Goal: Task Accomplishment & Management: Complete application form

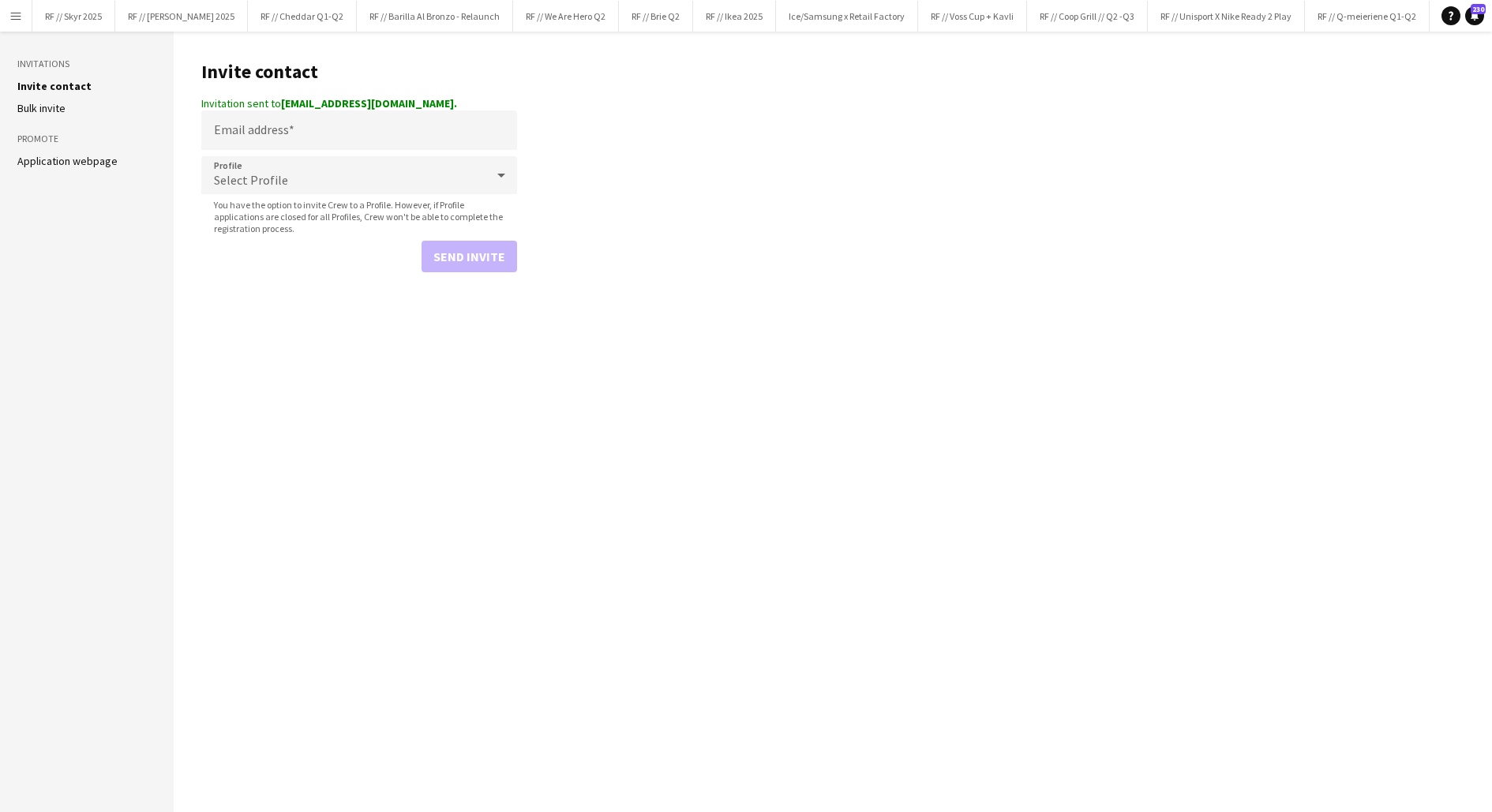
scroll to position [0, 1517]
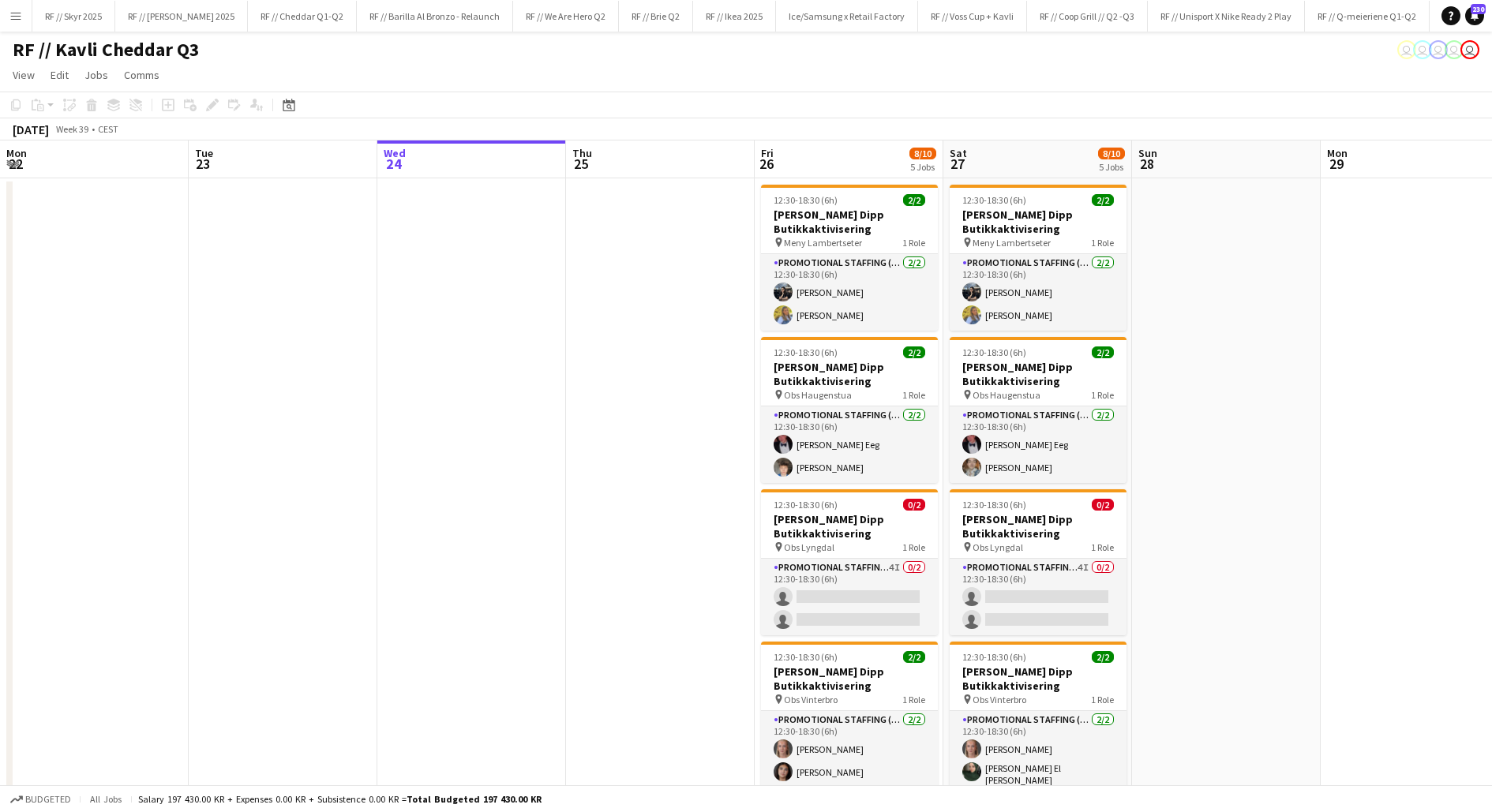
scroll to position [0, 405]
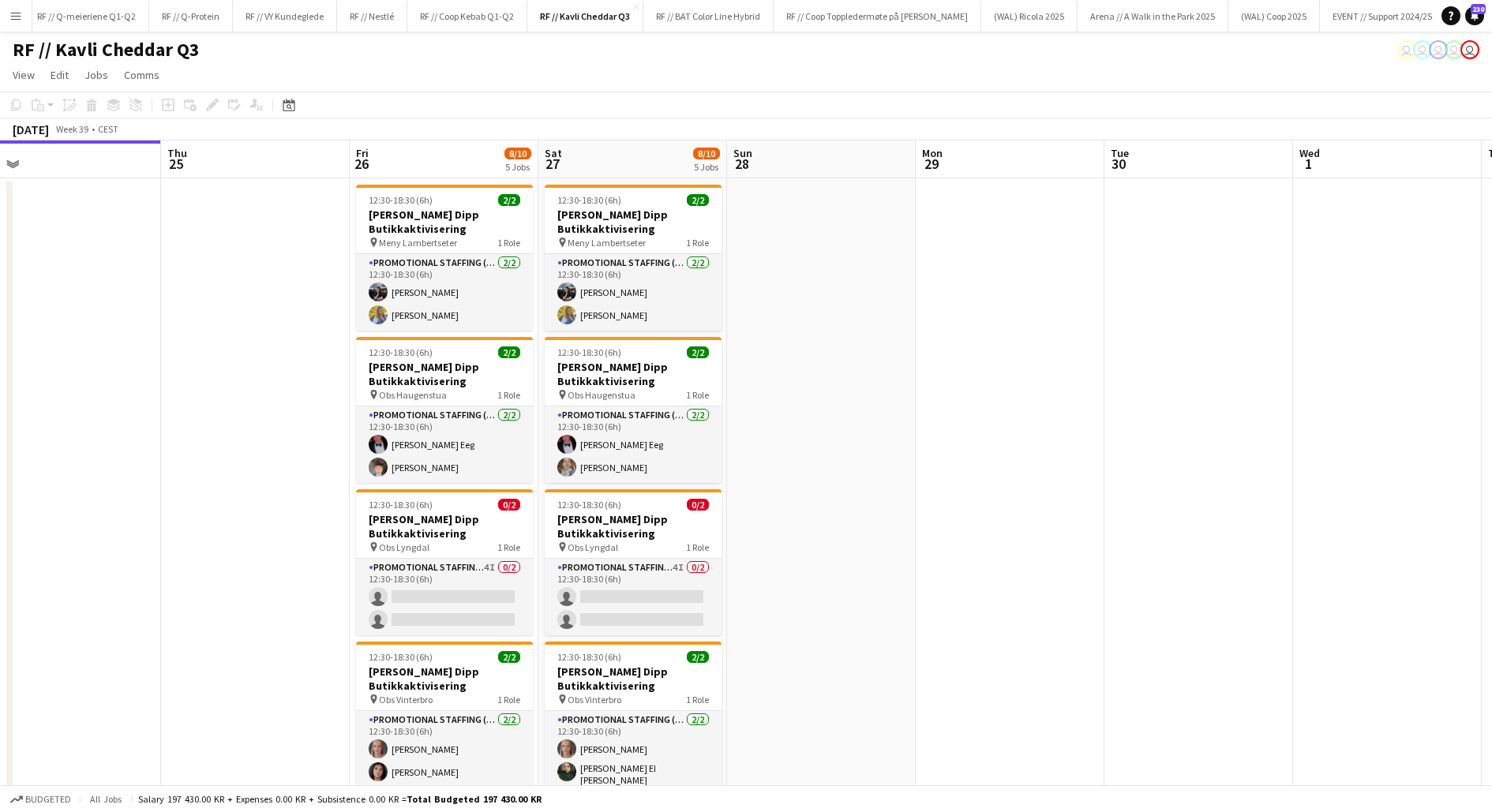
click at [18, 14] on app-icon "Menu" at bounding box center [16, 16] width 13 height 13
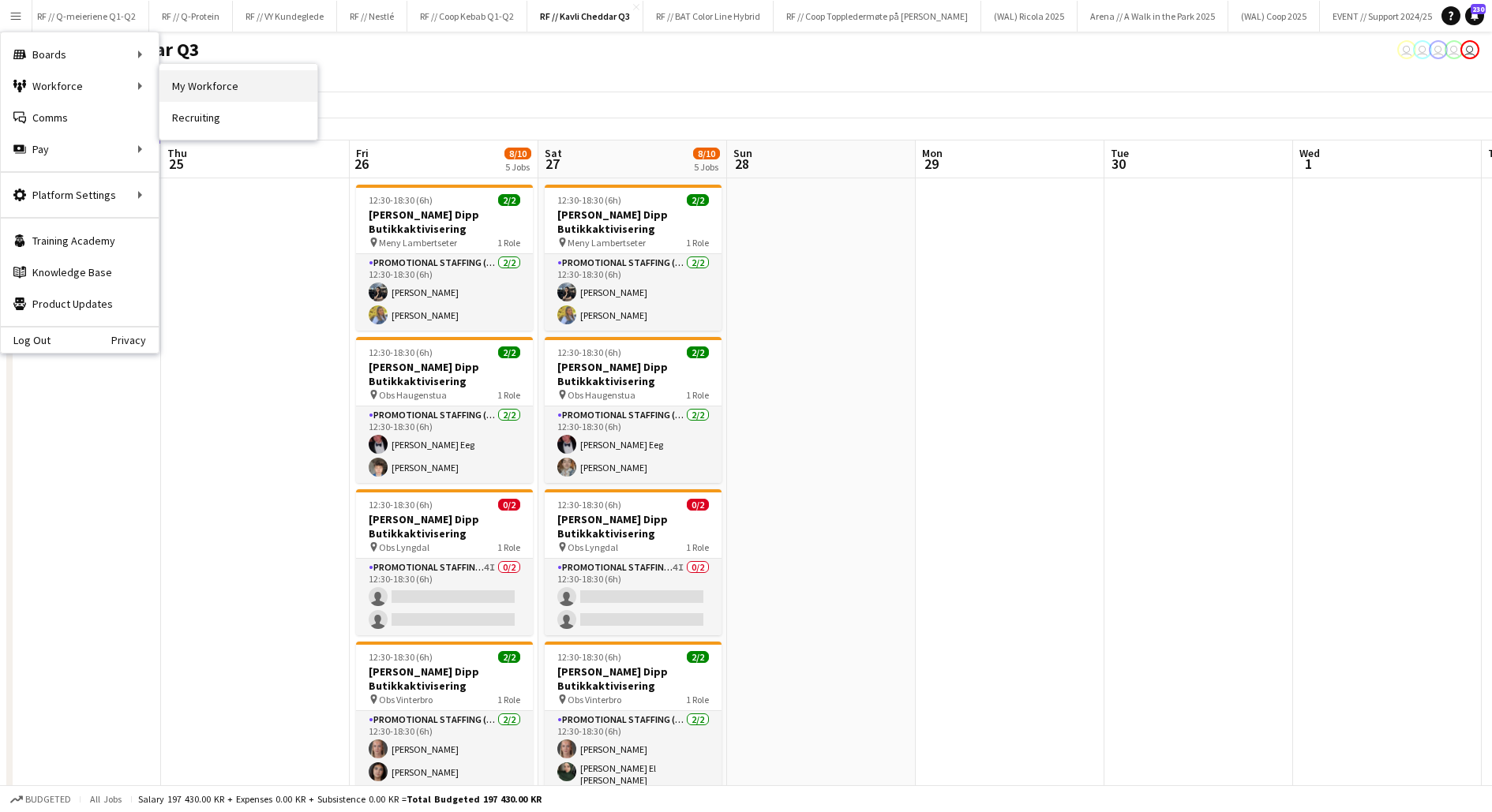
click at [191, 80] on link "My Workforce" at bounding box center [238, 86] width 158 height 31
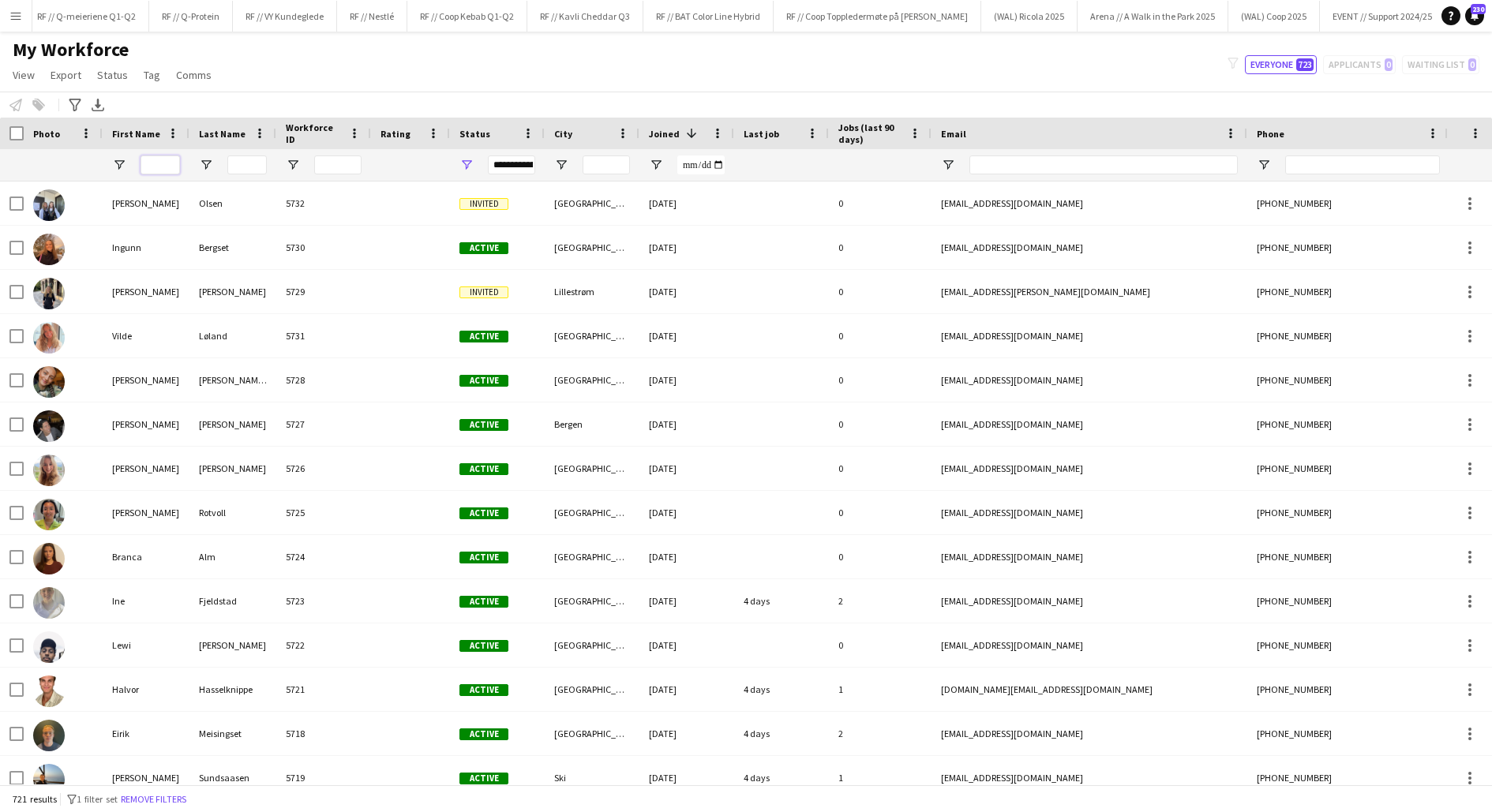
click at [157, 166] on input "First Name Filter Input" at bounding box center [160, 164] width 39 height 19
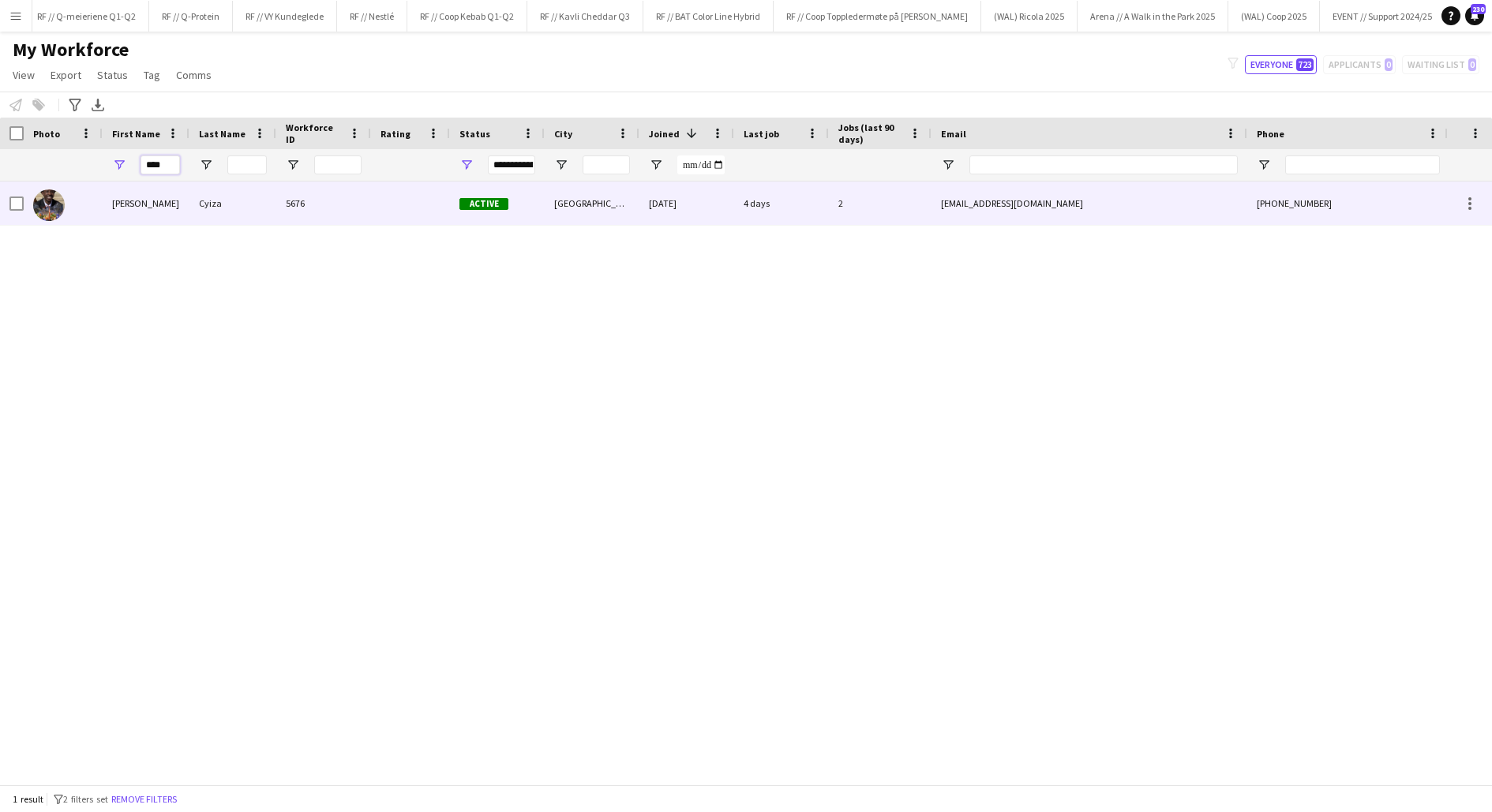
type input "****"
click at [156, 201] on div "[PERSON_NAME]" at bounding box center [145, 203] width 87 height 43
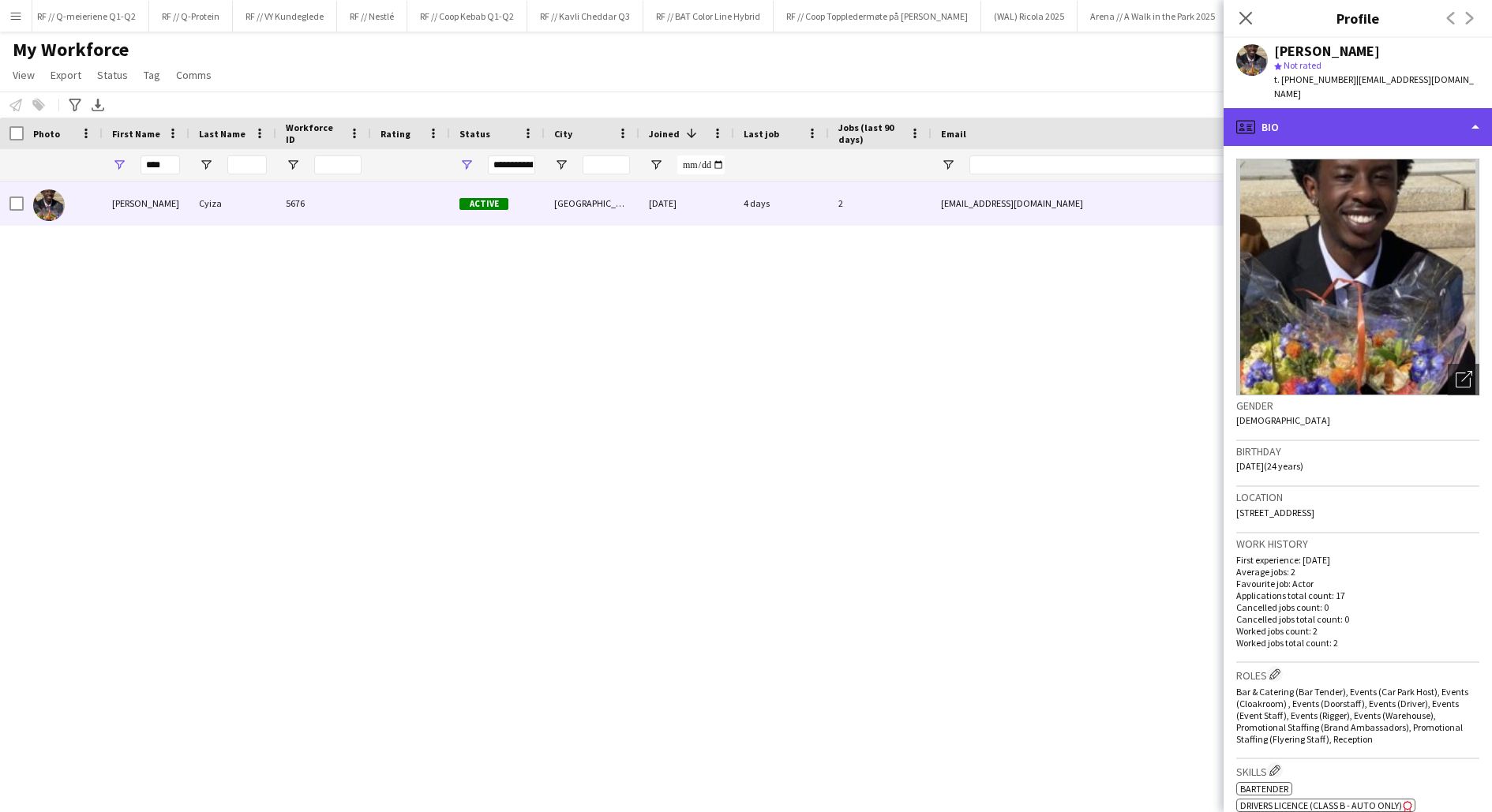
click at [1317, 124] on div "profile Bio" at bounding box center [1357, 127] width 269 height 38
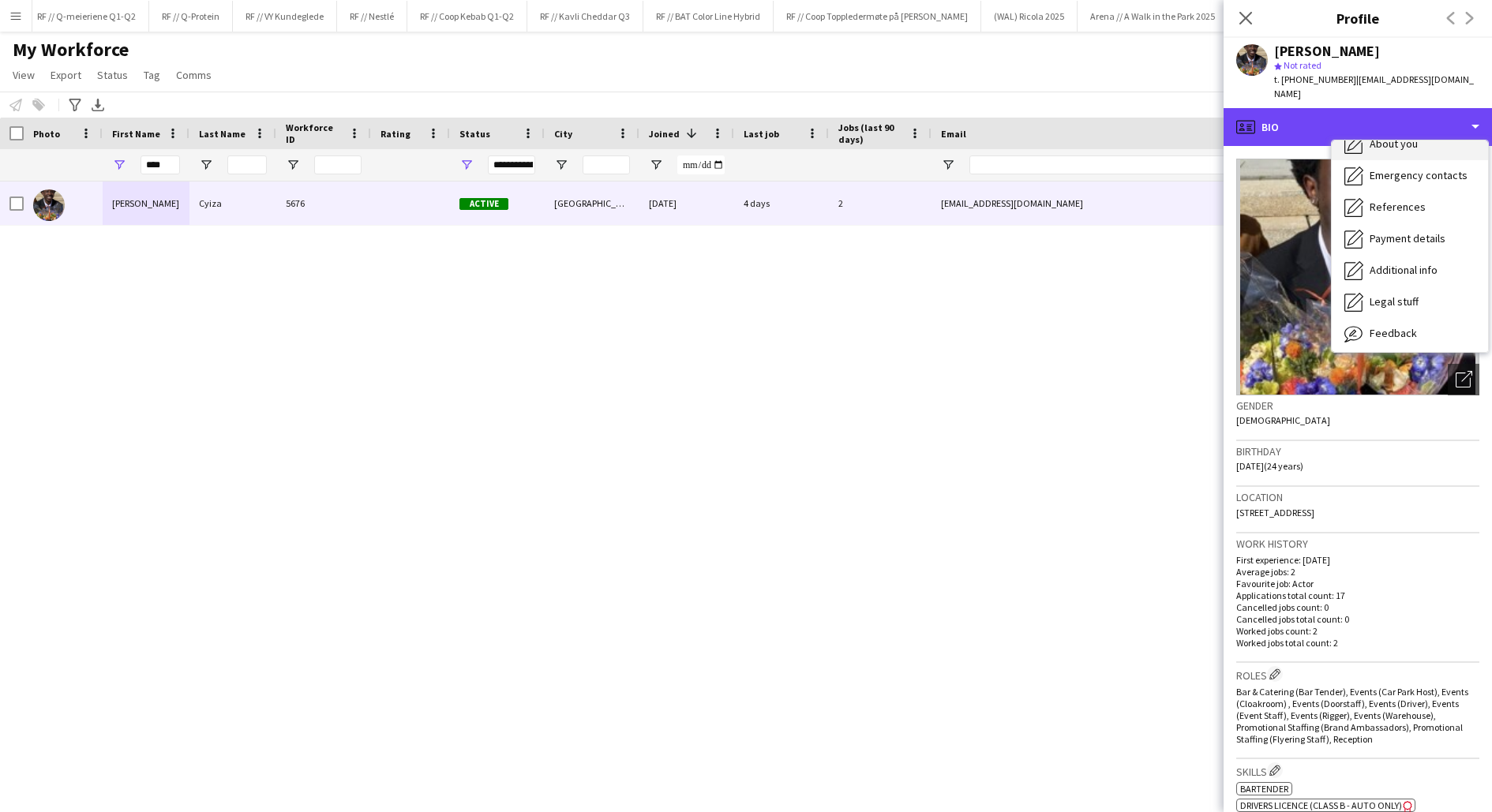
scroll to position [147, 0]
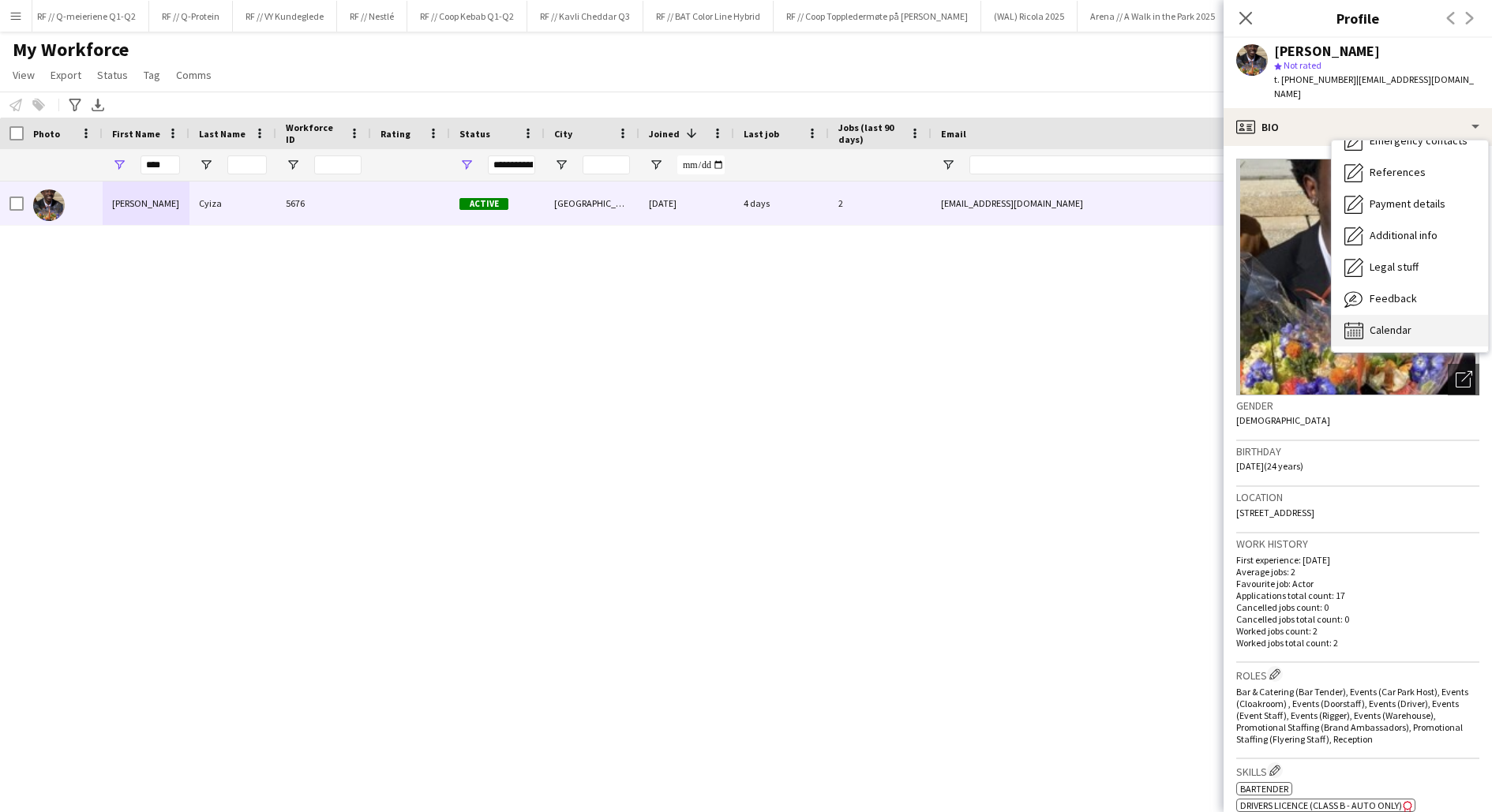
click at [1377, 323] on span "Calendar" at bounding box center [1390, 330] width 42 height 15
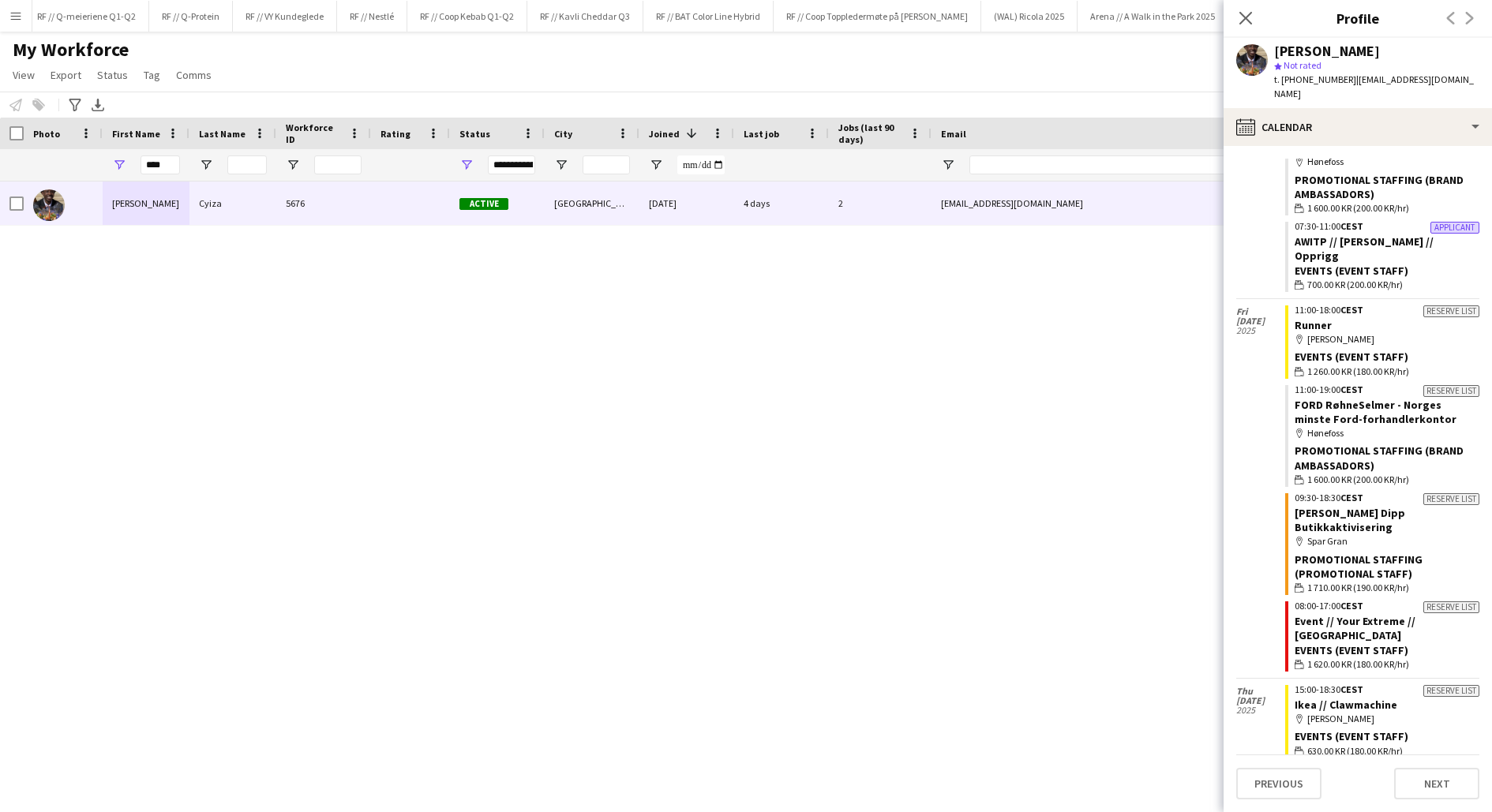
scroll to position [879, 0]
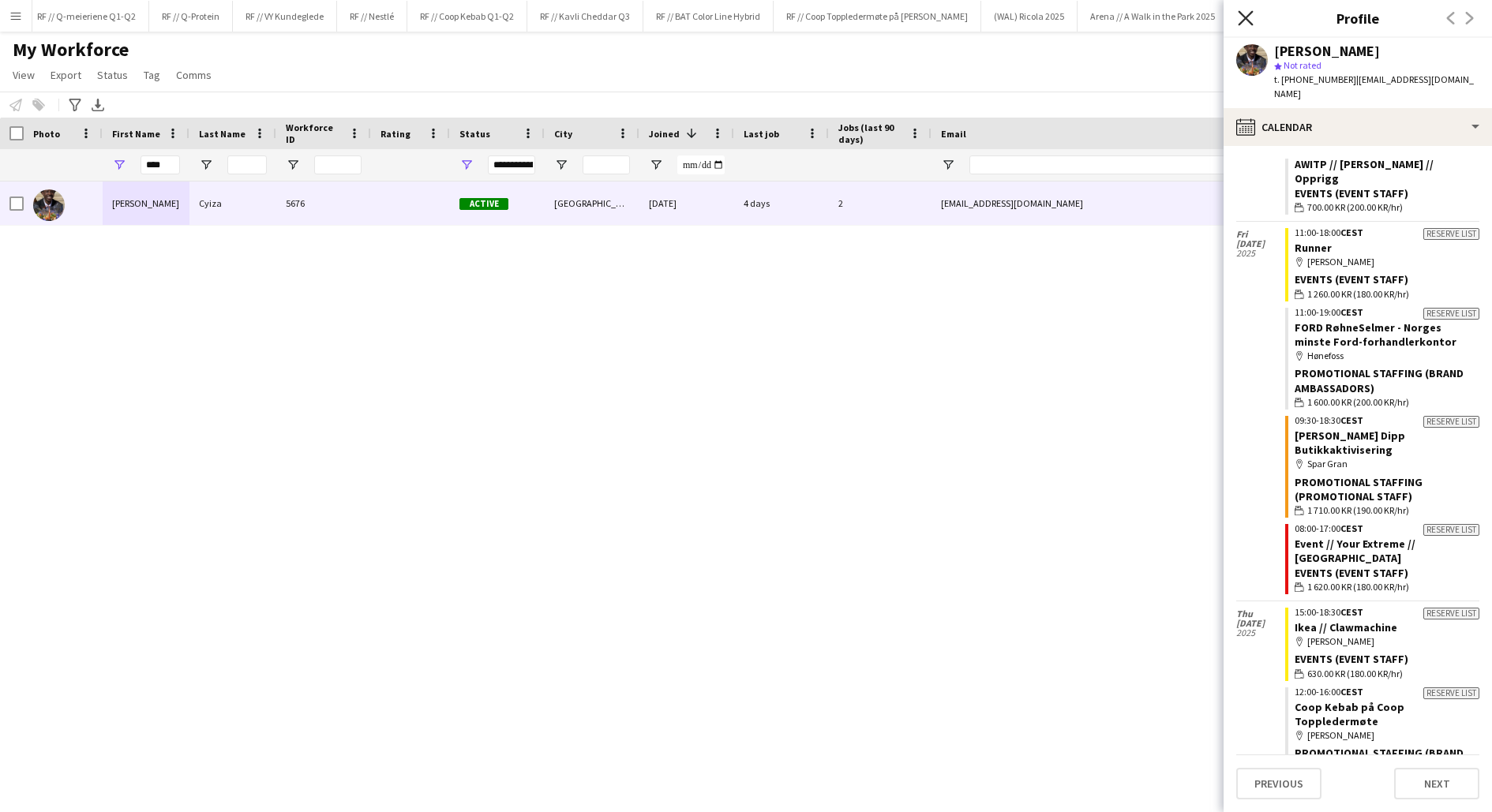
click at [1251, 24] on icon "Close pop-in" at bounding box center [1245, 18] width 15 height 15
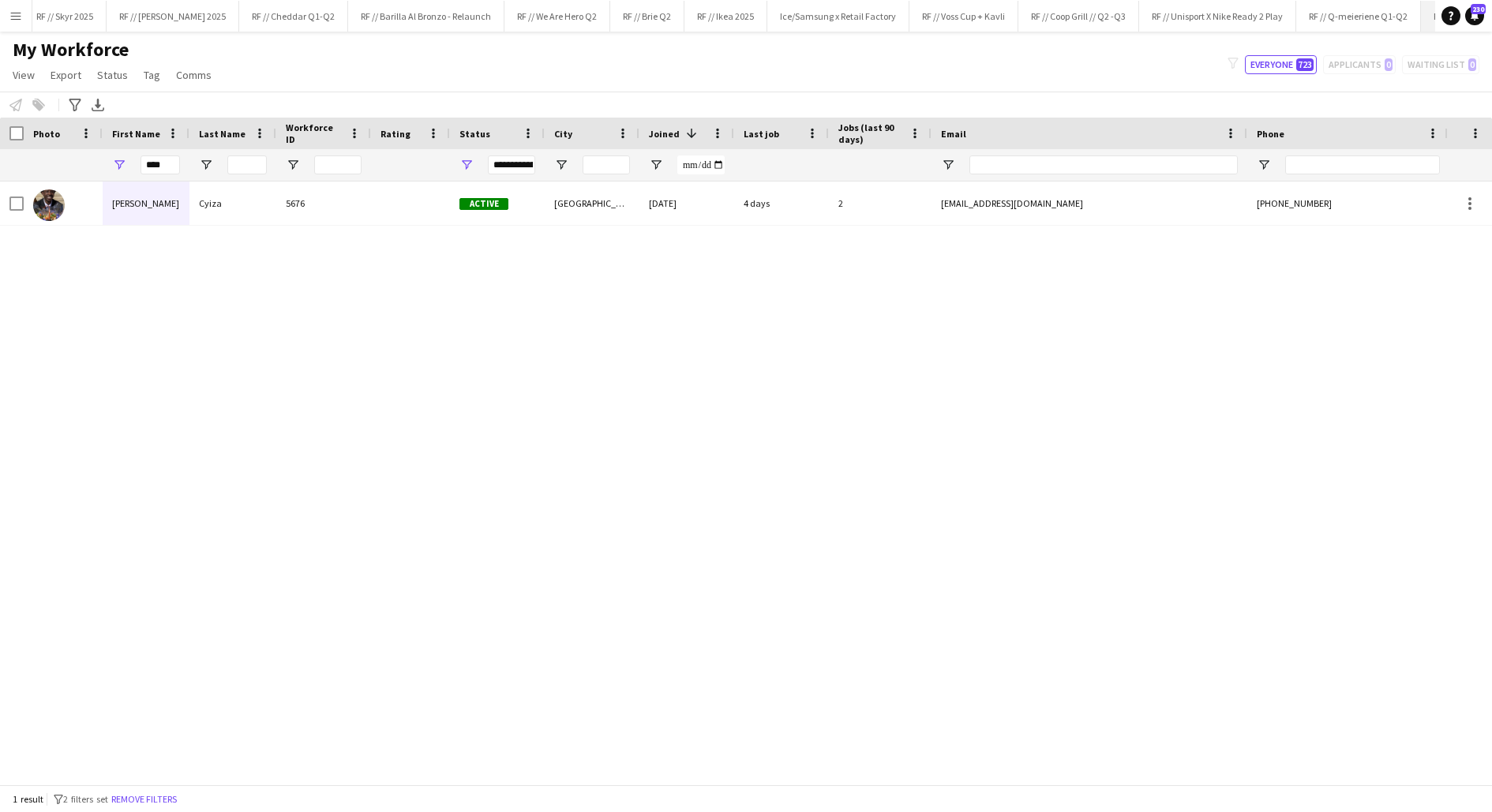
scroll to position [0, 0]
click at [17, 14] on app-icon "Menu" at bounding box center [16, 16] width 13 height 13
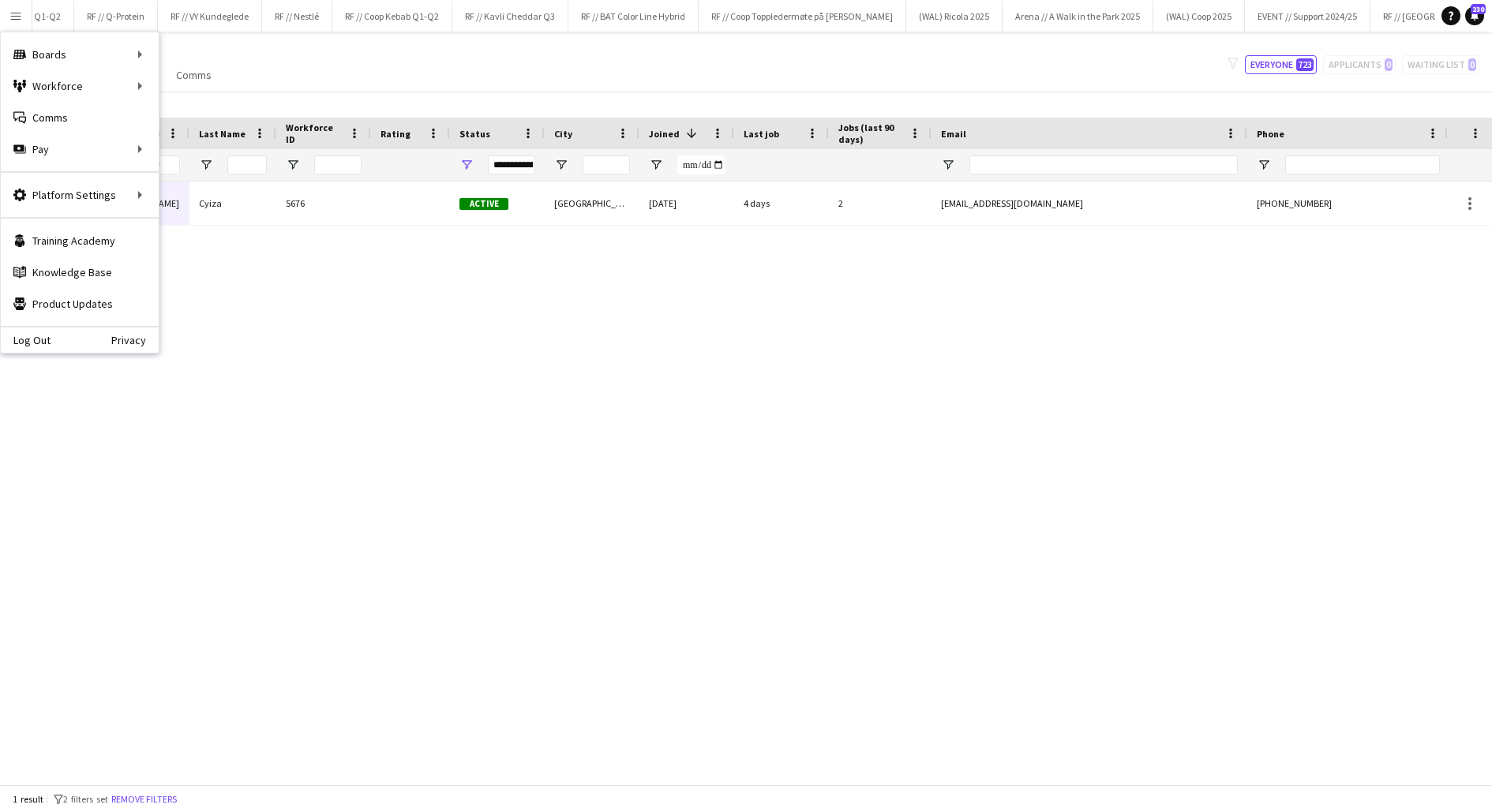
scroll to position [0, 1517]
click at [352, 16] on button "RF // Kavli Cheddar Q3 Close" at bounding box center [349, 17] width 116 height 31
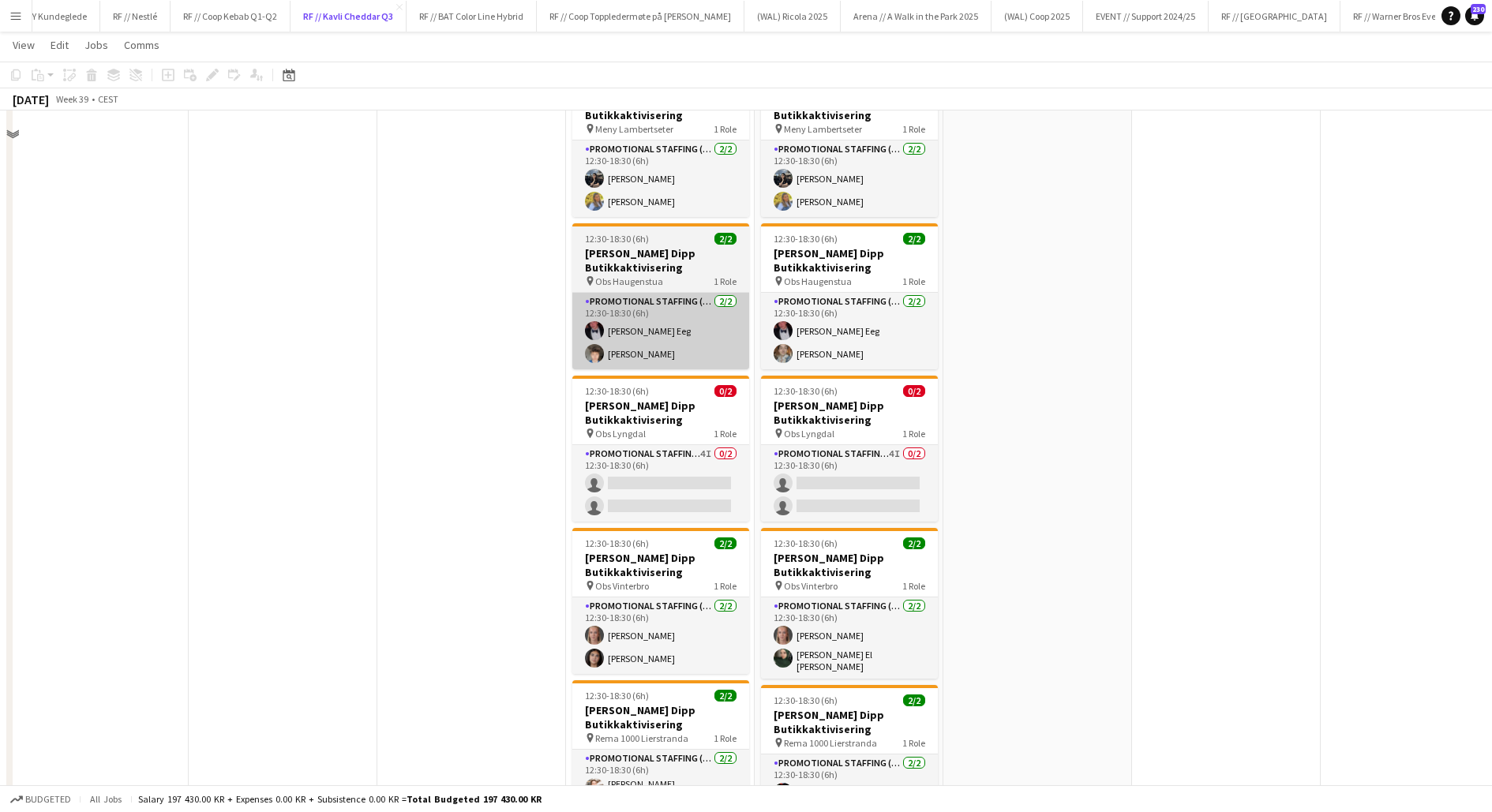
scroll to position [117, 0]
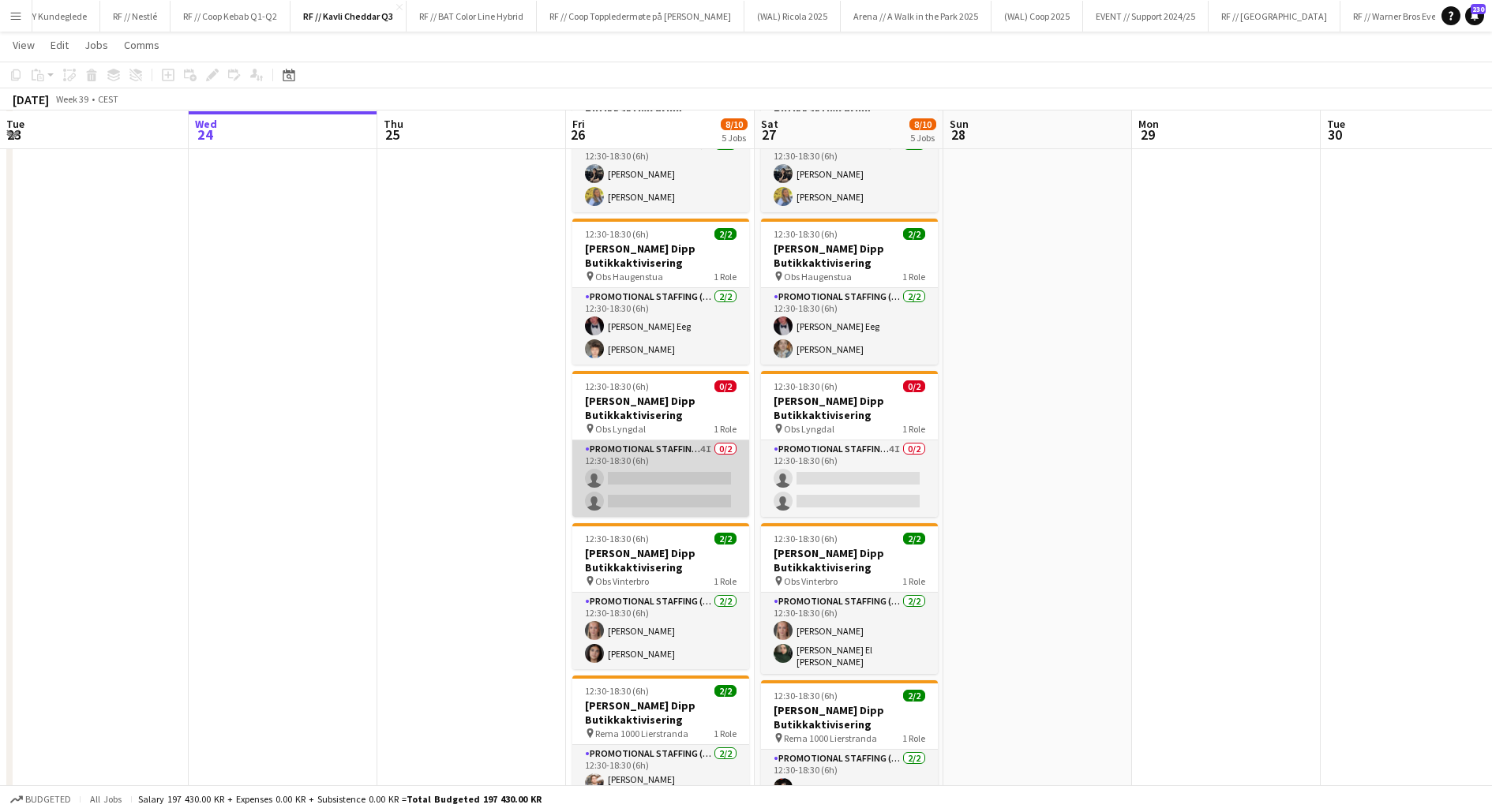
click at [685, 467] on app-card-role "Promotional Staffing (Promotional Staff) 4I 0/2 12:30-18:30 (6h) single-neutral…" at bounding box center [660, 478] width 177 height 76
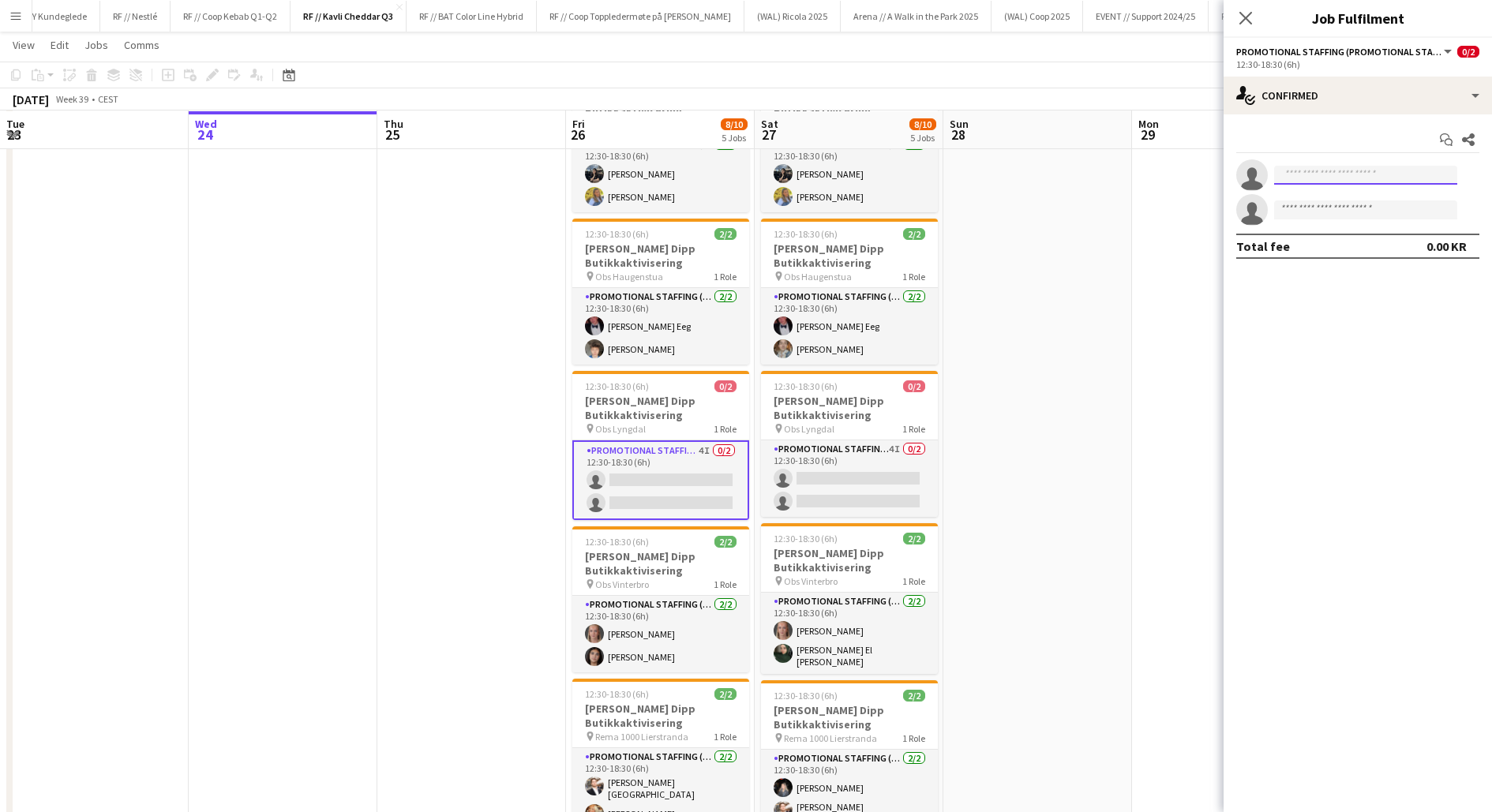
click at [1303, 175] on input at bounding box center [1366, 175] width 184 height 19
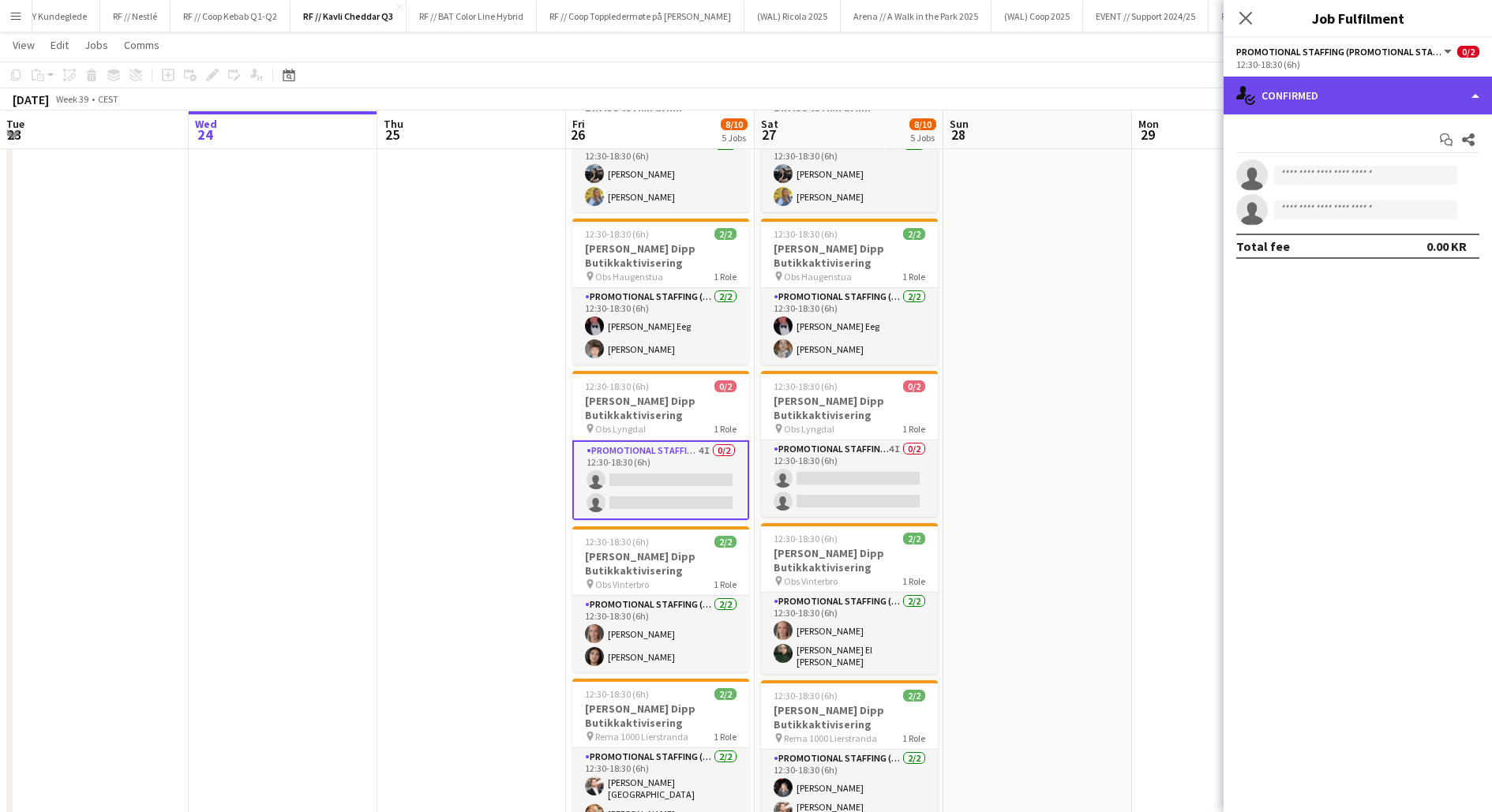
click at [1322, 91] on div "single-neutral-actions-check-2 Confirmed" at bounding box center [1357, 95] width 269 height 38
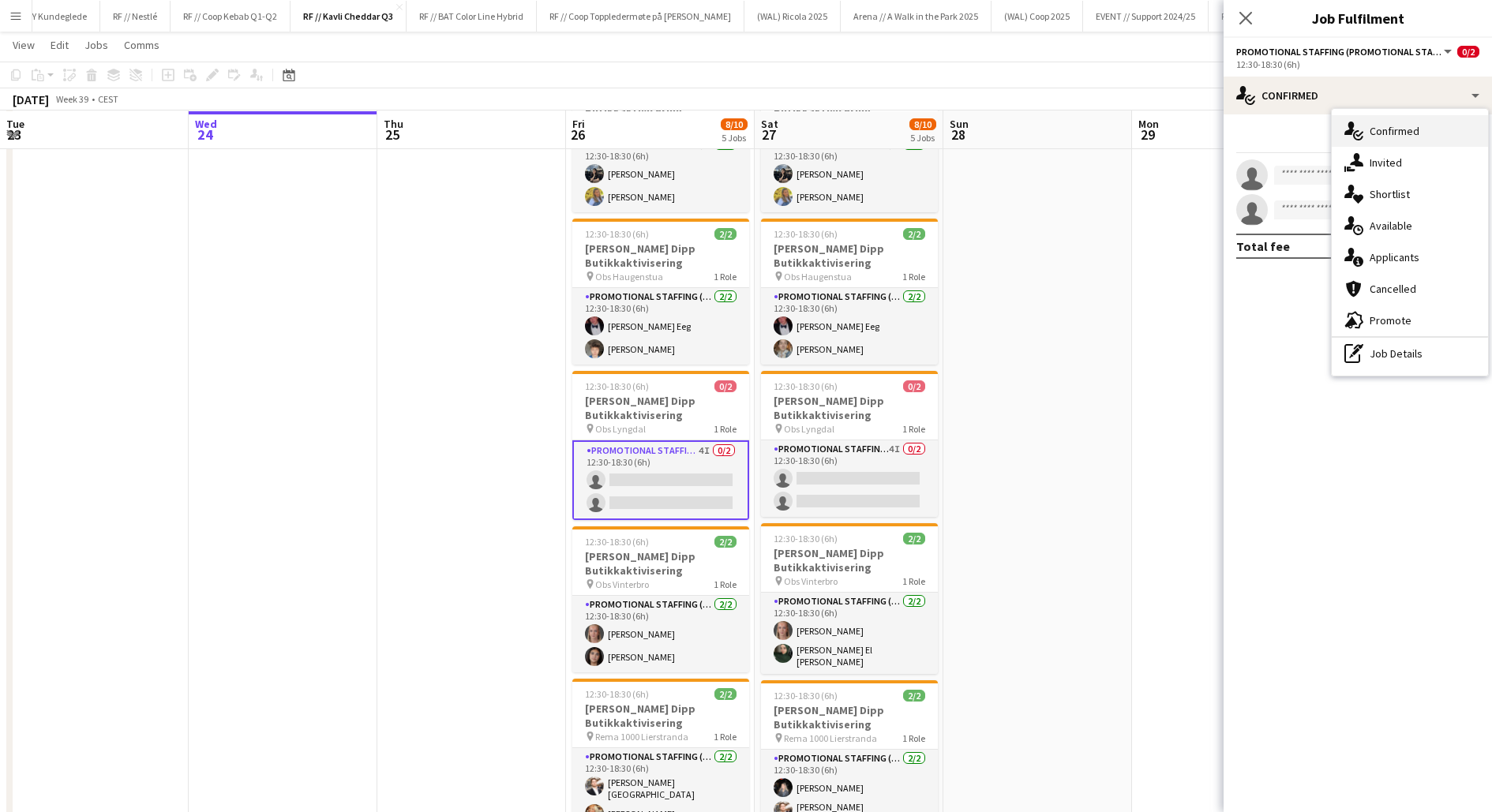
click at [1366, 127] on div "single-neutral-actions-check-2 Confirmed" at bounding box center [1410, 131] width 156 height 31
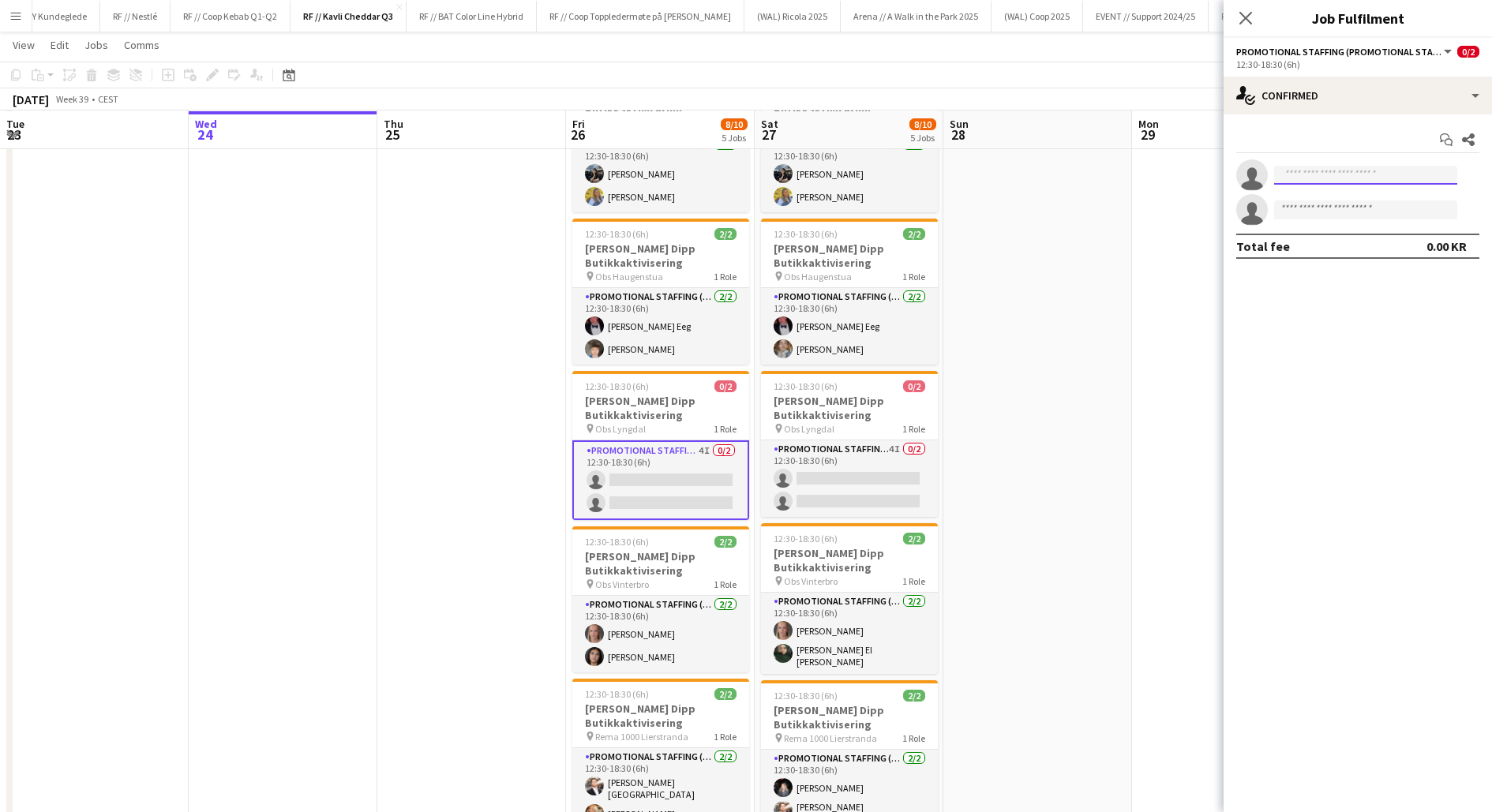
click at [1342, 172] on input at bounding box center [1366, 175] width 184 height 19
type input "*******"
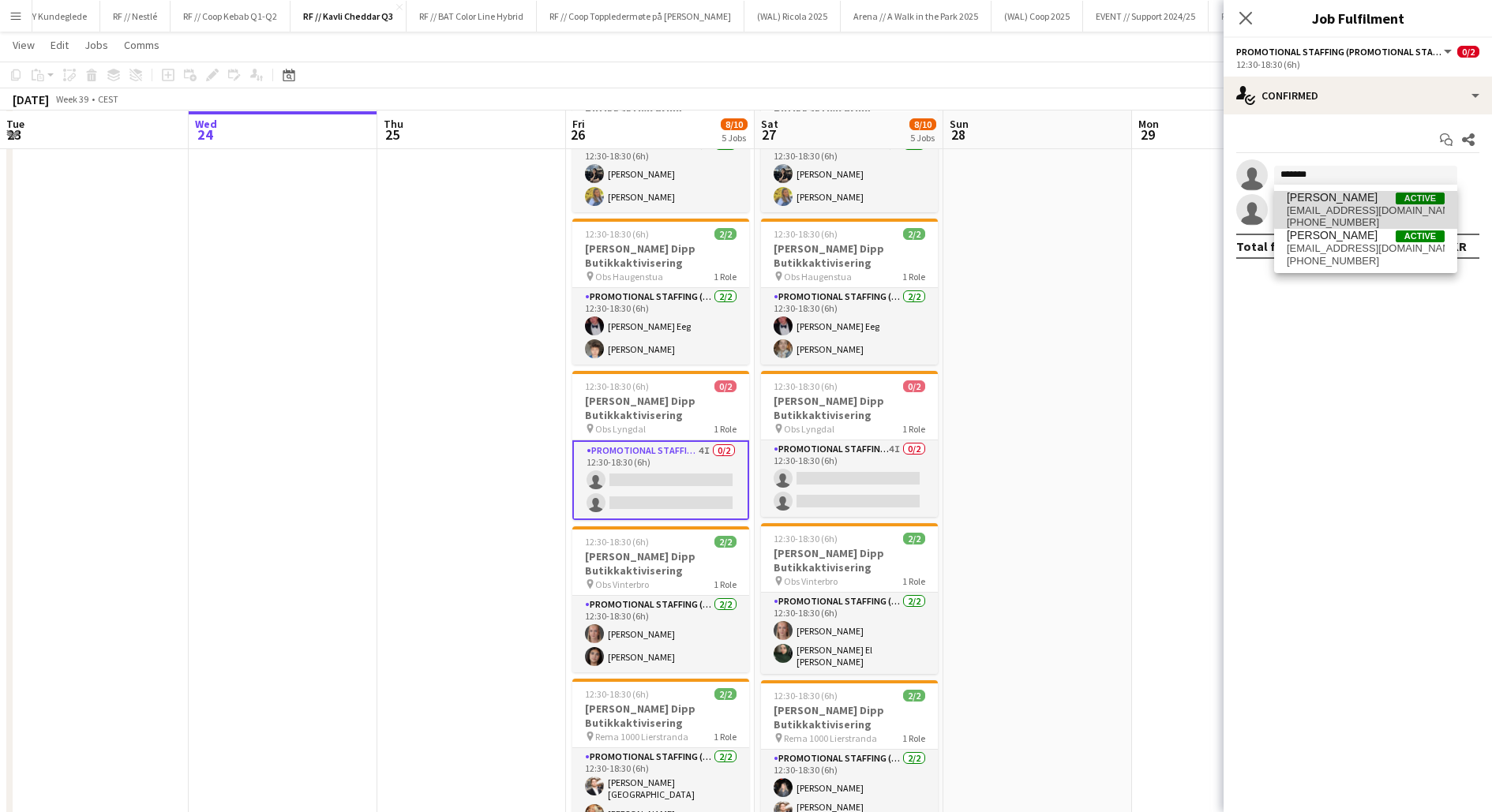
click at [1367, 204] on span "[EMAIL_ADDRESS][DOMAIN_NAME]" at bounding box center [1366, 210] width 158 height 13
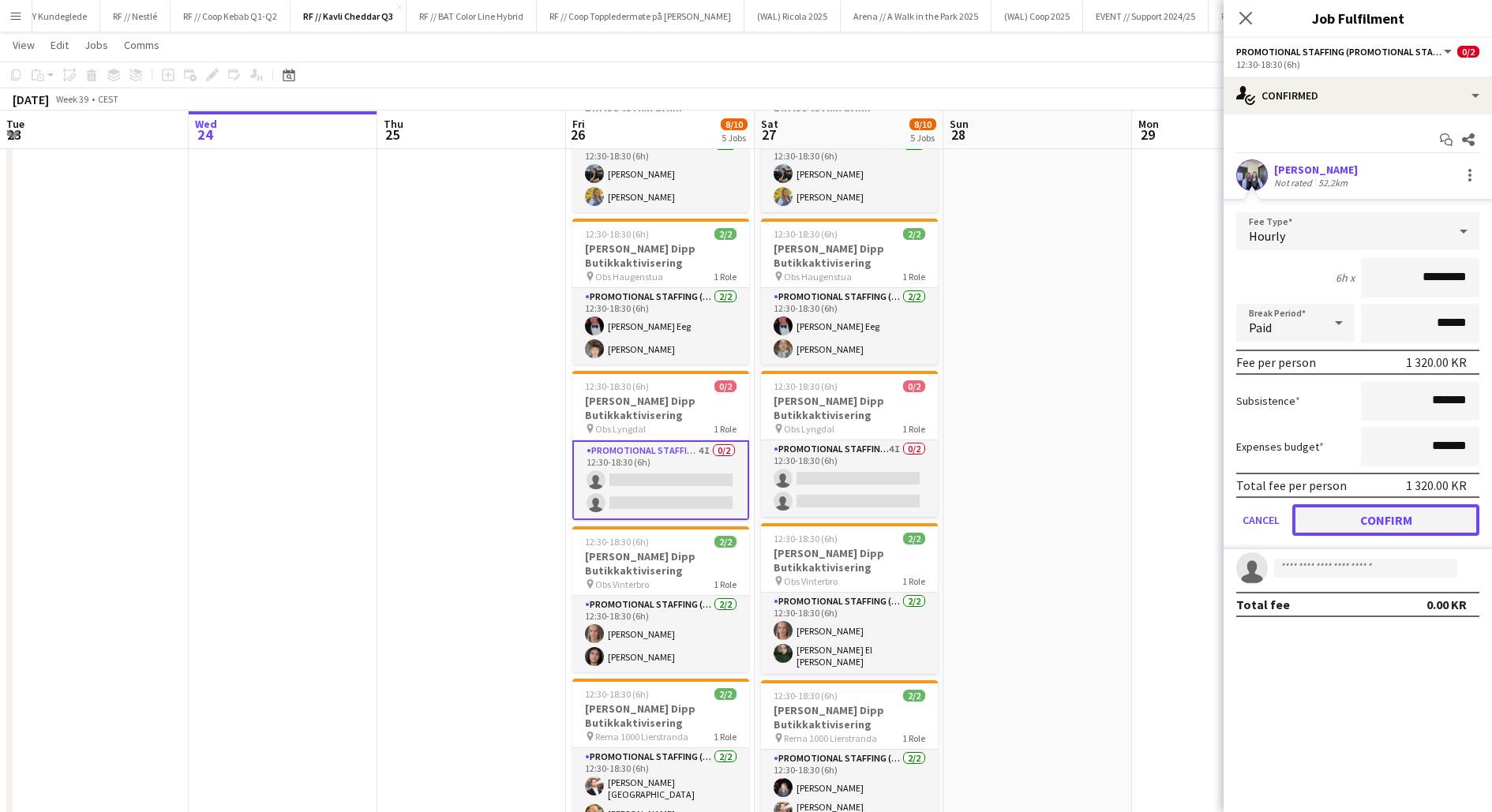
click at [1357, 521] on button "Confirm" at bounding box center [1387, 520] width 187 height 31
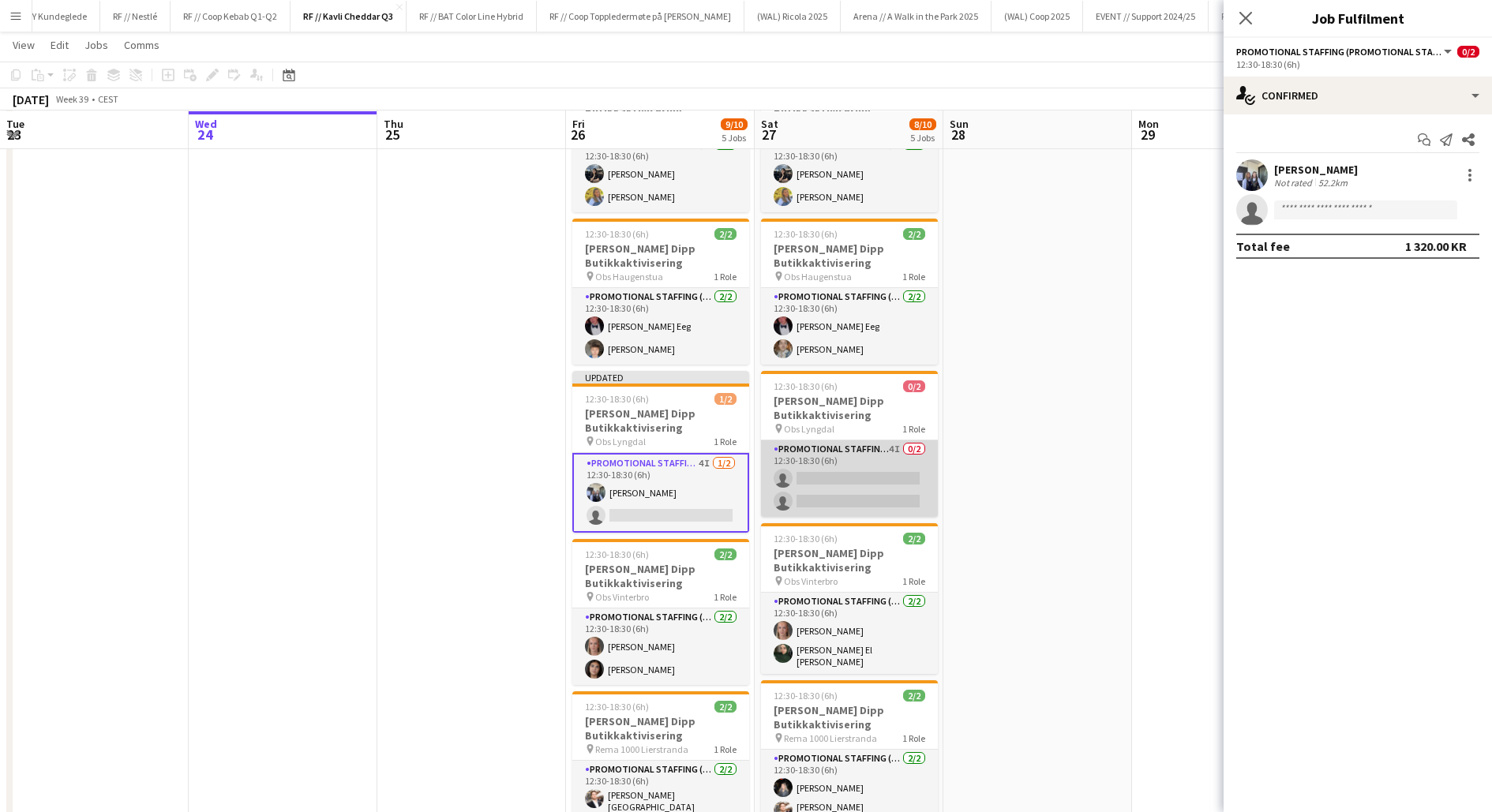
click at [868, 474] on app-card-role "Promotional Staffing (Promotional Staff) 4I 0/2 12:30-18:30 (6h) single-neutral…" at bounding box center [849, 478] width 177 height 76
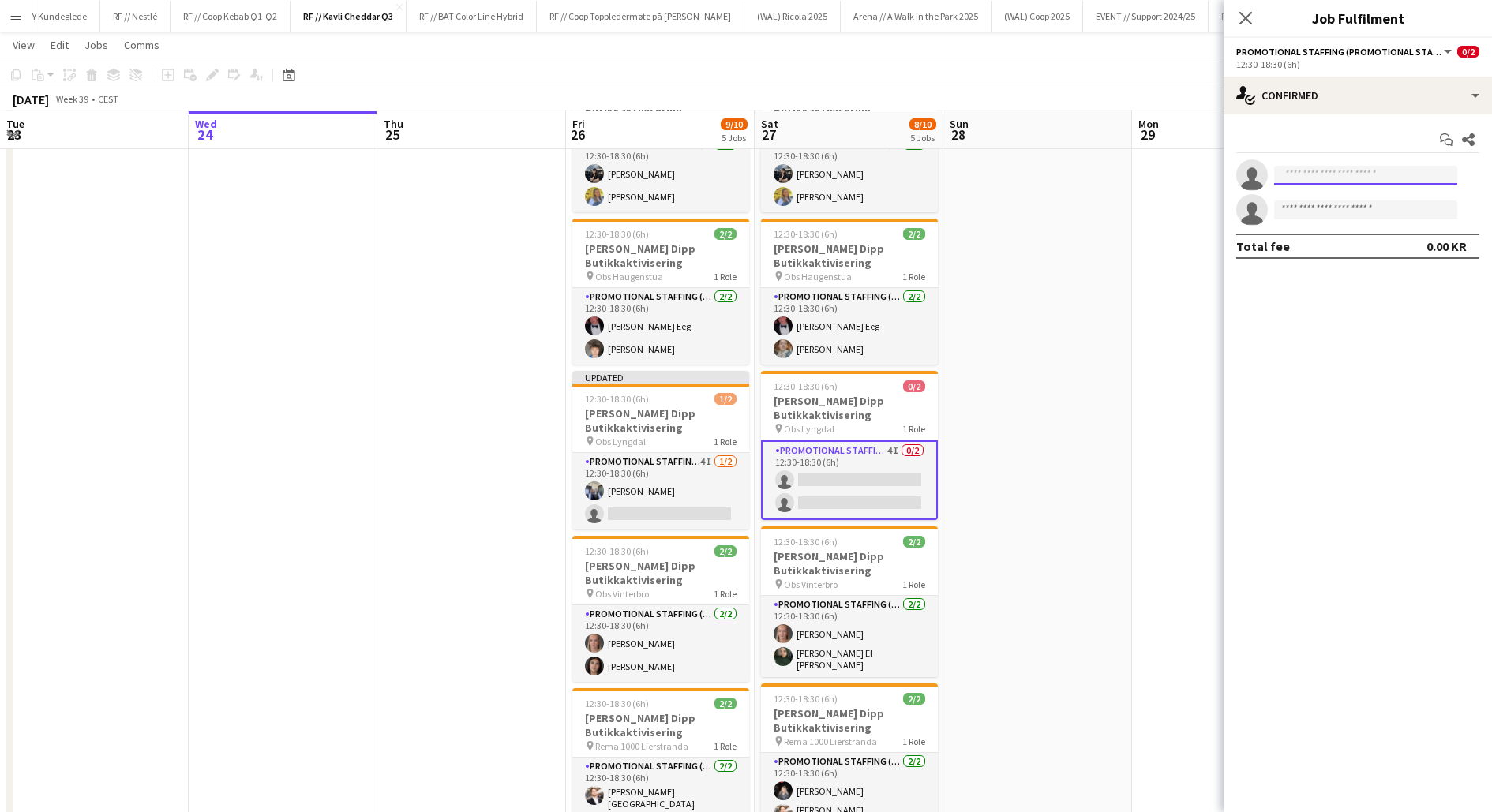
click at [1367, 182] on input at bounding box center [1366, 175] width 184 height 19
type input "*******"
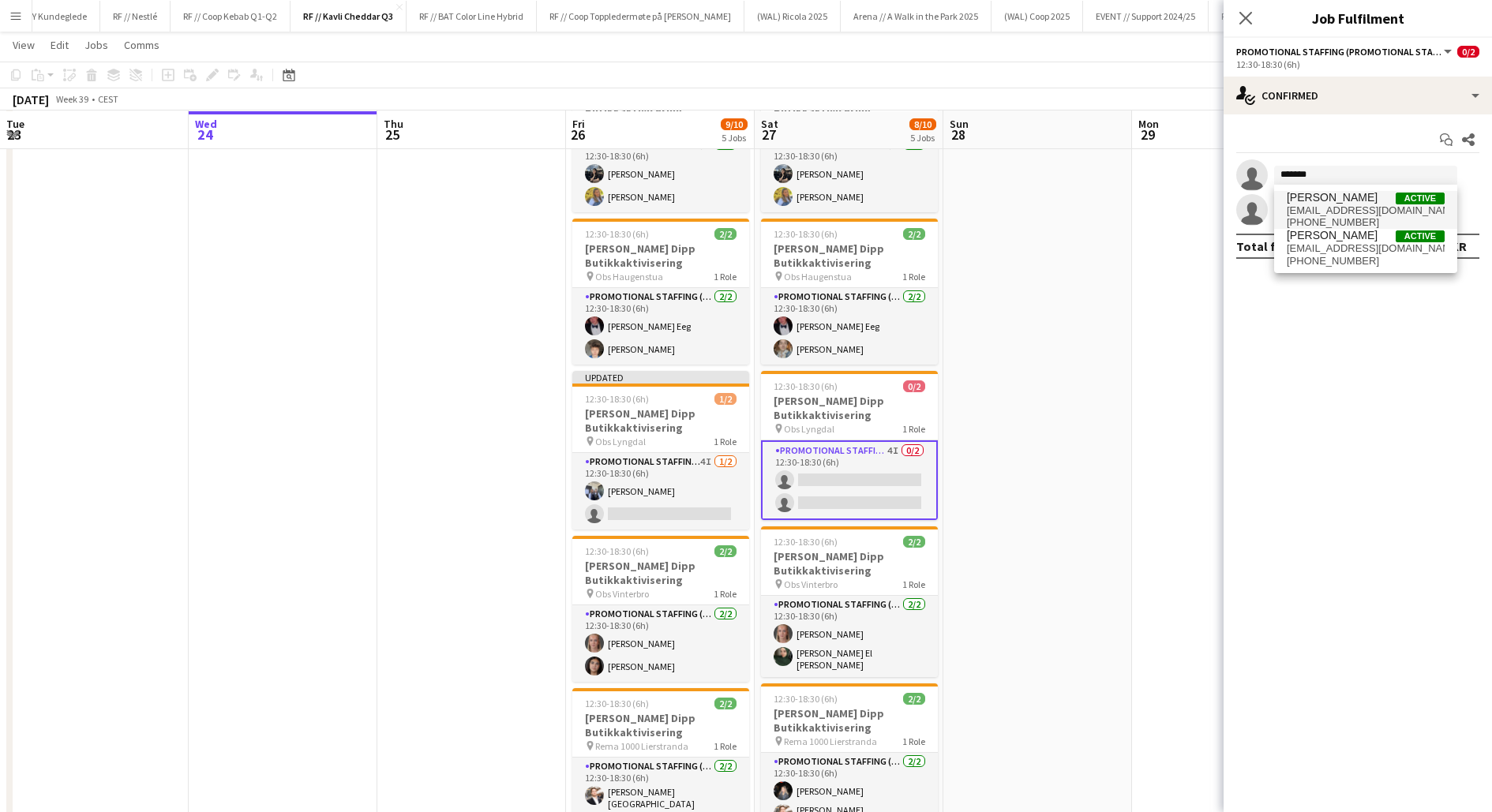
click at [1364, 204] on span "[EMAIL_ADDRESS][DOMAIN_NAME]" at bounding box center [1366, 210] width 158 height 13
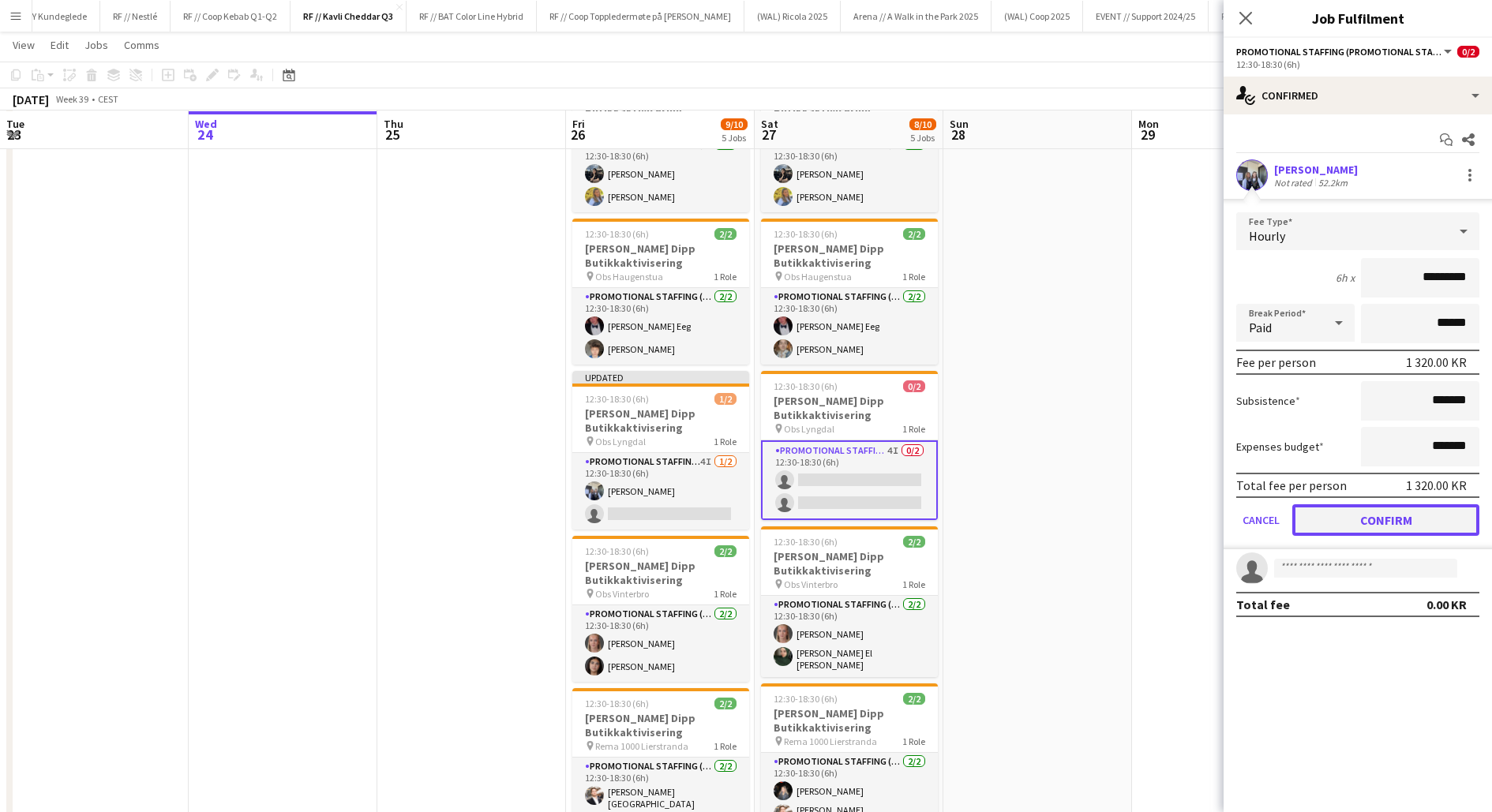
click at [1380, 518] on button "Confirm" at bounding box center [1387, 520] width 187 height 31
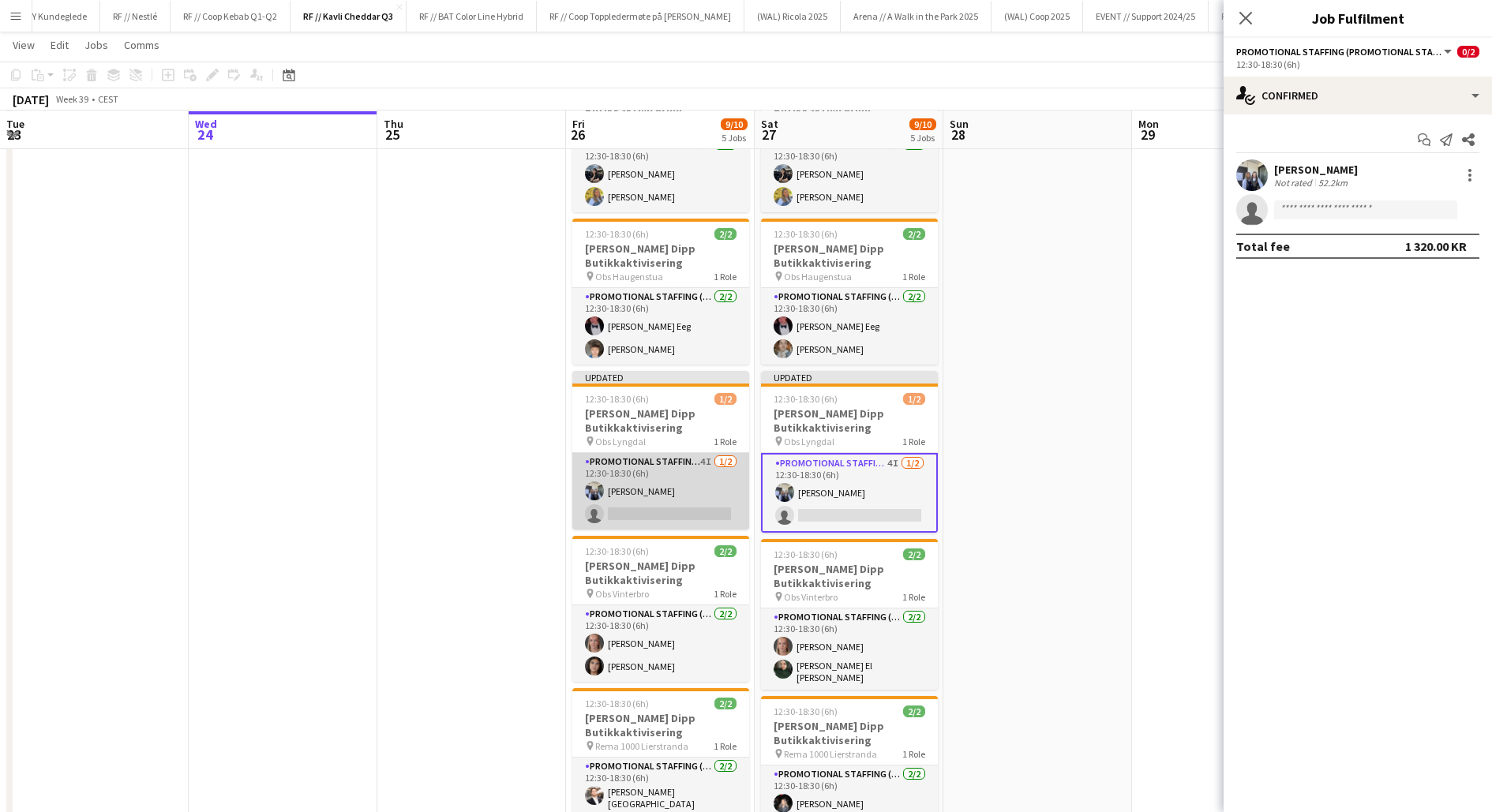
scroll to position [345, 0]
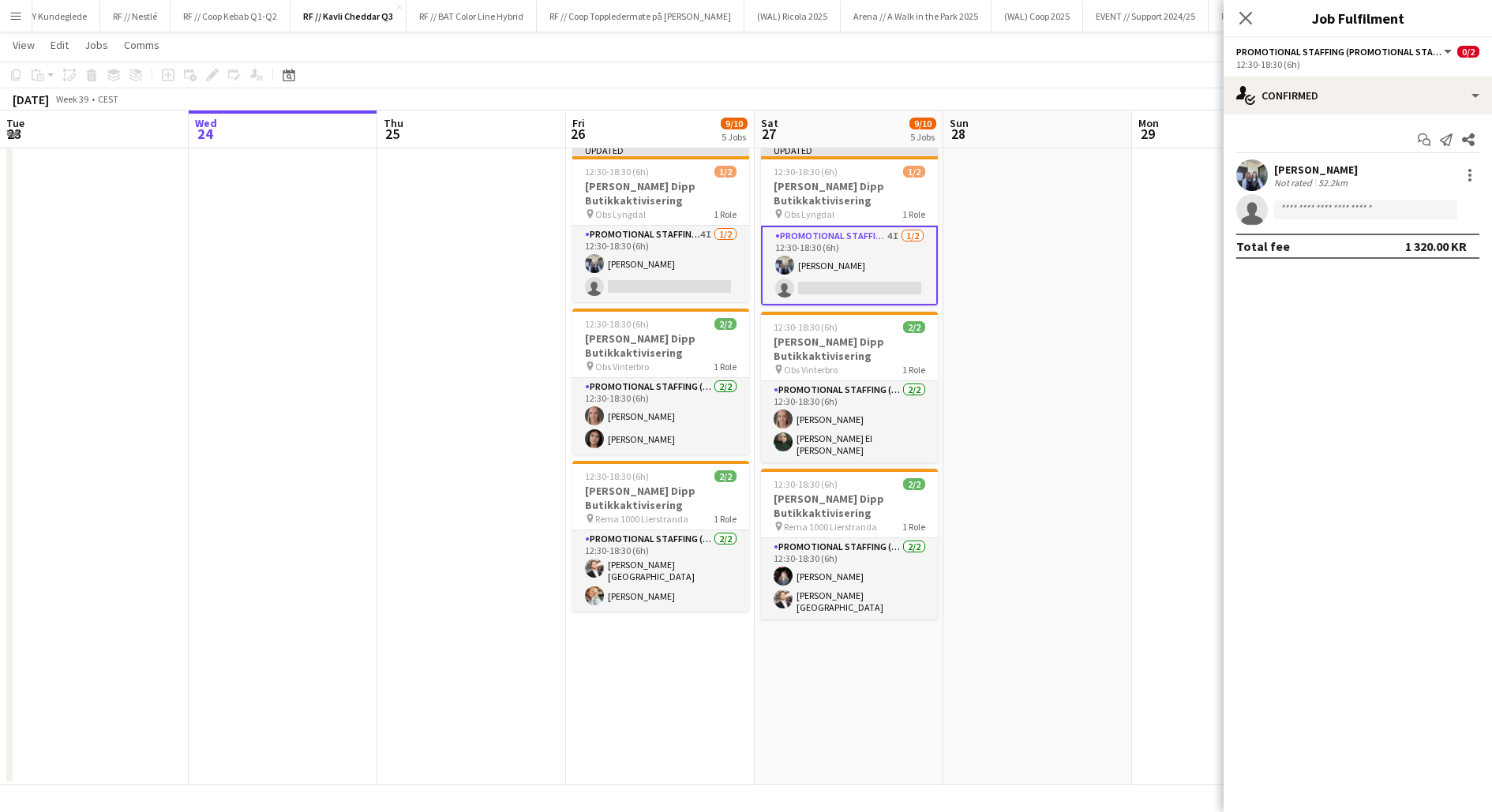
click at [666, 672] on app-date-cell "12:30-18:30 (6h) 2/2 Kavli Cheddar Dipp Butikkaktivisering pin Meny Lambertsete…" at bounding box center [660, 309] width 188 height 953
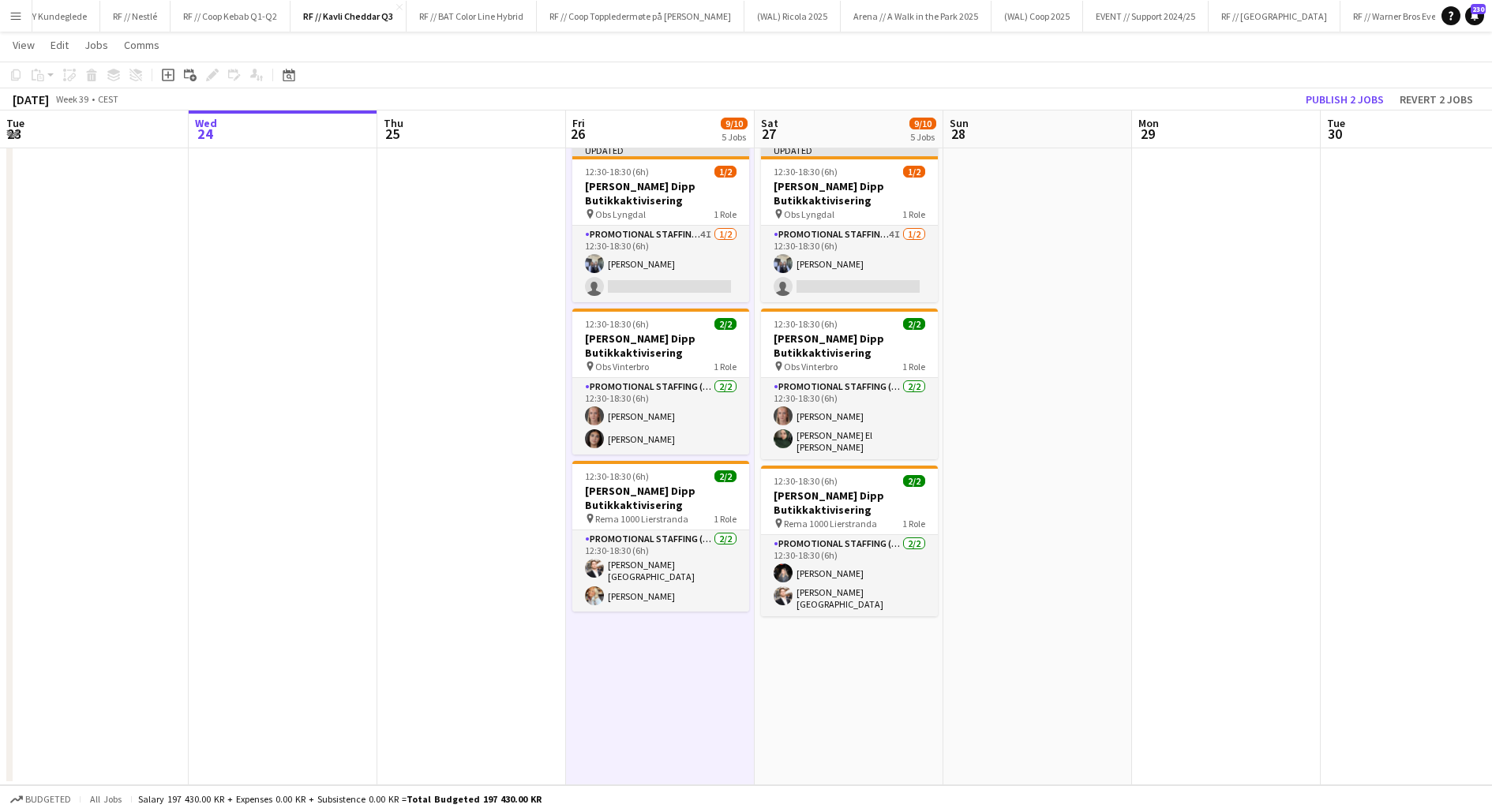
click at [652, 659] on app-date-cell "12:30-18:30 (6h) 2/2 Kavli Cheddar Dipp Butikkaktivisering pin Meny Lambertsete…" at bounding box center [660, 309] width 188 height 953
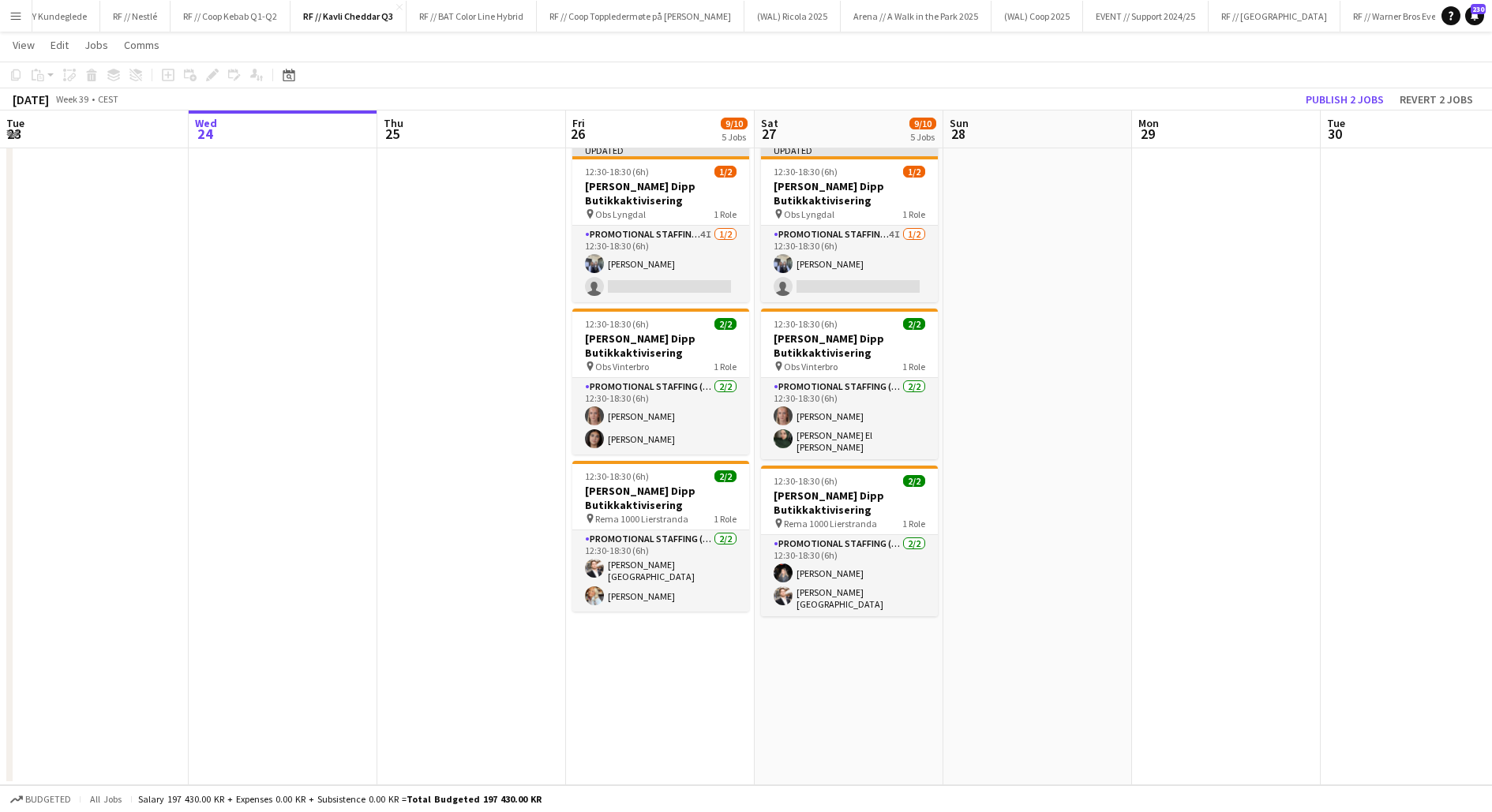
click at [652, 659] on app-date-cell "12:30-18:30 (6h) 2/2 Kavli Cheddar Dipp Butikkaktivisering pin Meny Lambertsete…" at bounding box center [660, 309] width 188 height 953
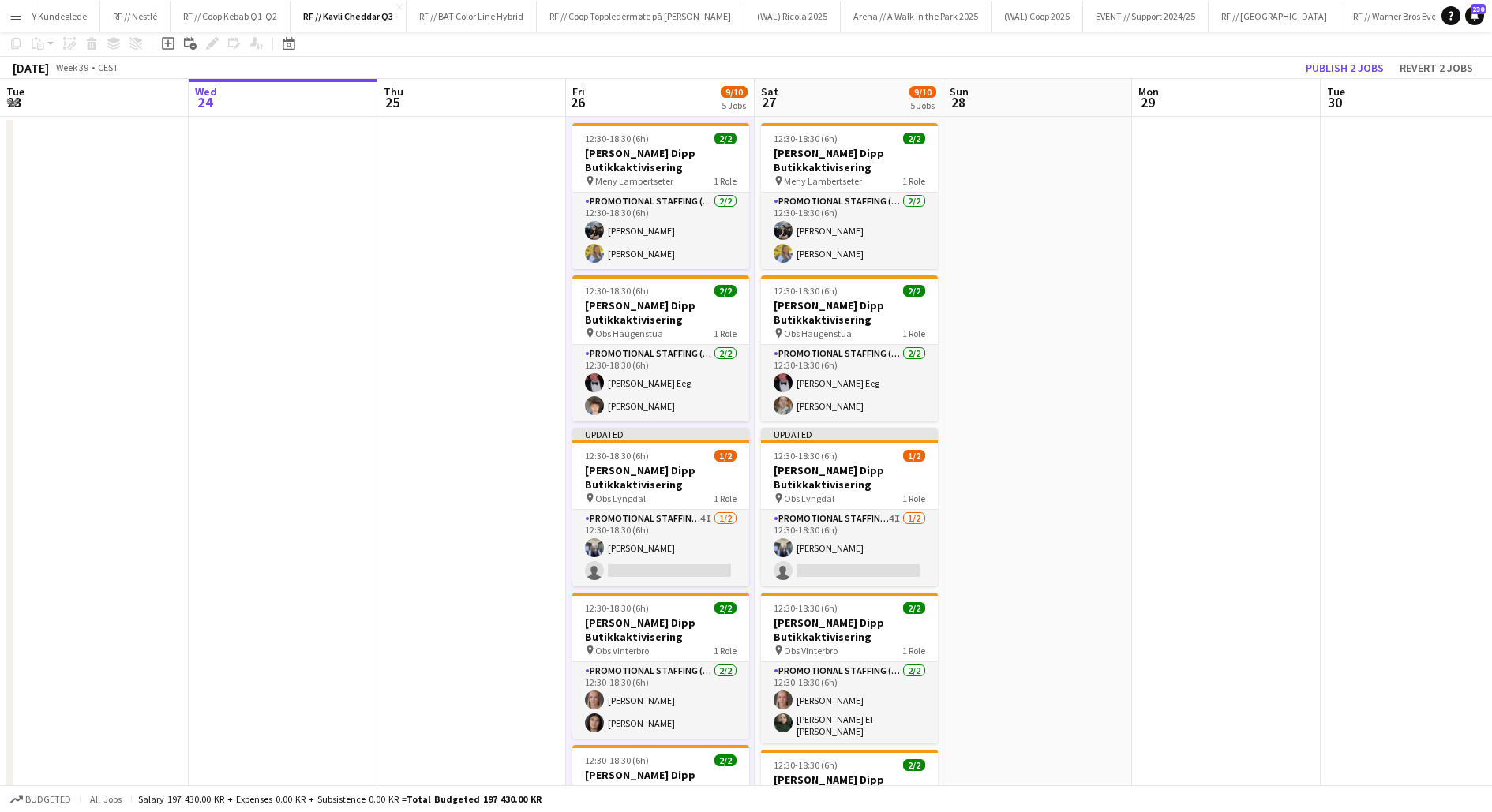
scroll to position [0, 0]
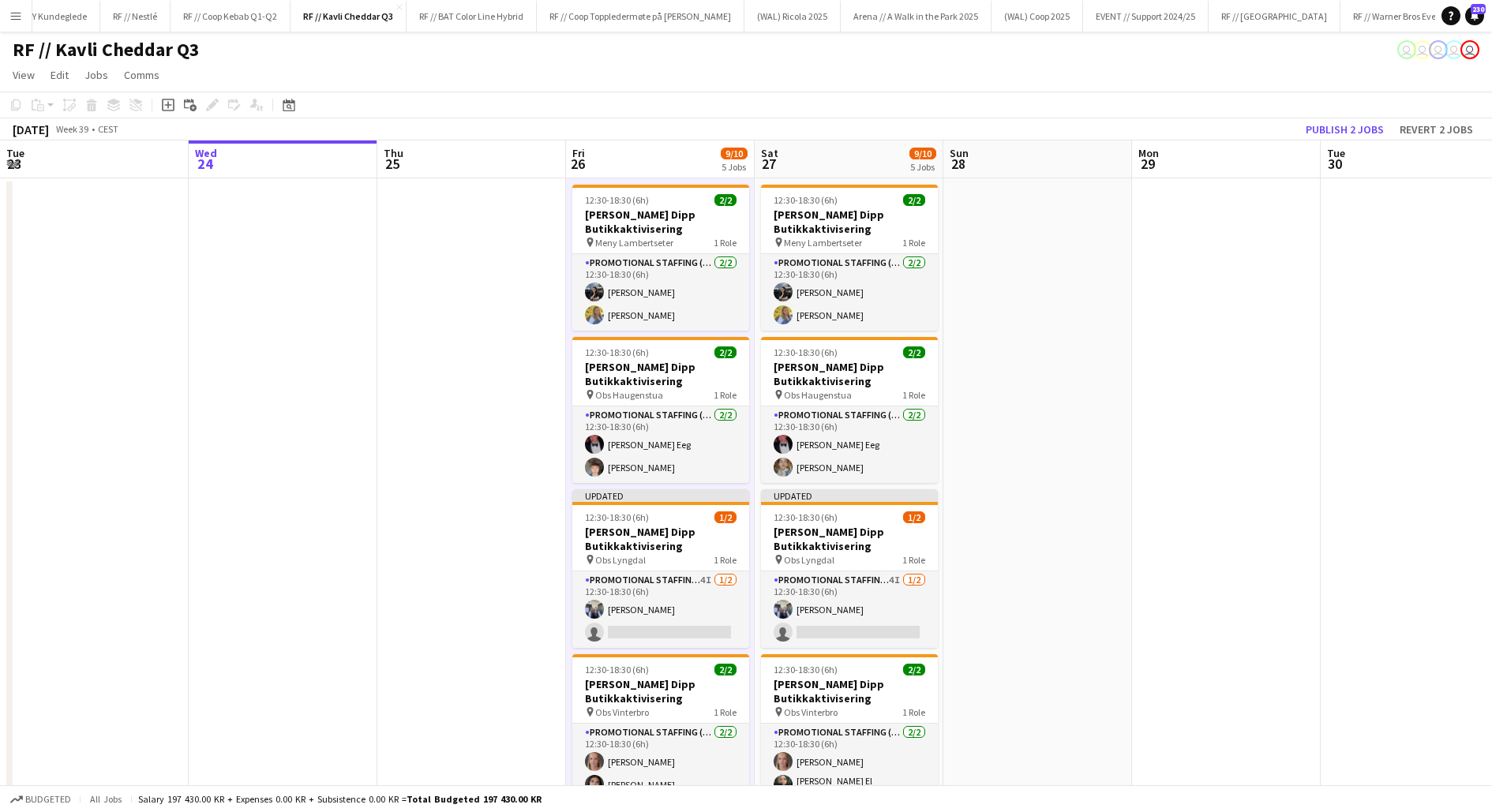
click at [283, 277] on app-date-cell at bounding box center [282, 655] width 188 height 953
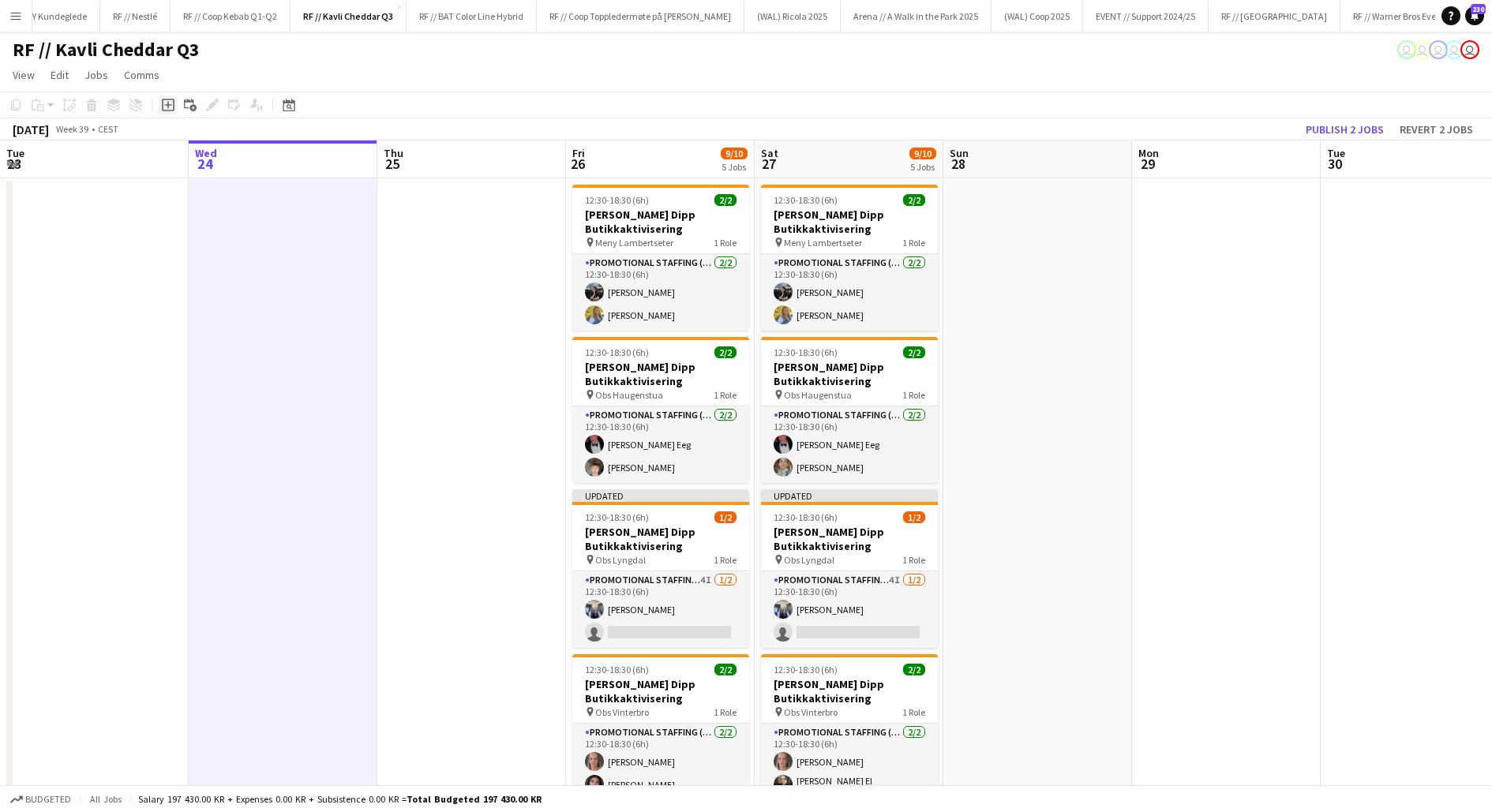
click at [167, 112] on div "Add job" at bounding box center [168, 104] width 19 height 19
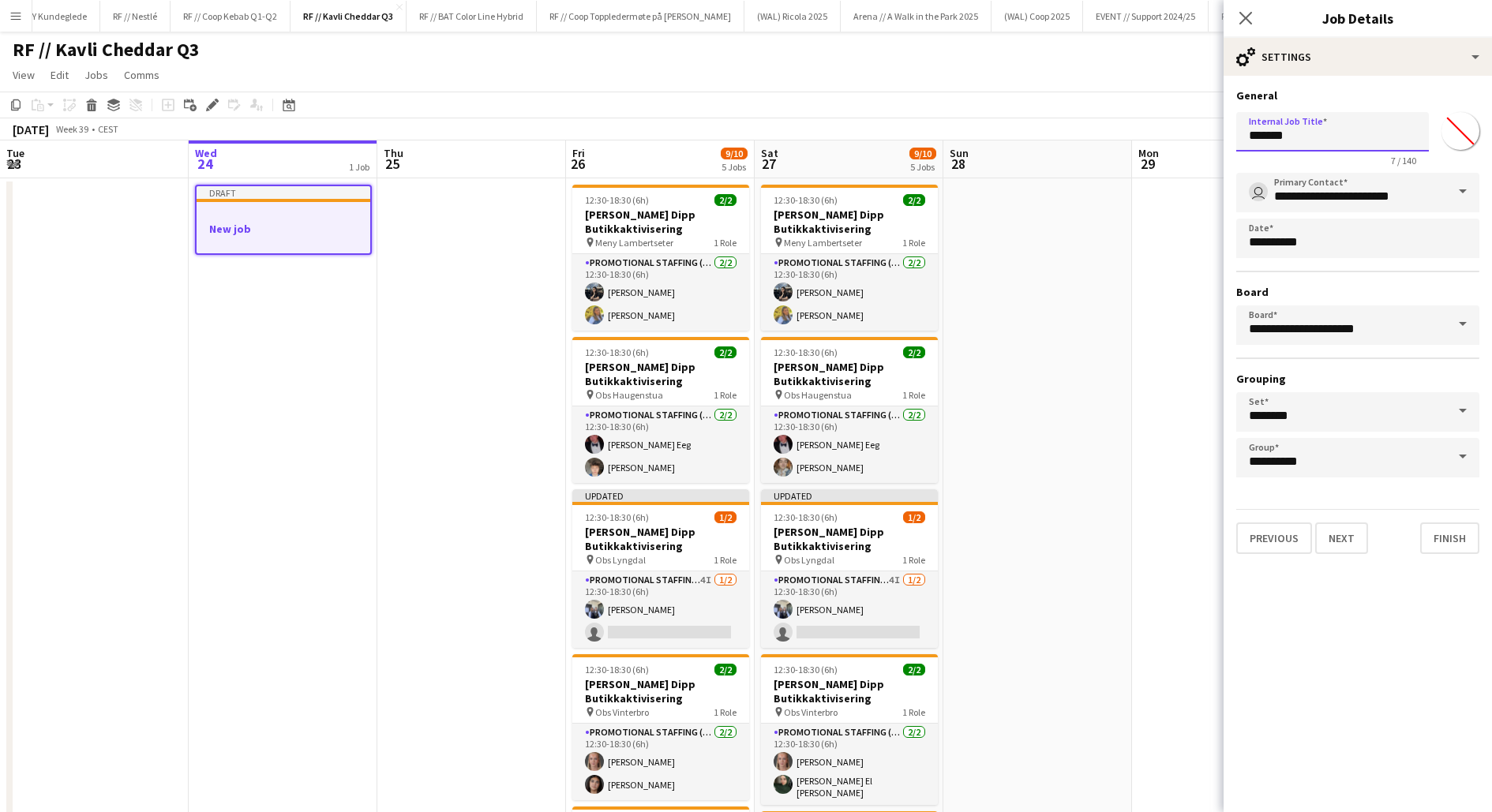
drag, startPoint x: 1321, startPoint y: 137, endPoint x: 990, endPoint y: 117, distance: 331.6
click at [990, 117] on body "Menu Boards Boards Boards All jobs Status Workforce Workforce My Workforce Recr…" at bounding box center [746, 579] width 1492 height 1157
drag, startPoint x: 1316, startPoint y: 139, endPoint x: 1178, endPoint y: 134, distance: 138.1
click at [1178, 134] on body "Menu Boards Boards Boards All jobs Status Workforce Workforce My Workforce Recr…" at bounding box center [746, 579] width 1492 height 1157
type input "**********"
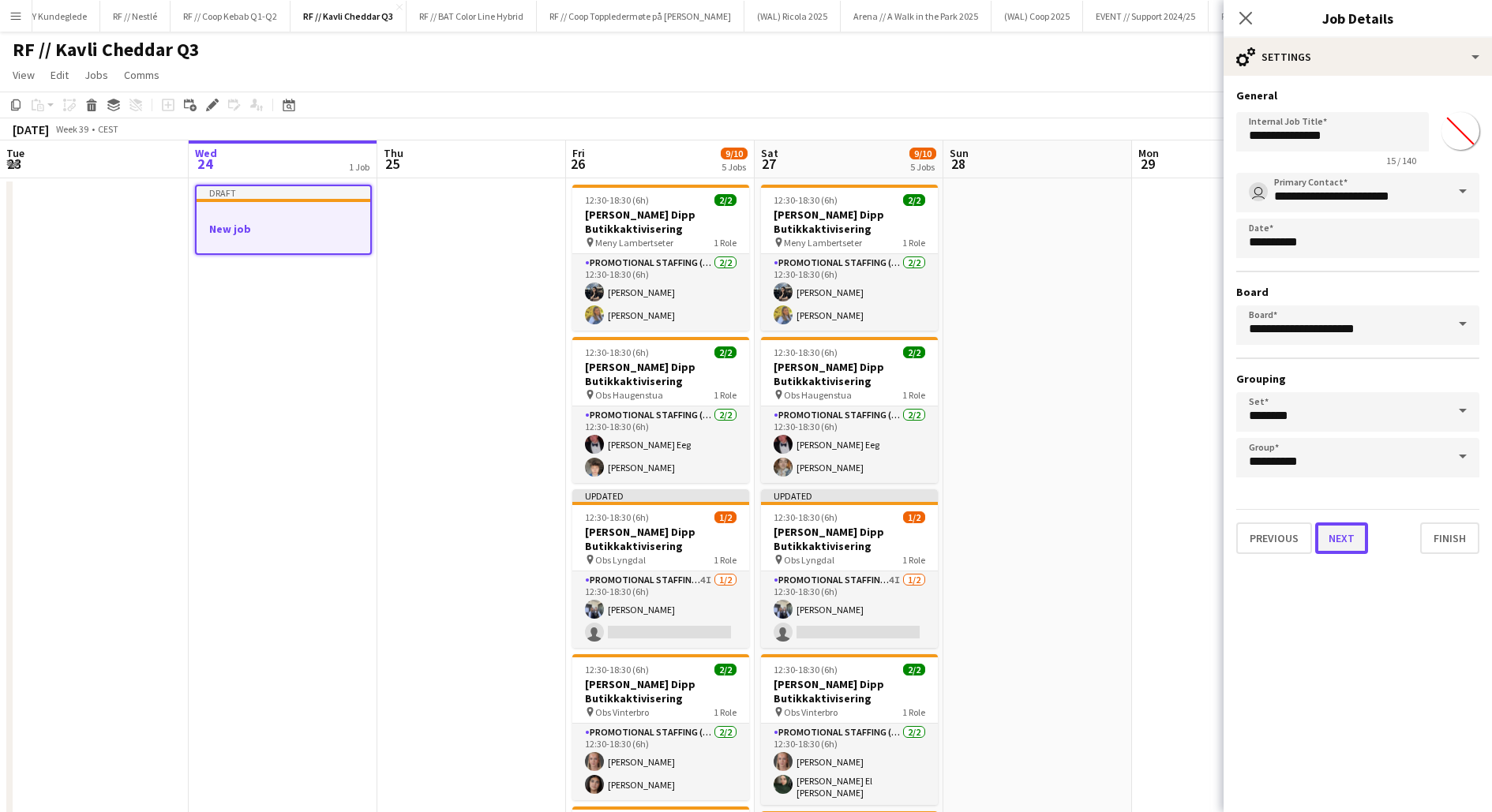
click at [1354, 537] on button "Next" at bounding box center [1342, 538] width 53 height 31
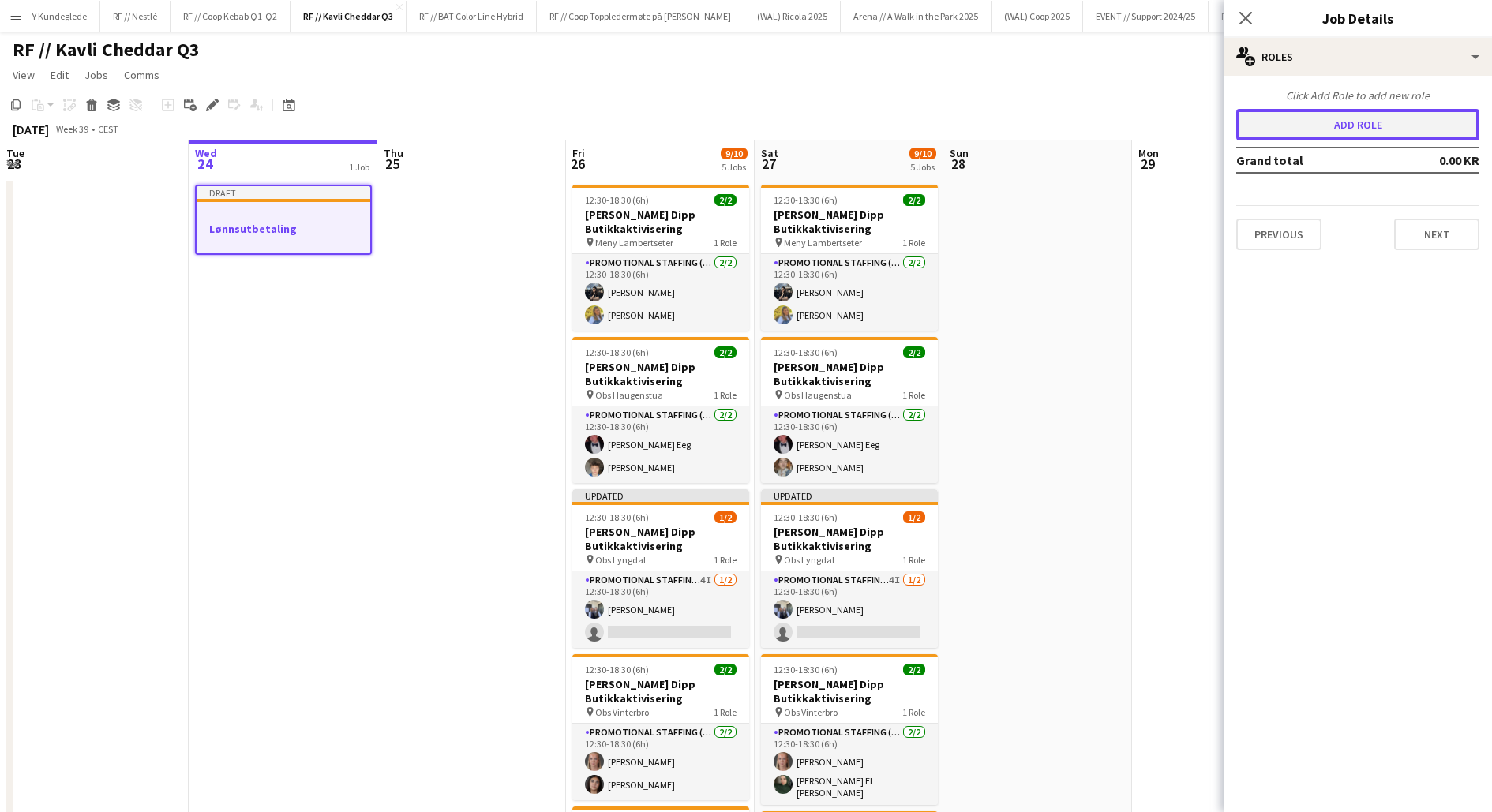
click at [1325, 125] on button "Add role" at bounding box center [1357, 125] width 243 height 31
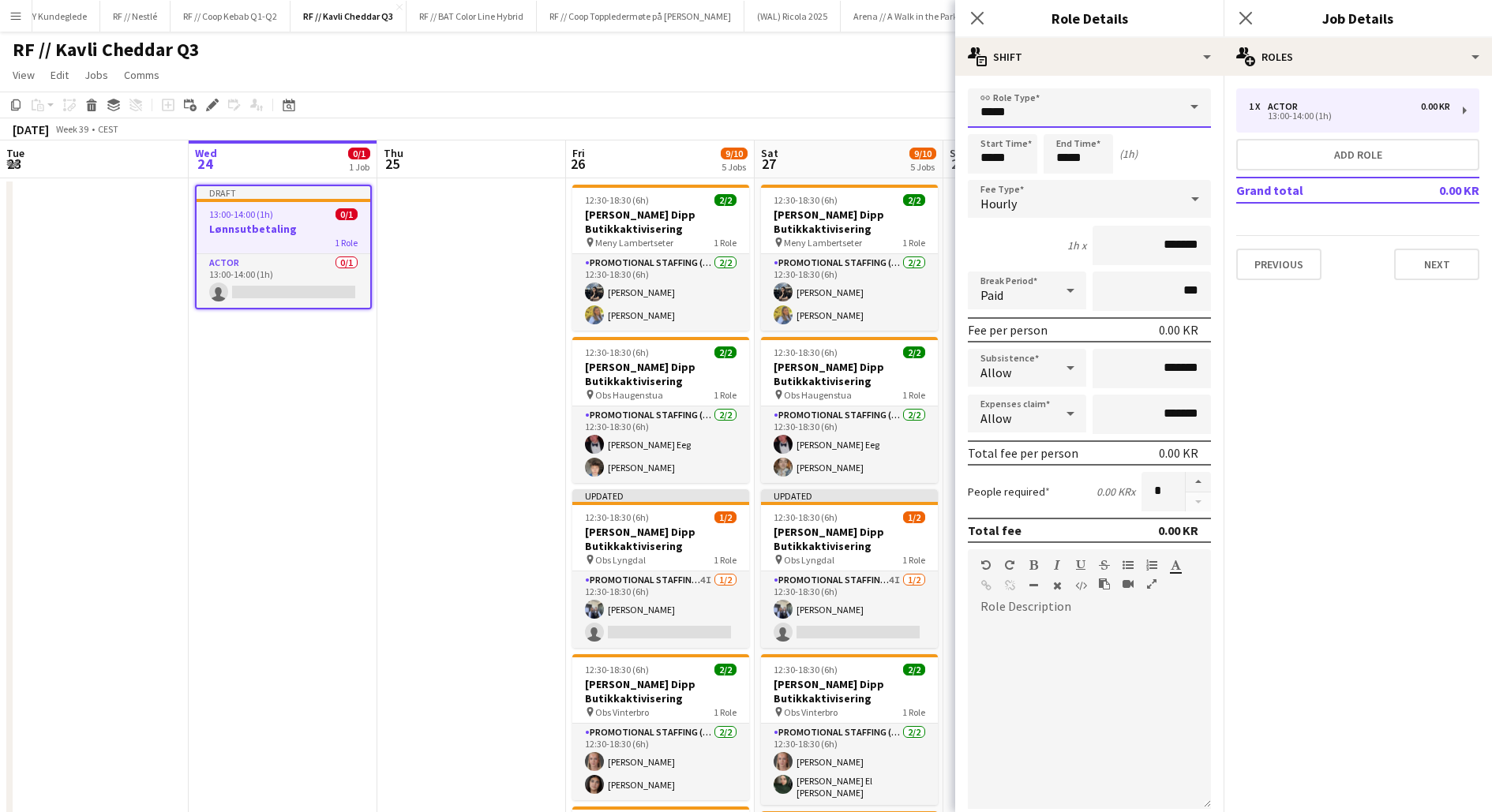
click at [1177, 109] on input "*****" at bounding box center [1089, 108] width 243 height 39
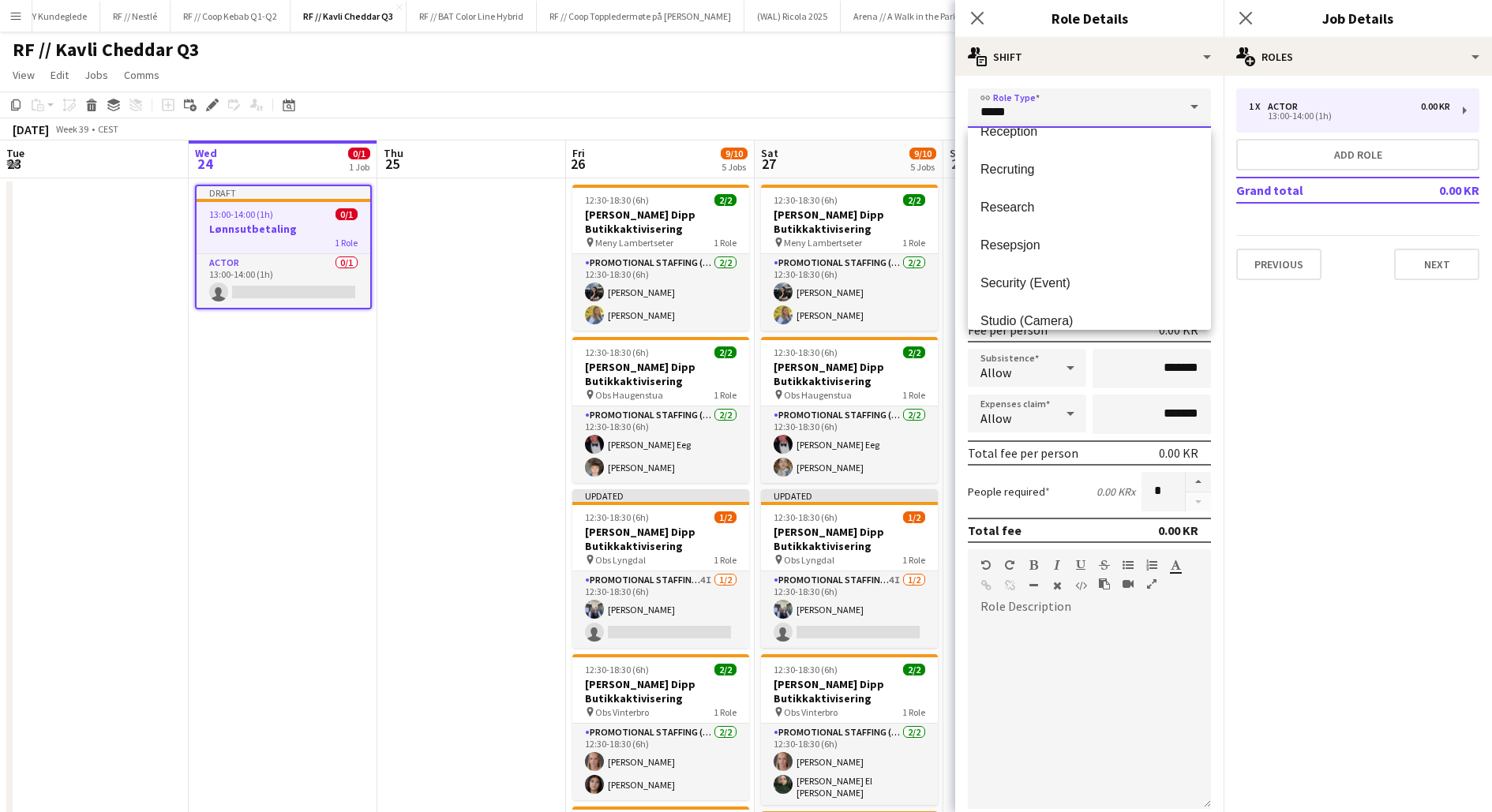
scroll to position [1255, 0]
click at [1028, 146] on span "Recruting" at bounding box center [1089, 146] width 218 height 15
type input "*********"
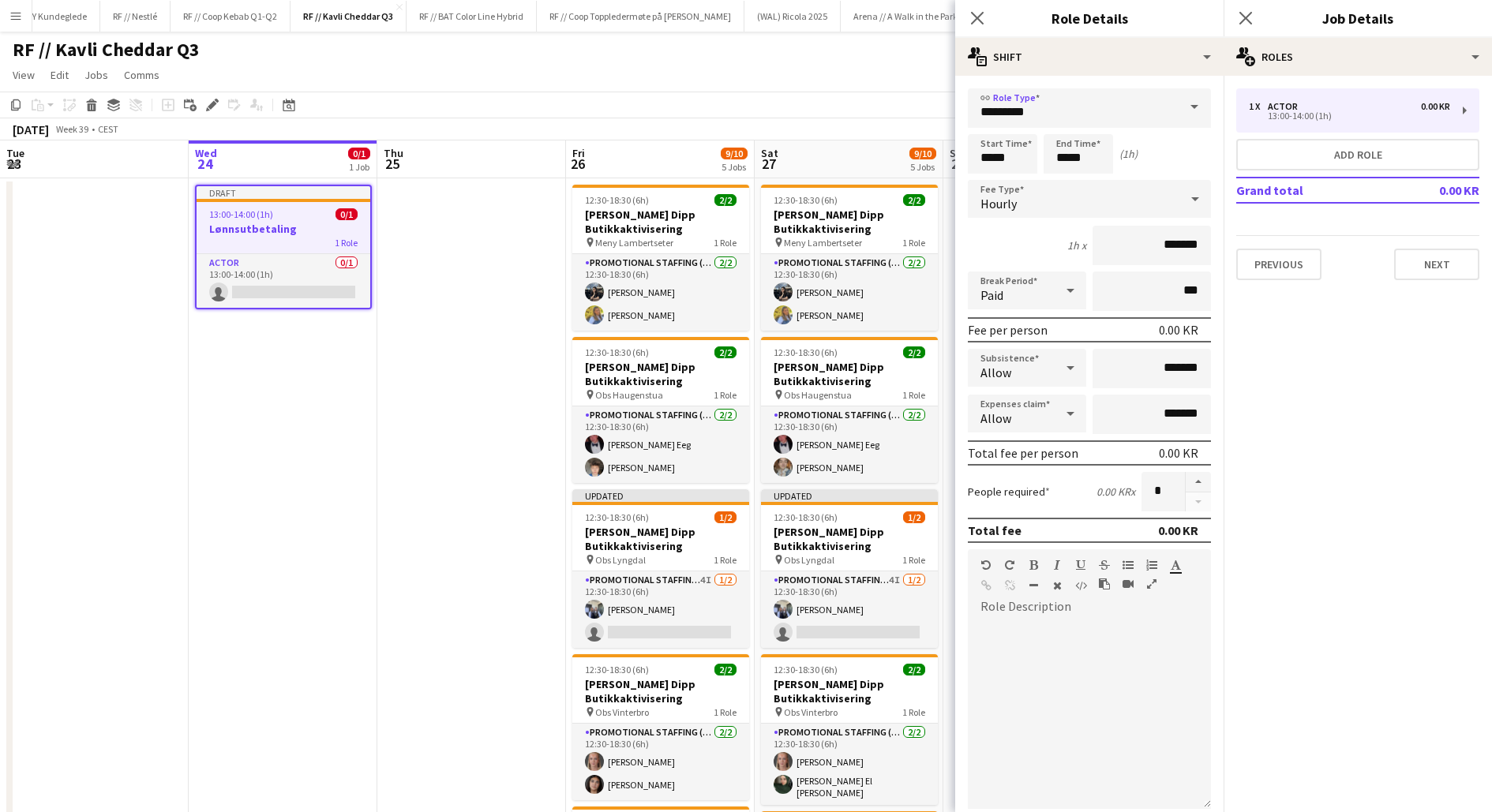
click at [1044, 206] on div "Hourly" at bounding box center [1073, 198] width 212 height 38
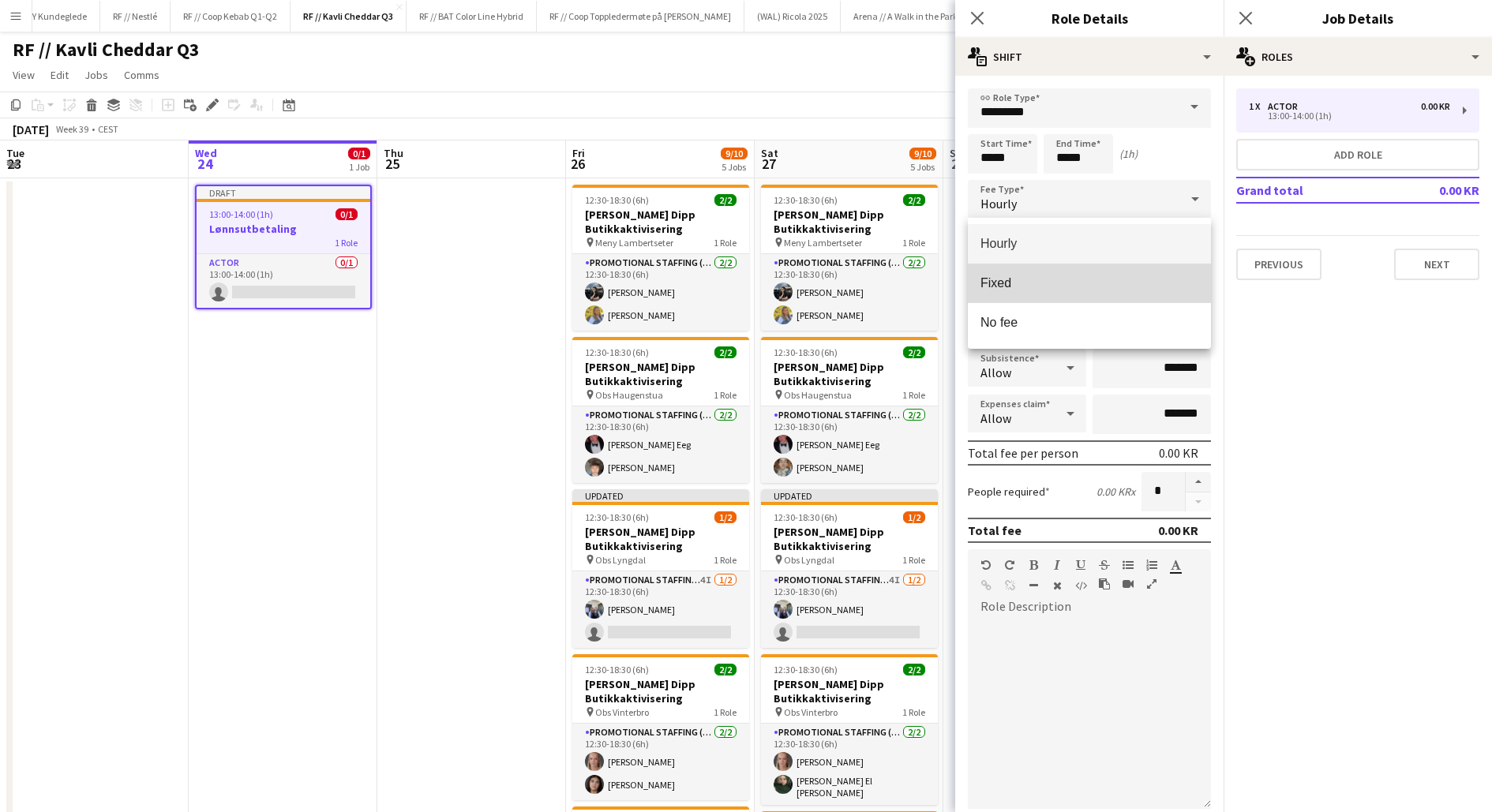
click at [1054, 290] on span "Fixed" at bounding box center [1089, 282] width 218 height 15
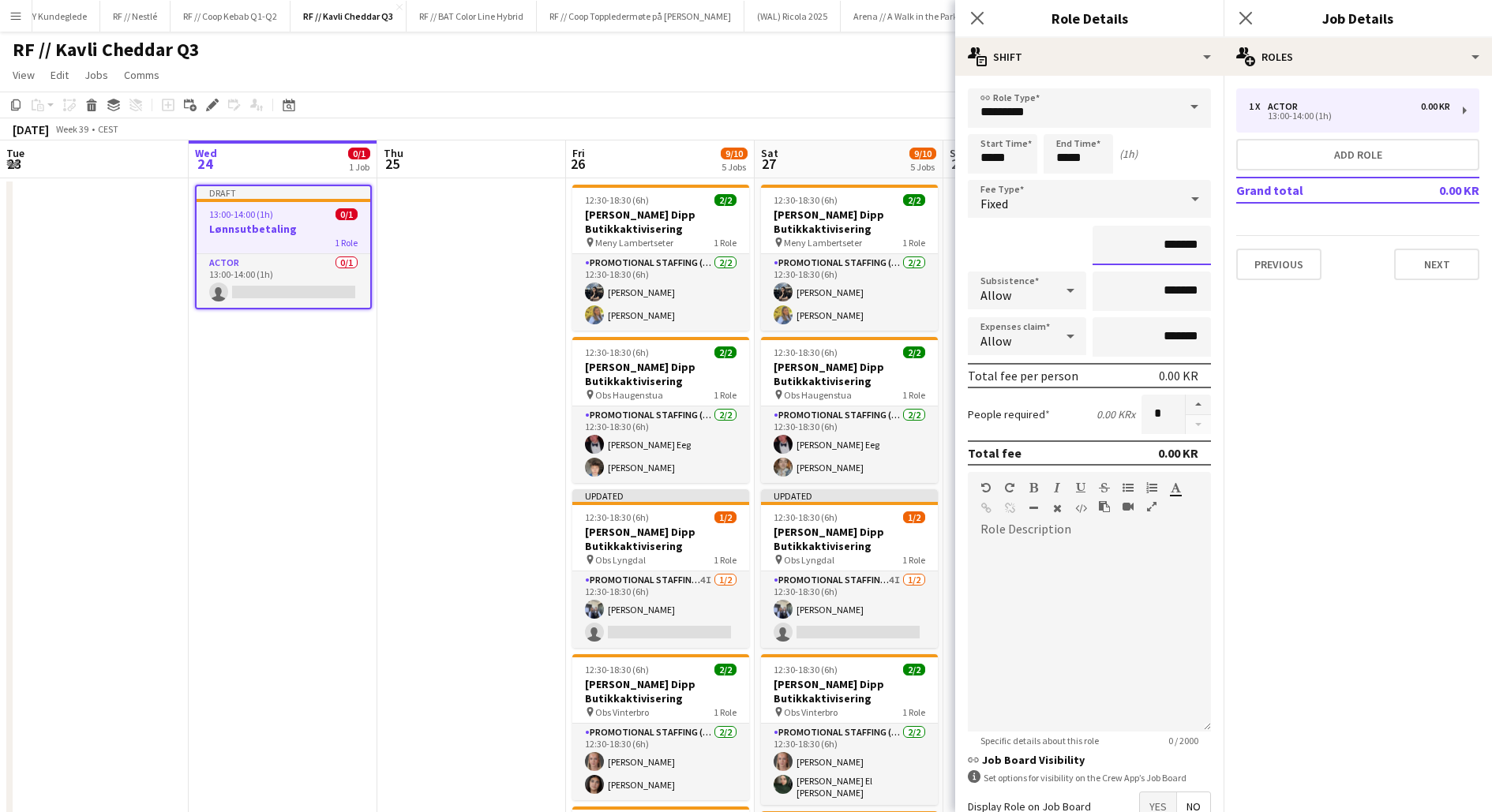
drag, startPoint x: 1192, startPoint y: 243, endPoint x: 1086, endPoint y: 243, distance: 106.0
click at [1086, 243] on div "*******" at bounding box center [1089, 245] width 243 height 39
type input "******"
click at [1144, 284] on input "*******" at bounding box center [1151, 291] width 118 height 39
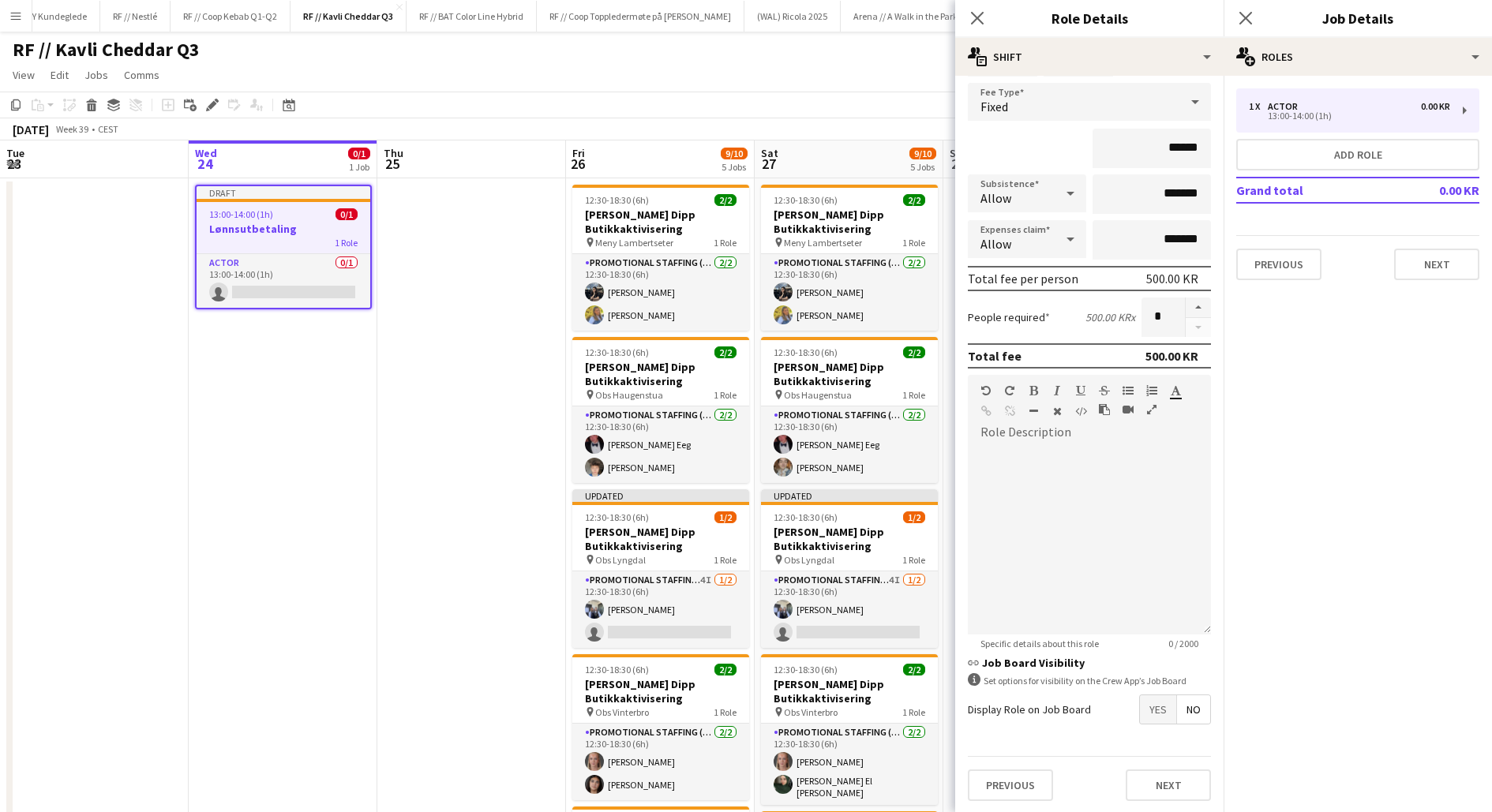
click at [1191, 709] on span "No" at bounding box center [1193, 709] width 33 height 28
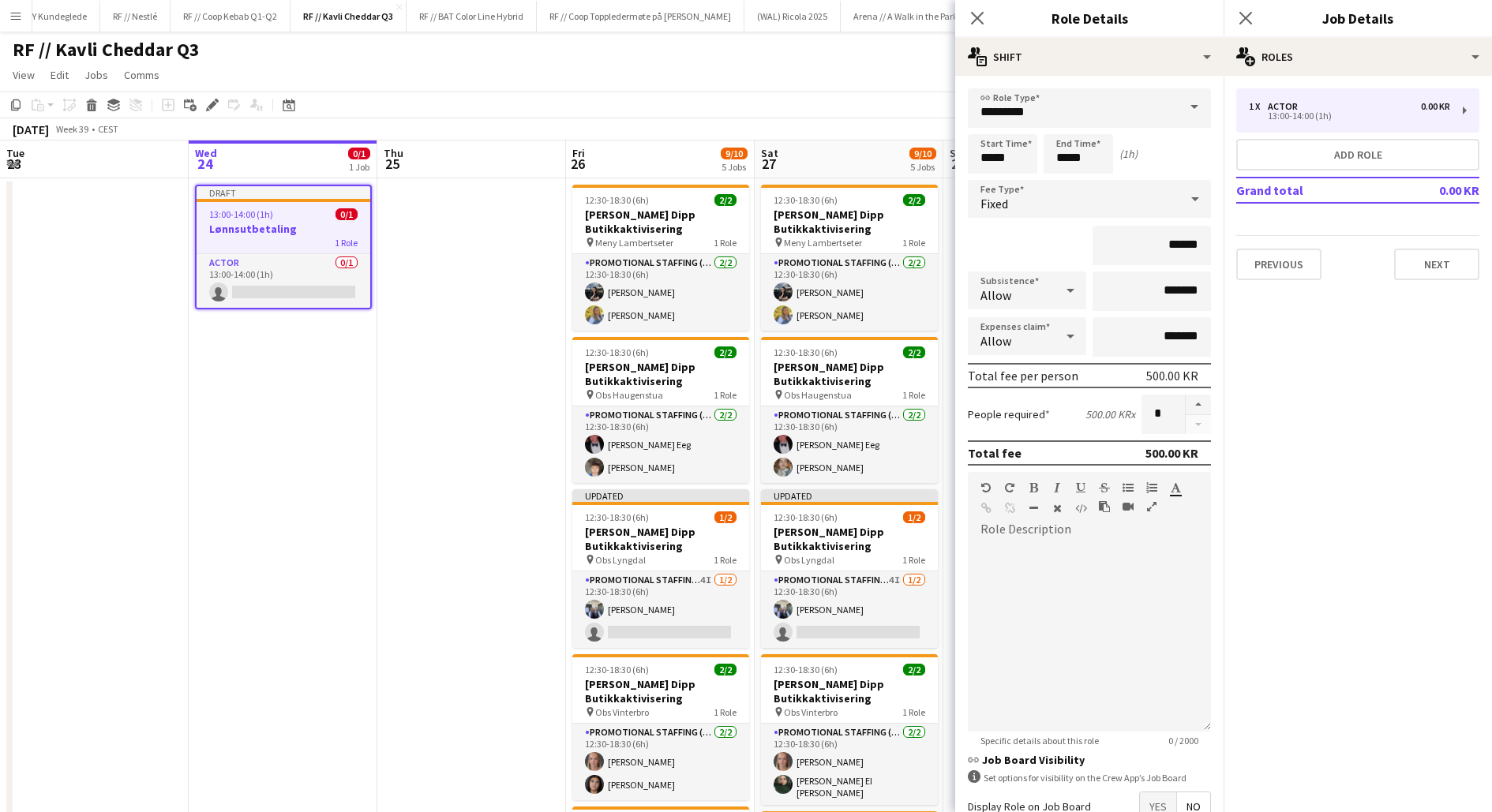
click at [451, 426] on app-date-cell at bounding box center [471, 655] width 188 height 953
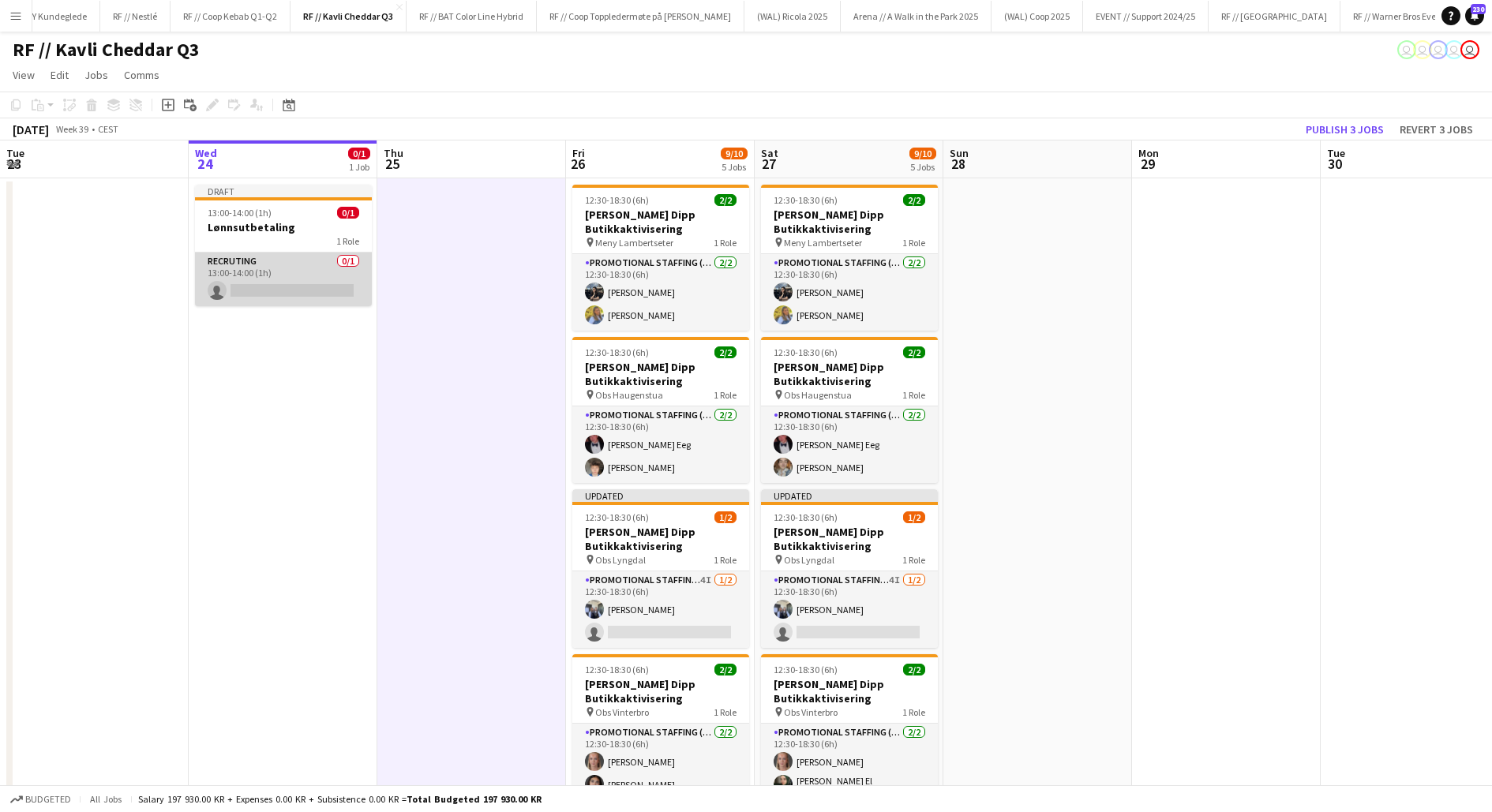
click at [272, 299] on app-card-role "Recruting 0/1 13:00-14:00 (1h) single-neutral-actions" at bounding box center [283, 279] width 177 height 54
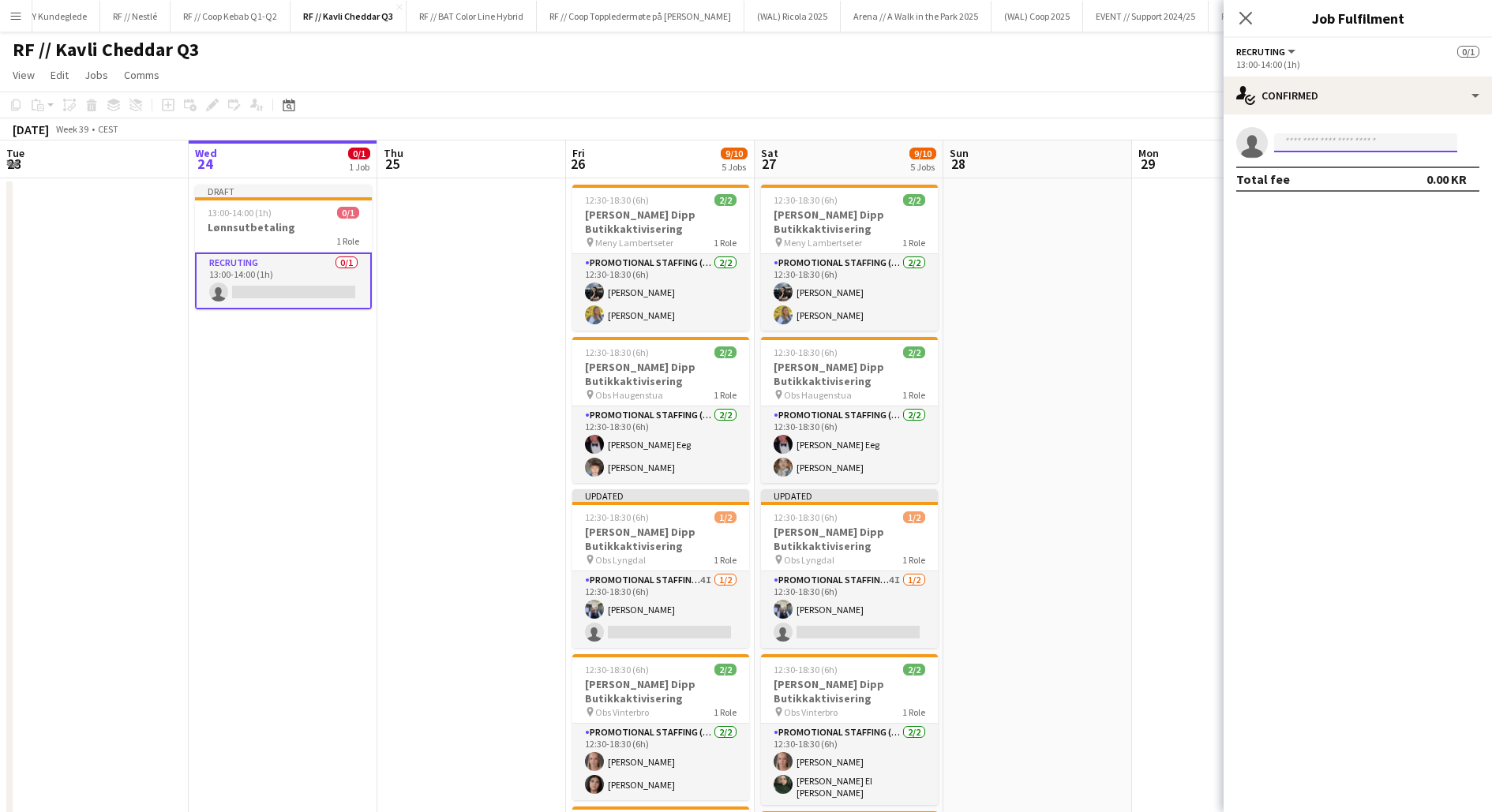
click at [1333, 138] on input at bounding box center [1366, 142] width 184 height 19
type input "*"
click at [429, 357] on app-date-cell at bounding box center [471, 655] width 188 height 953
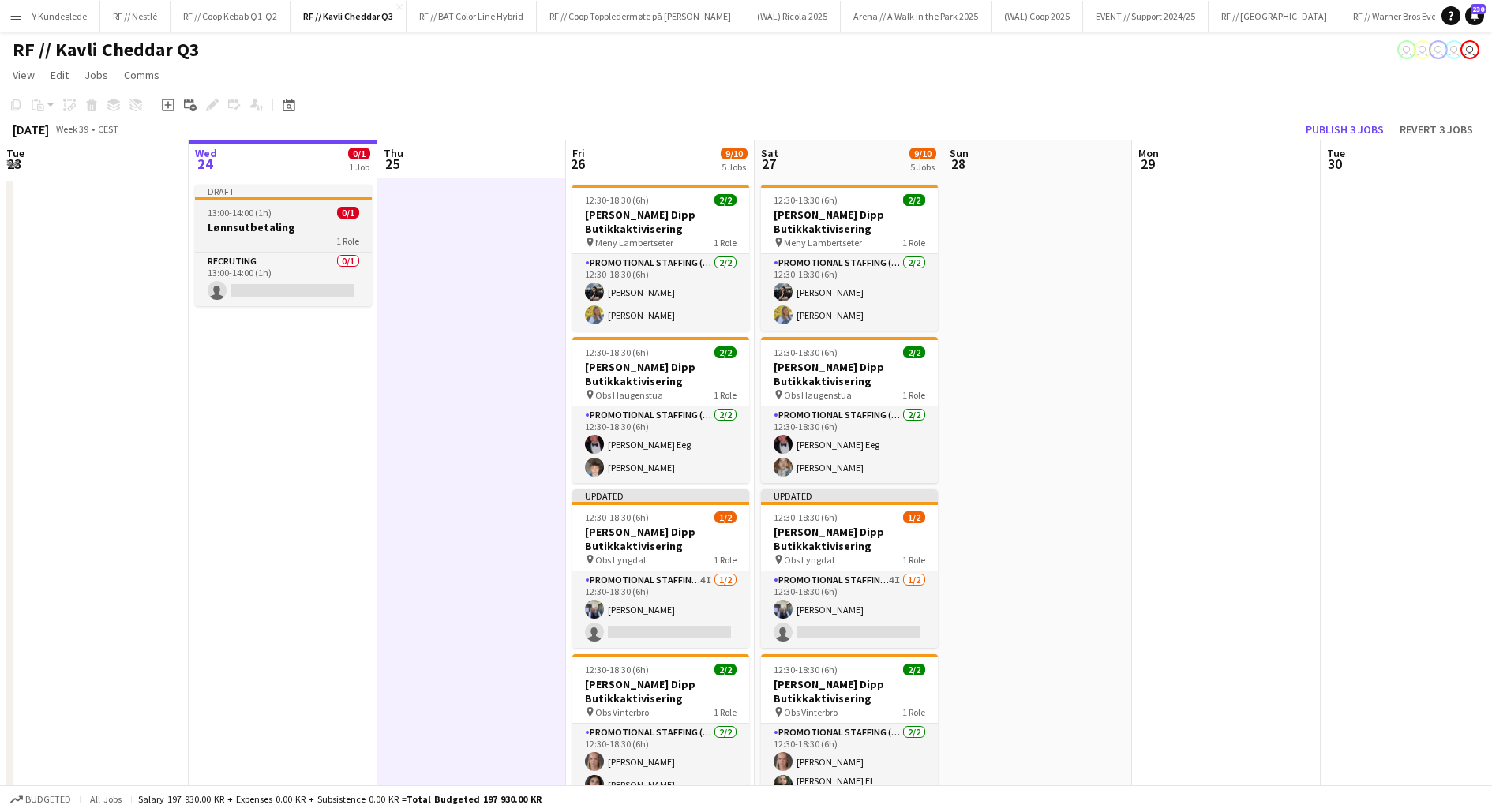
click at [291, 235] on div "1 Role" at bounding box center [283, 240] width 177 height 13
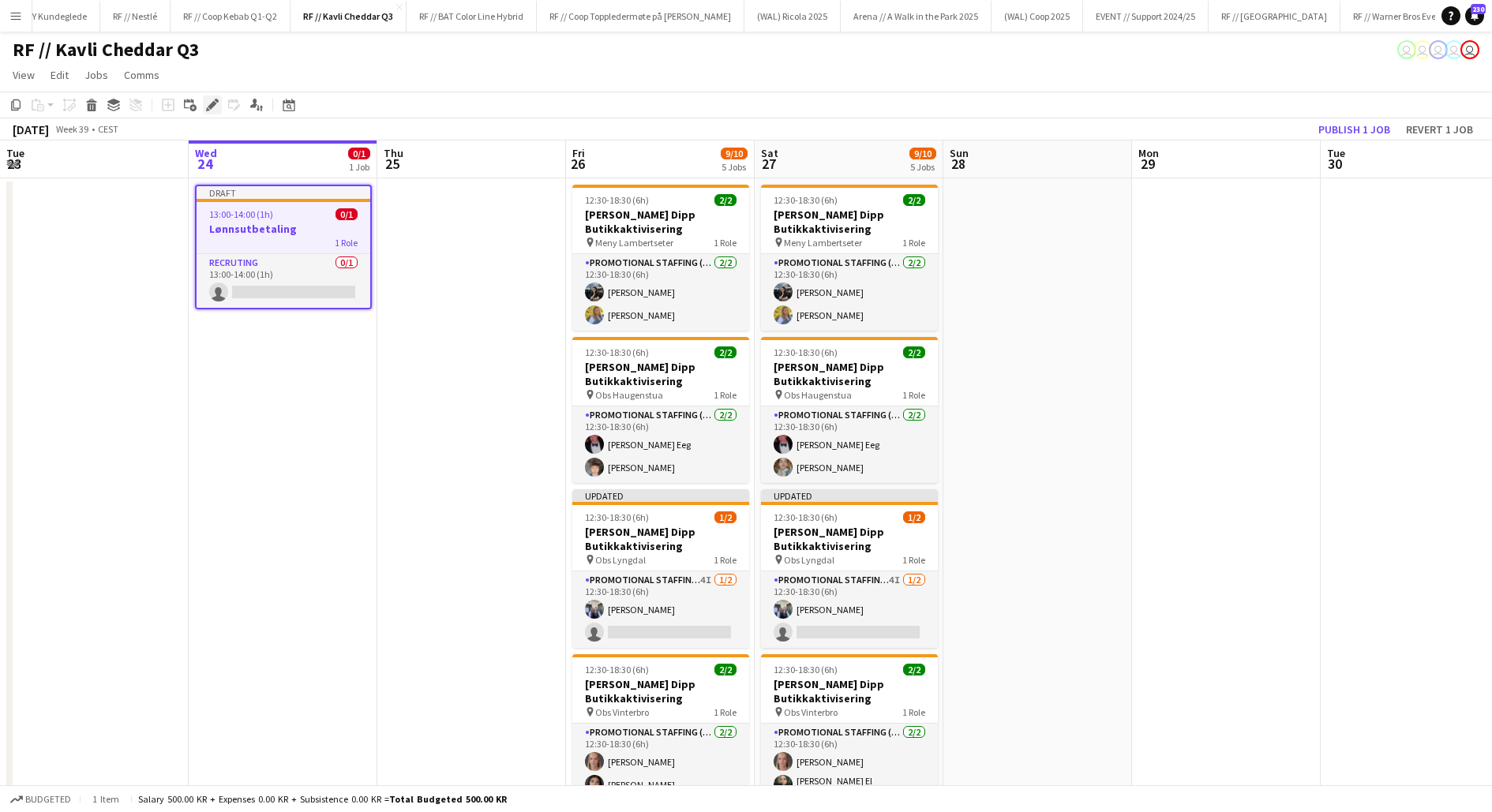
click at [210, 102] on icon "Edit" at bounding box center [212, 104] width 13 height 13
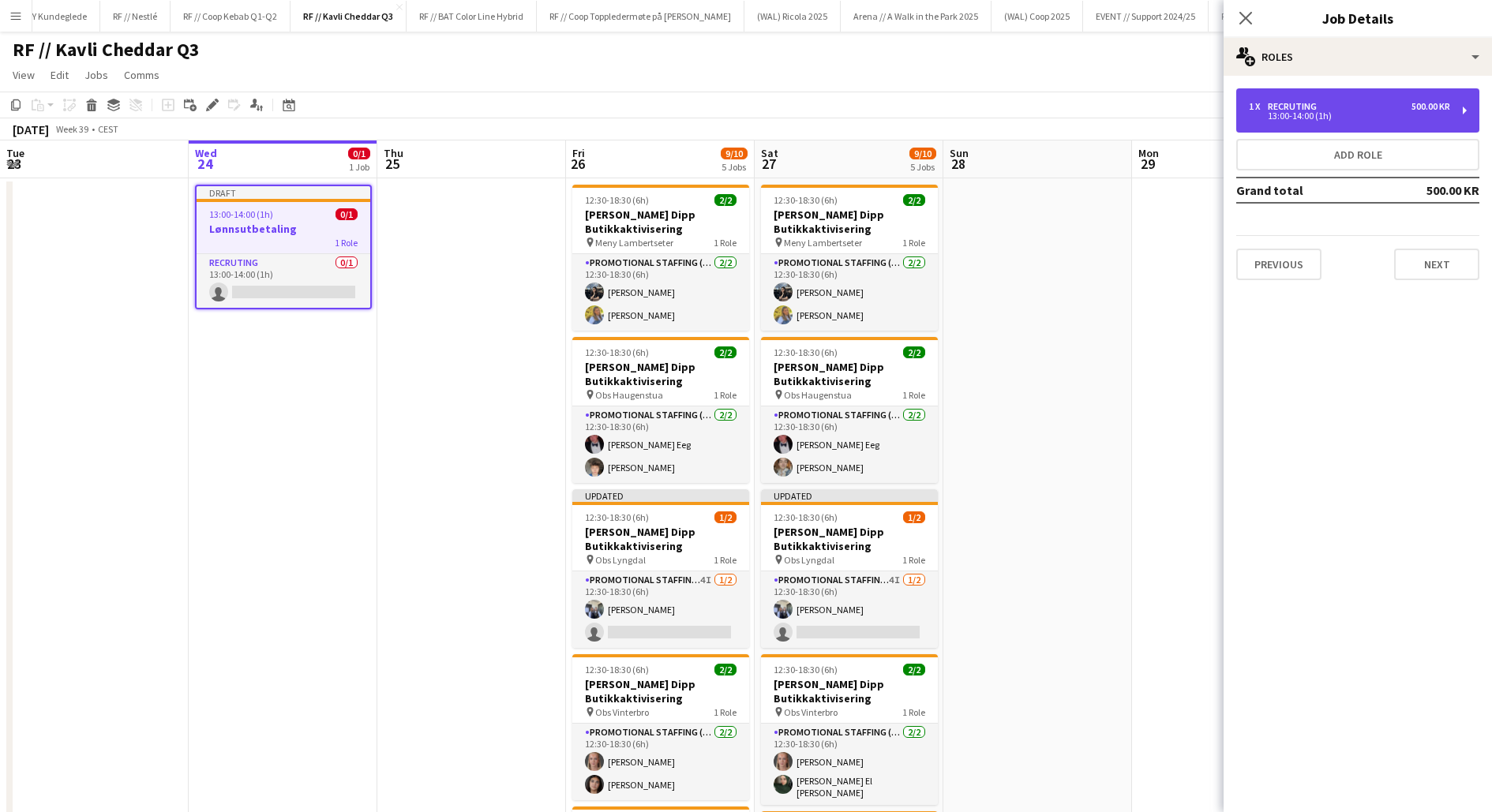
click at [1357, 115] on div "13:00-14:00 (1h)" at bounding box center [1349, 116] width 201 height 8
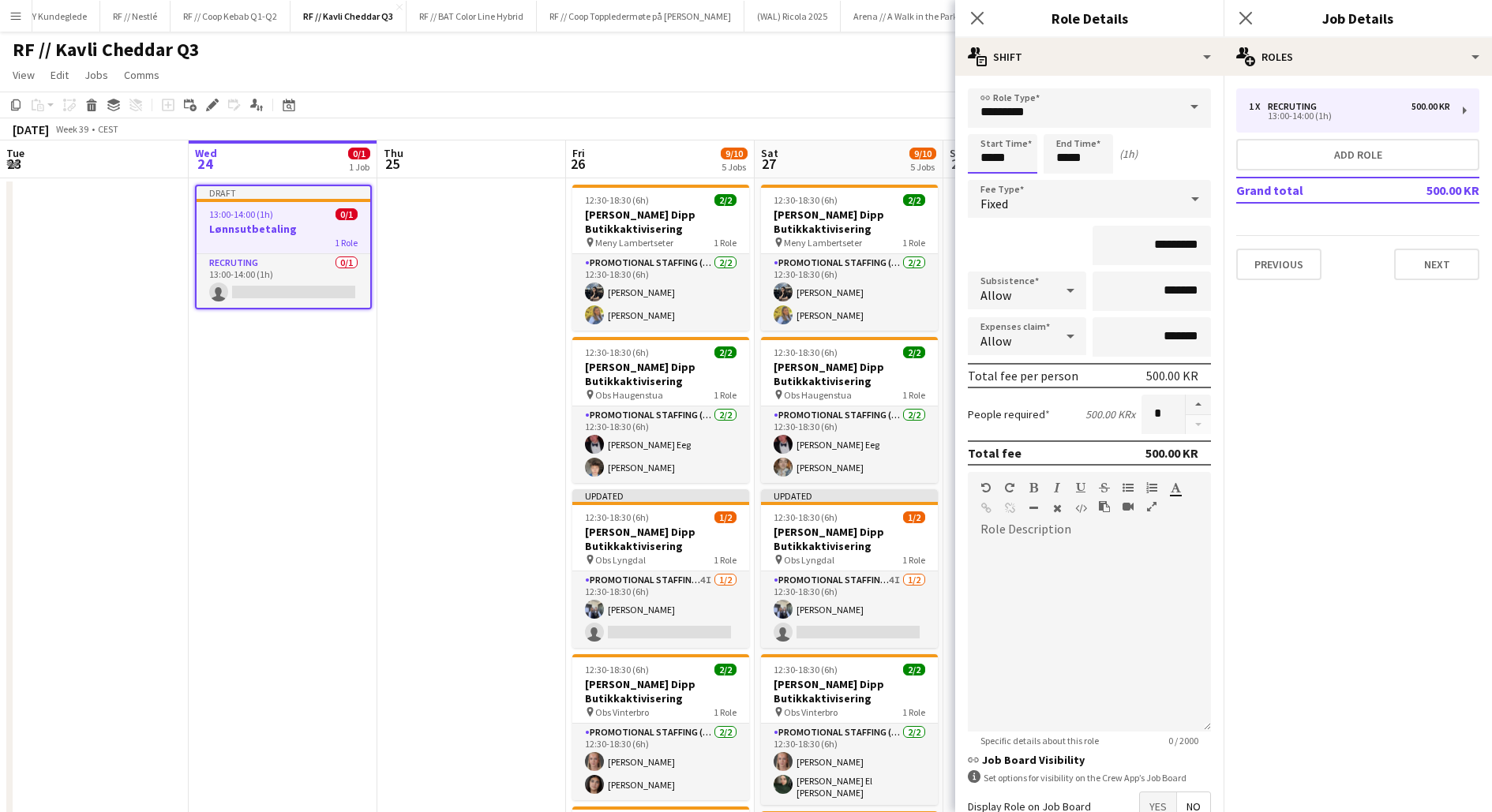
click at [997, 163] on input "*****" at bounding box center [1002, 153] width 69 height 39
click at [983, 125] on div at bounding box center [986, 126] width 31 height 16
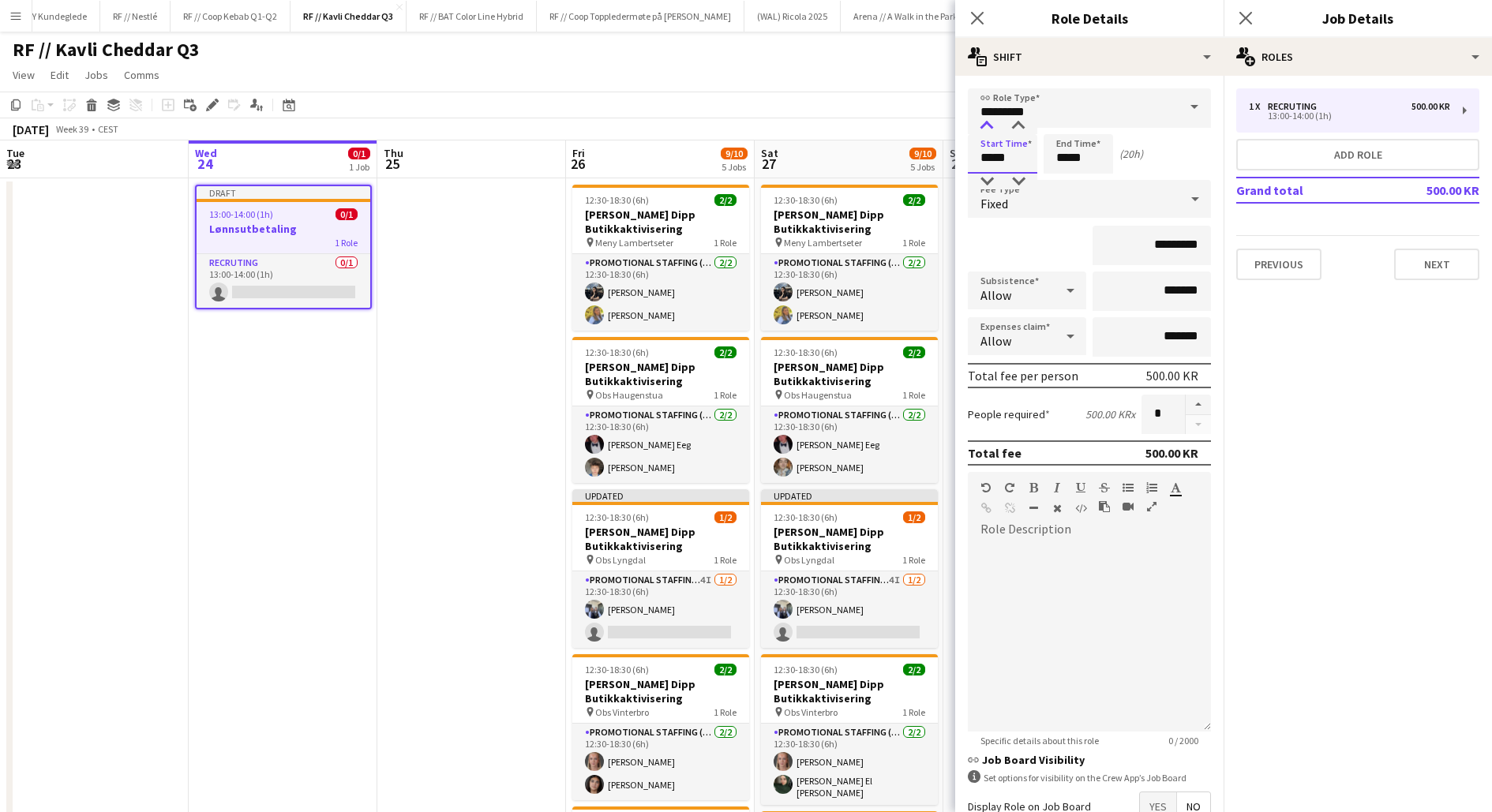
click at [983, 125] on div at bounding box center [986, 126] width 31 height 16
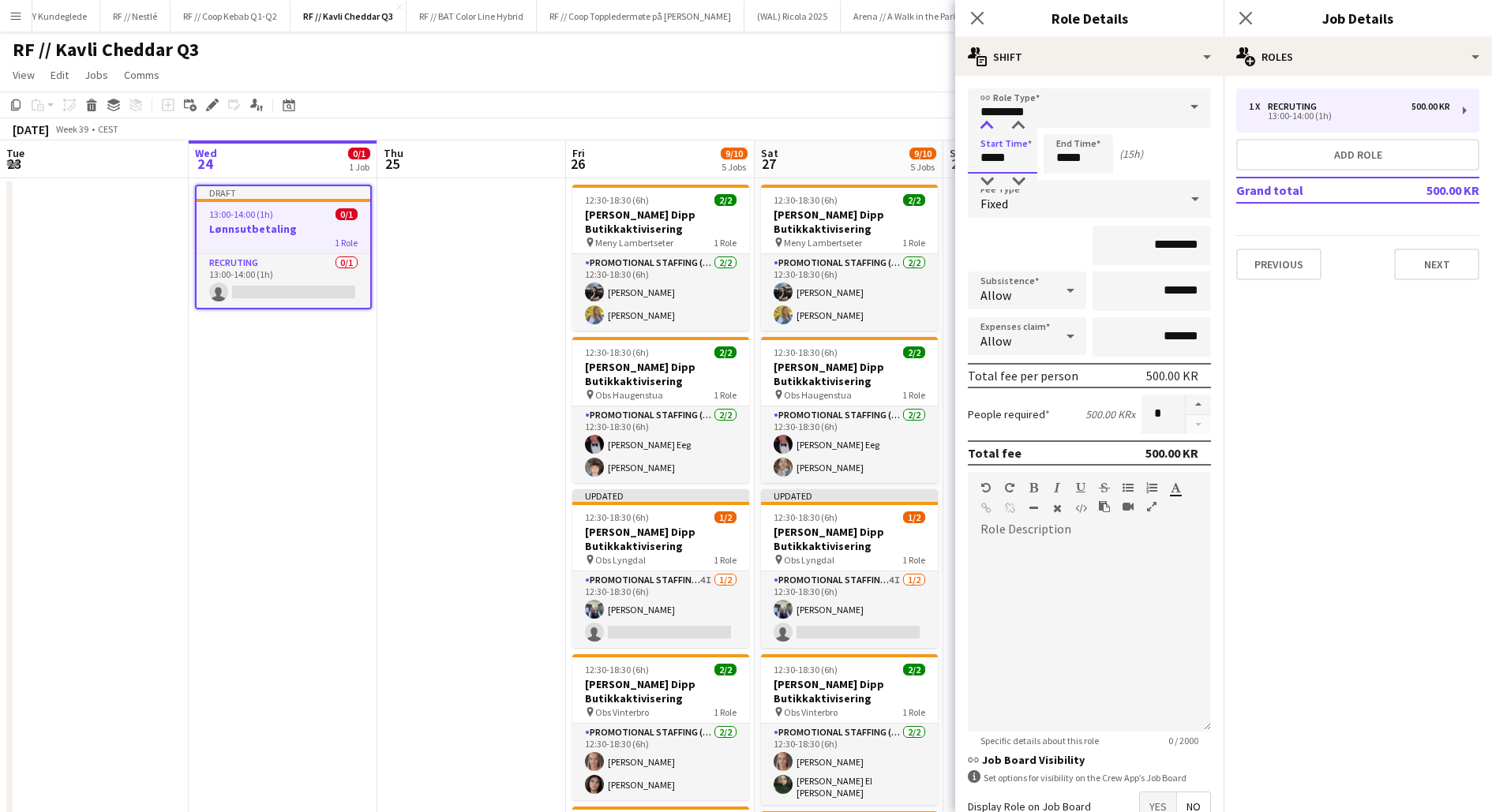
click at [983, 125] on div at bounding box center [986, 126] width 31 height 16
type input "*****"
click at [984, 180] on div at bounding box center [986, 182] width 31 height 16
click at [1080, 154] on input "*****" at bounding box center [1078, 153] width 69 height 39
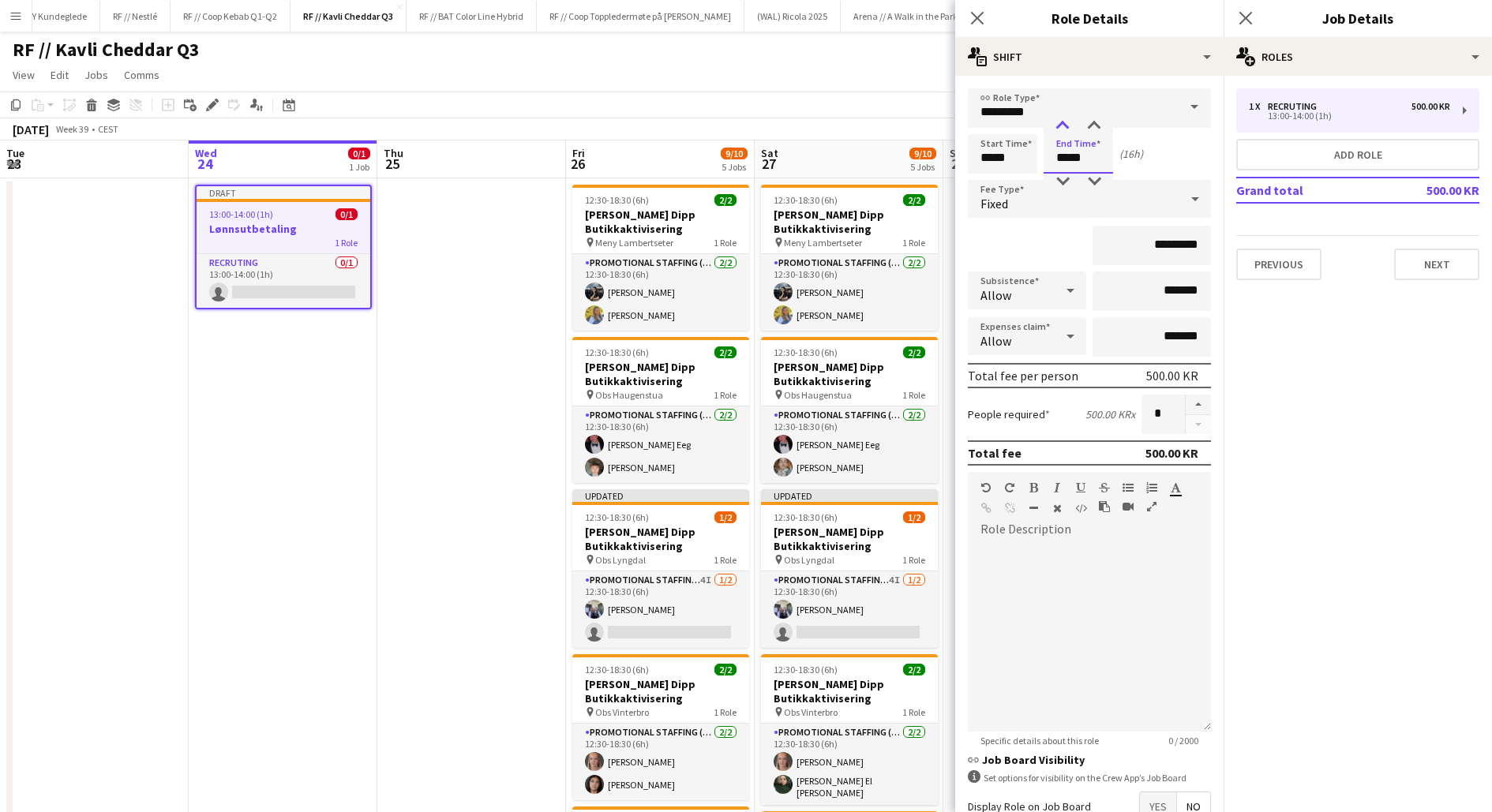
click at [1068, 130] on div at bounding box center [1062, 126] width 31 height 16
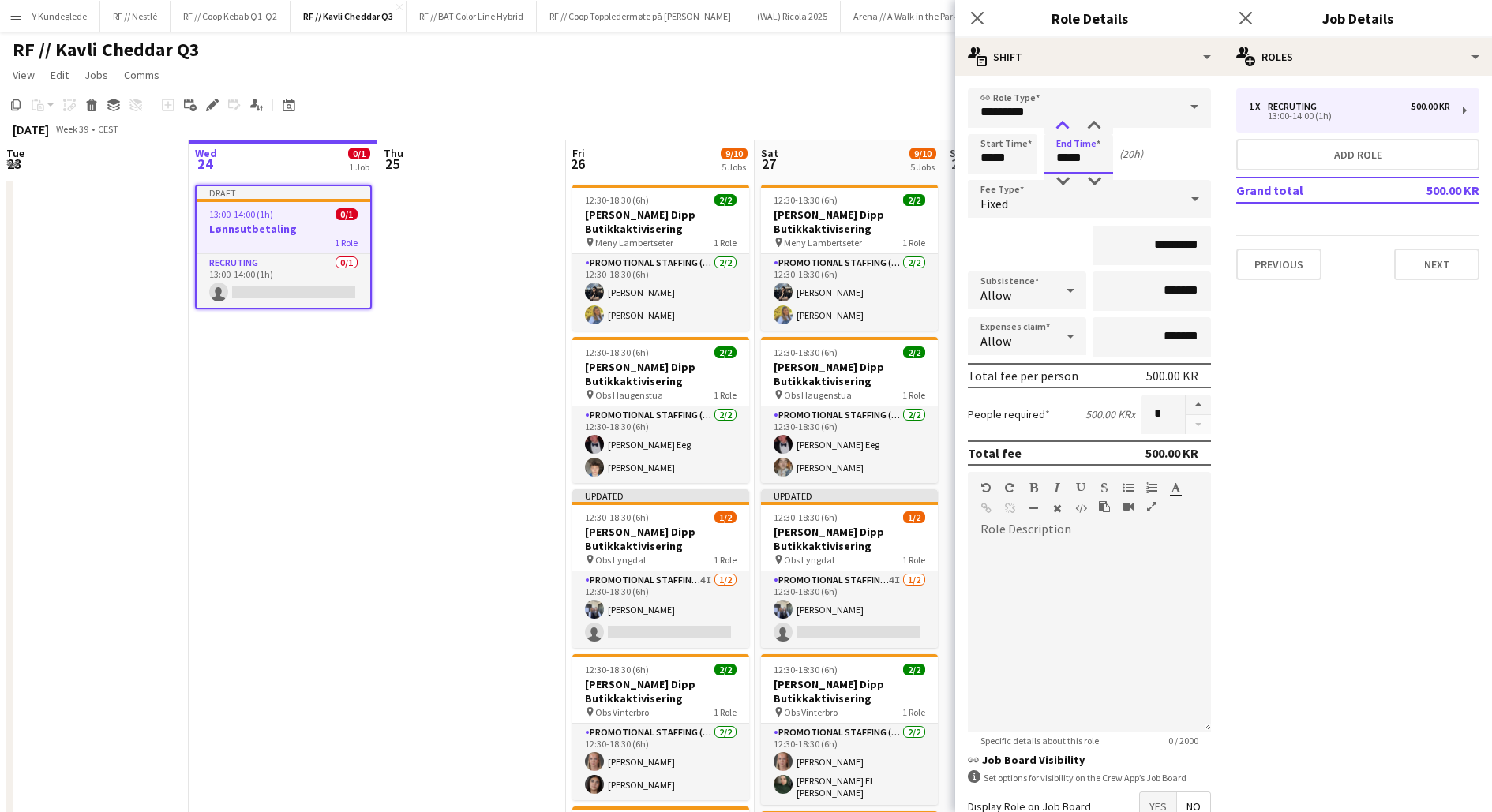
click at [1068, 130] on div at bounding box center [1062, 126] width 31 height 16
click at [1084, 156] on input "*****" at bounding box center [1078, 153] width 69 height 39
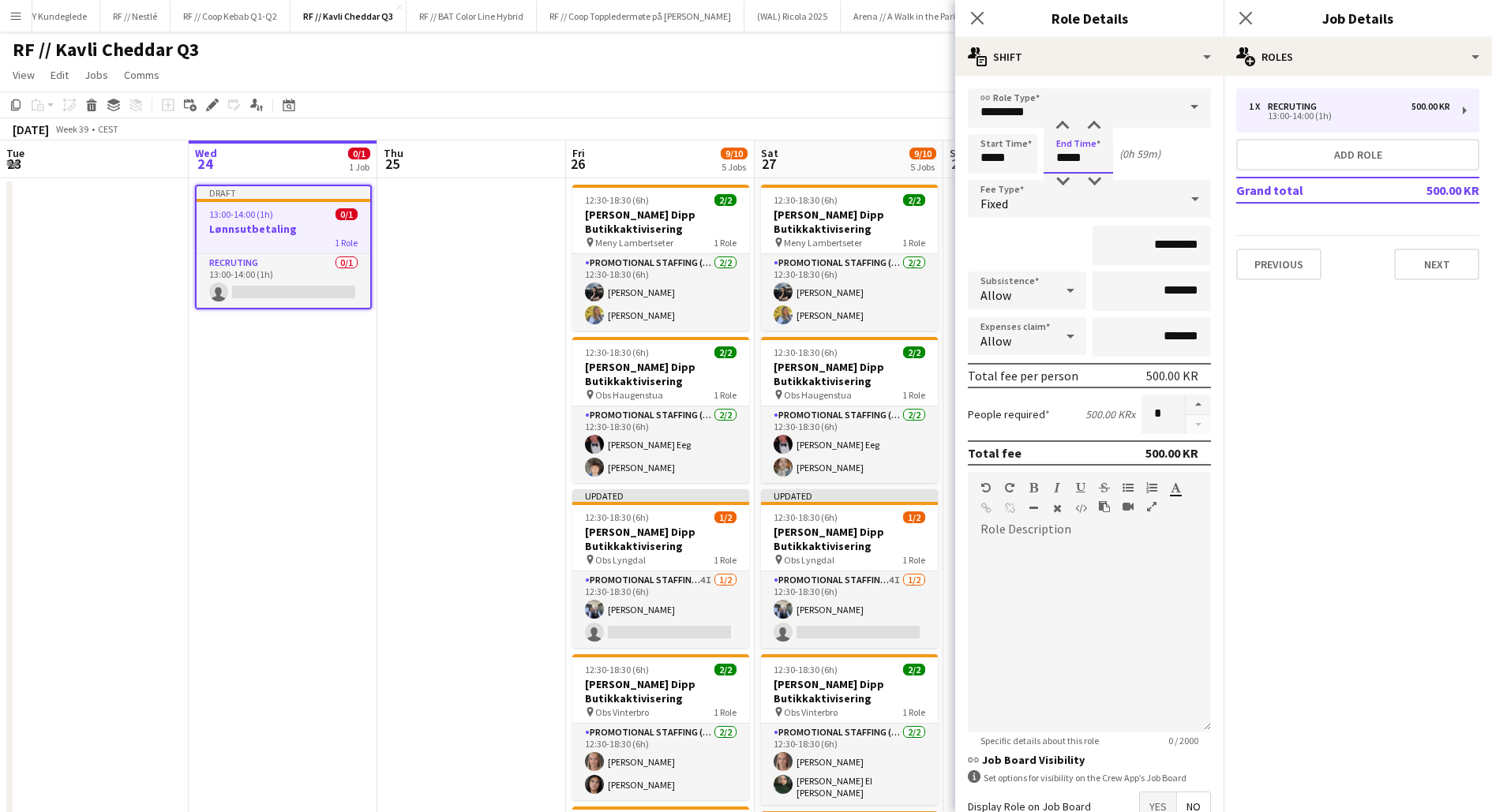
type input "*****"
click at [1168, 161] on div "Start Time ***** End Time ***** (0h 59m)" at bounding box center [1089, 153] width 243 height 39
click at [233, 372] on app-date-cell "Draft 13:00-14:00 (1h) 0/1 Lønnsutbetaling 1 Role Recruting 0/1 13:00-14:00 (1h…" at bounding box center [282, 655] width 188 height 953
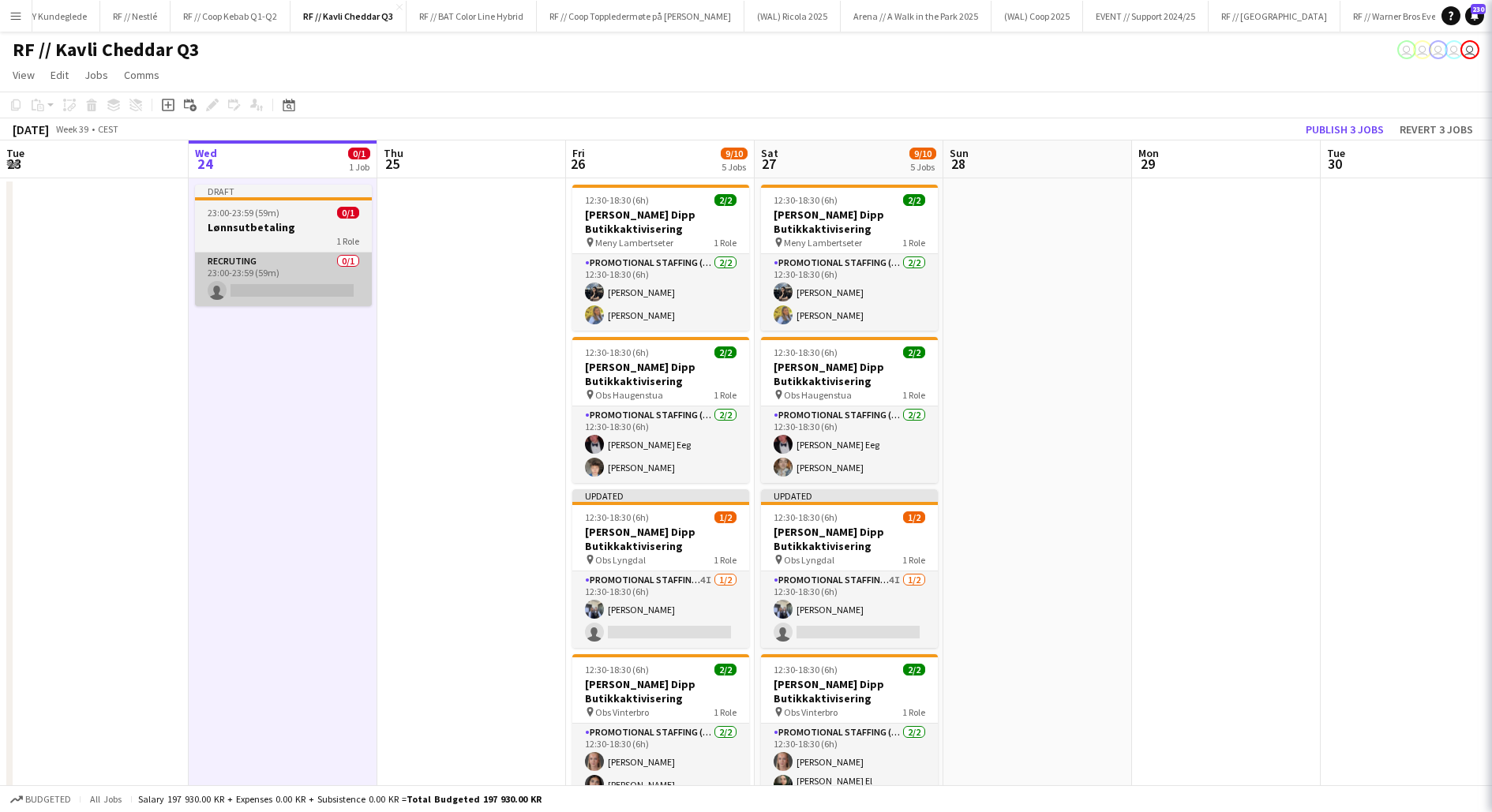
click at [268, 294] on app-card-role "Recruting 0/1 23:00-23:59 (59m) single-neutral-actions" at bounding box center [283, 279] width 177 height 54
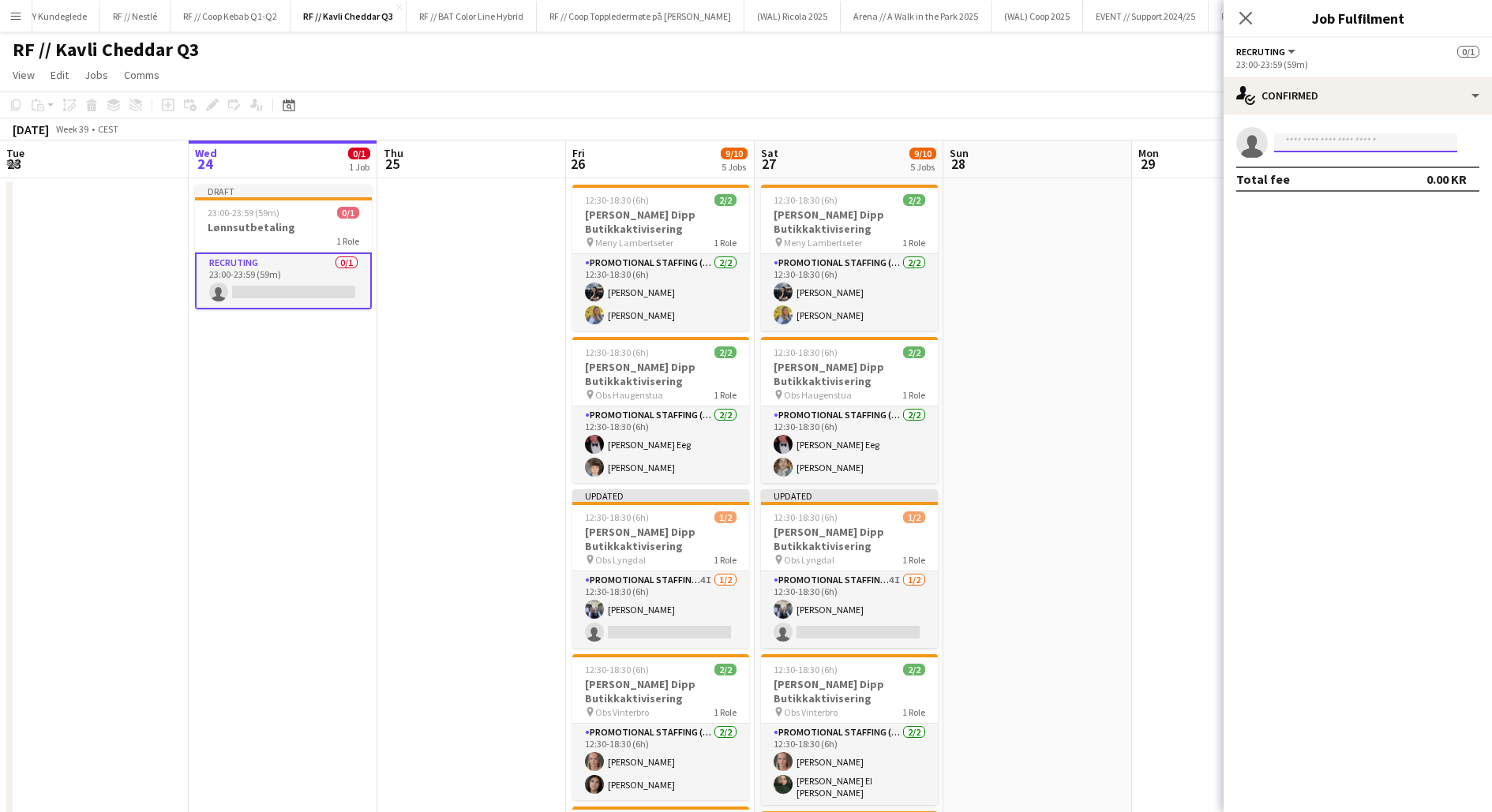
click at [1313, 143] on input at bounding box center [1366, 142] width 184 height 19
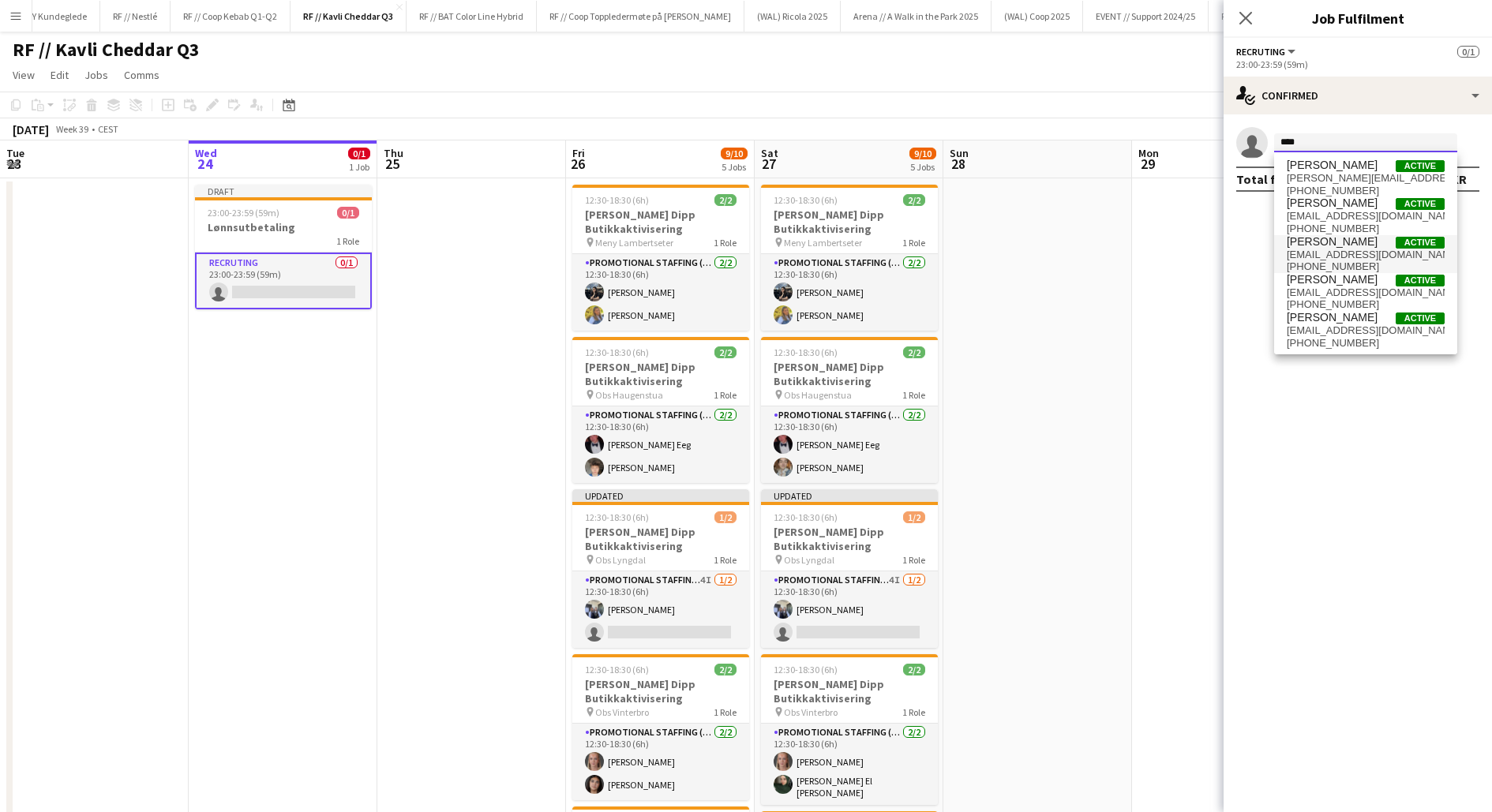
type input "****"
click at [1321, 249] on span "[EMAIL_ADDRESS][DOMAIN_NAME]" at bounding box center [1366, 255] width 158 height 13
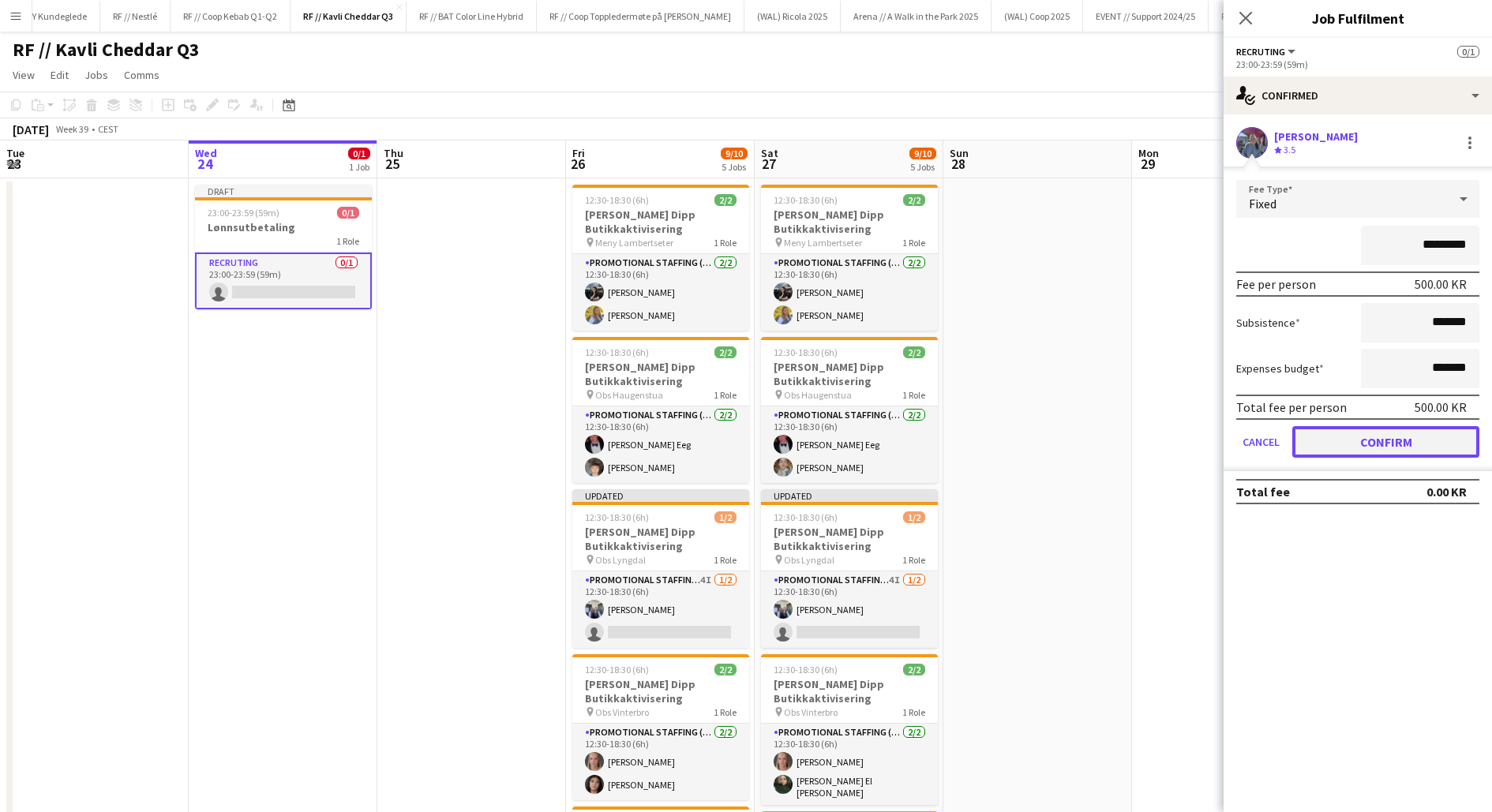
click at [1347, 444] on button "Confirm" at bounding box center [1387, 442] width 187 height 31
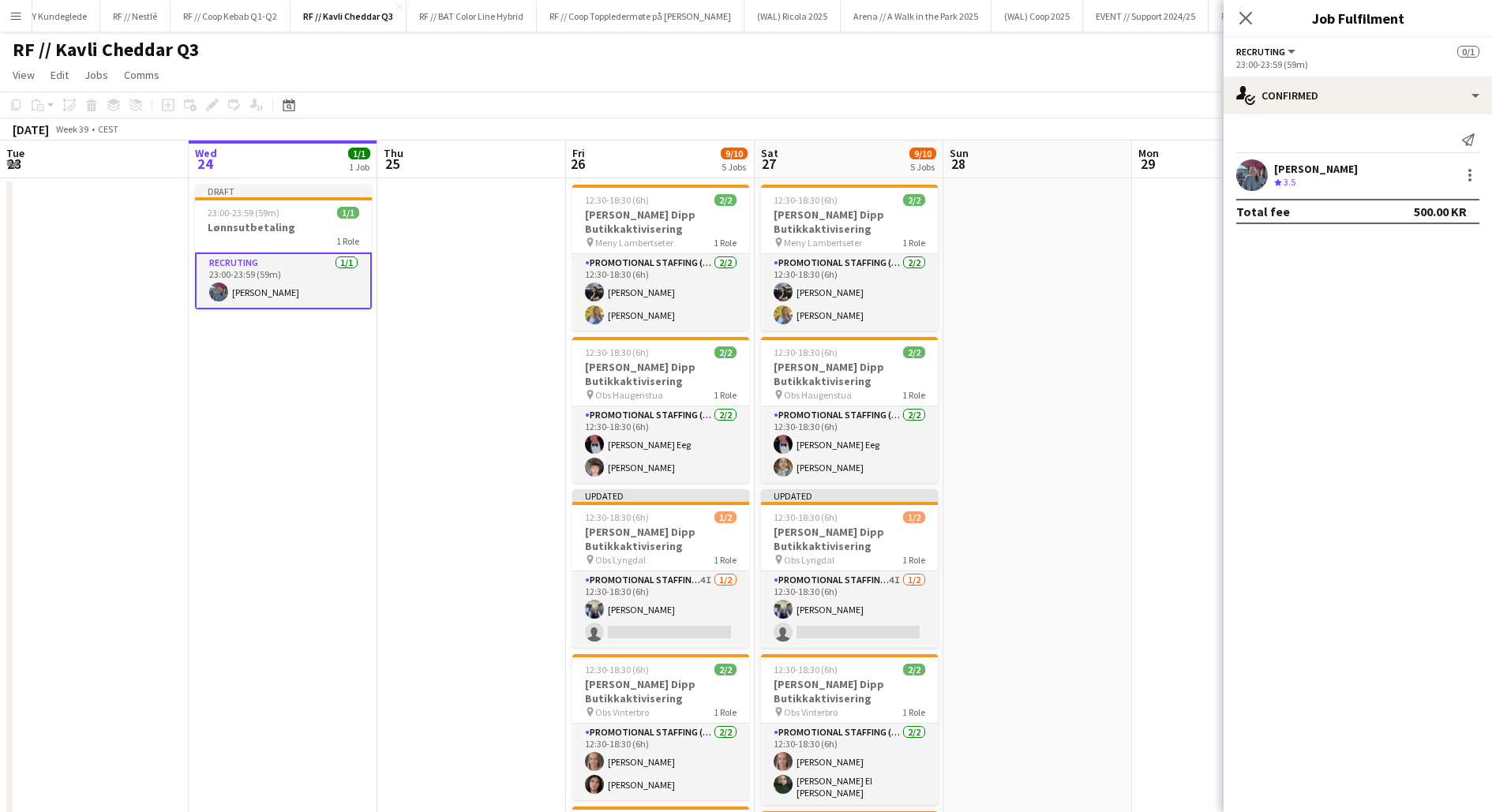
click at [365, 389] on app-date-cell "Draft 23:00-23:59 (59m) 1/1 Lønnsutbetaling 1 Role Recruting [DATE] 23:00-23:59…" at bounding box center [282, 655] width 188 height 953
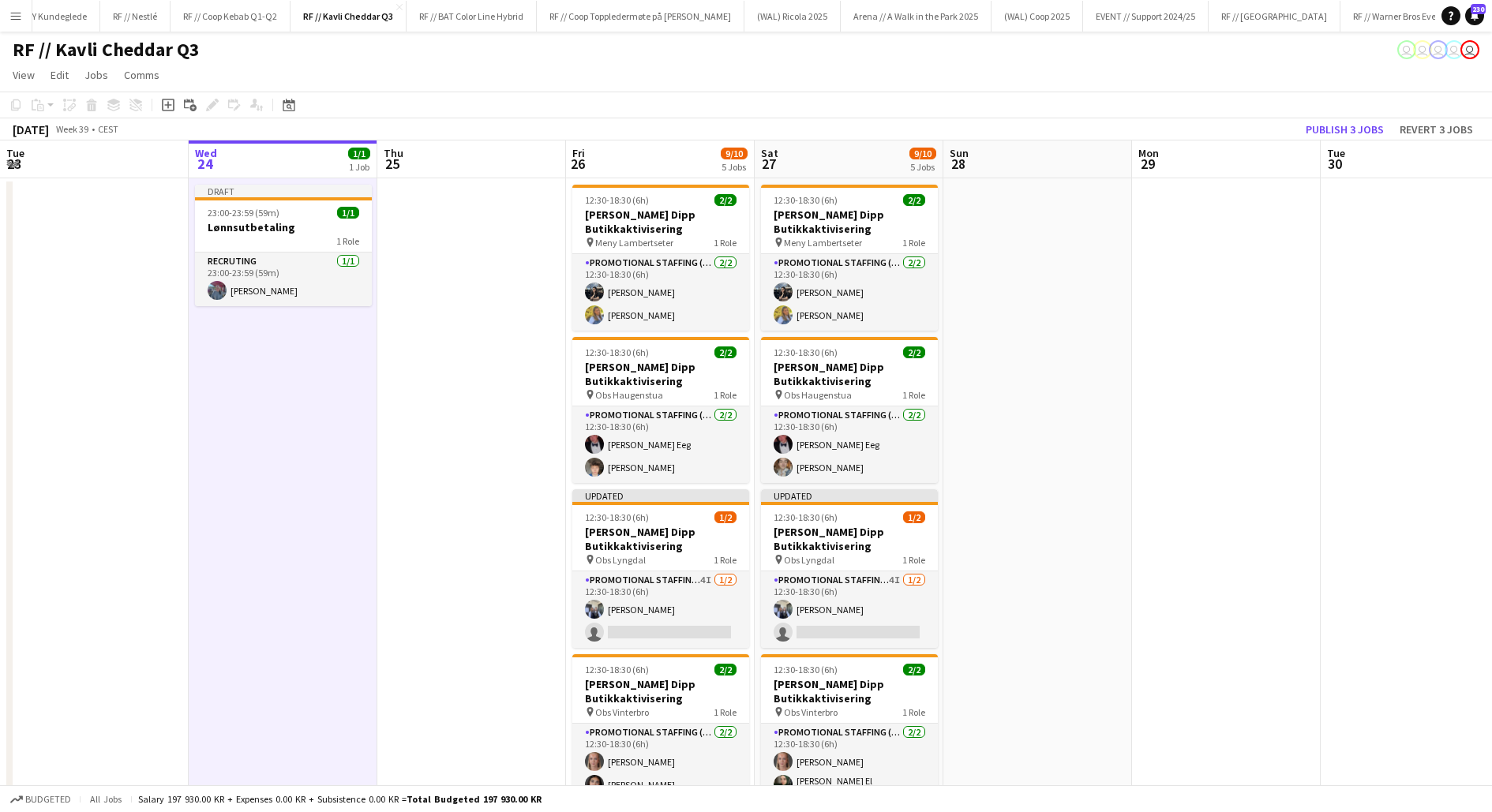
scroll to position [0, 376]
click at [433, 395] on app-date-cell at bounding box center [473, 655] width 188 height 953
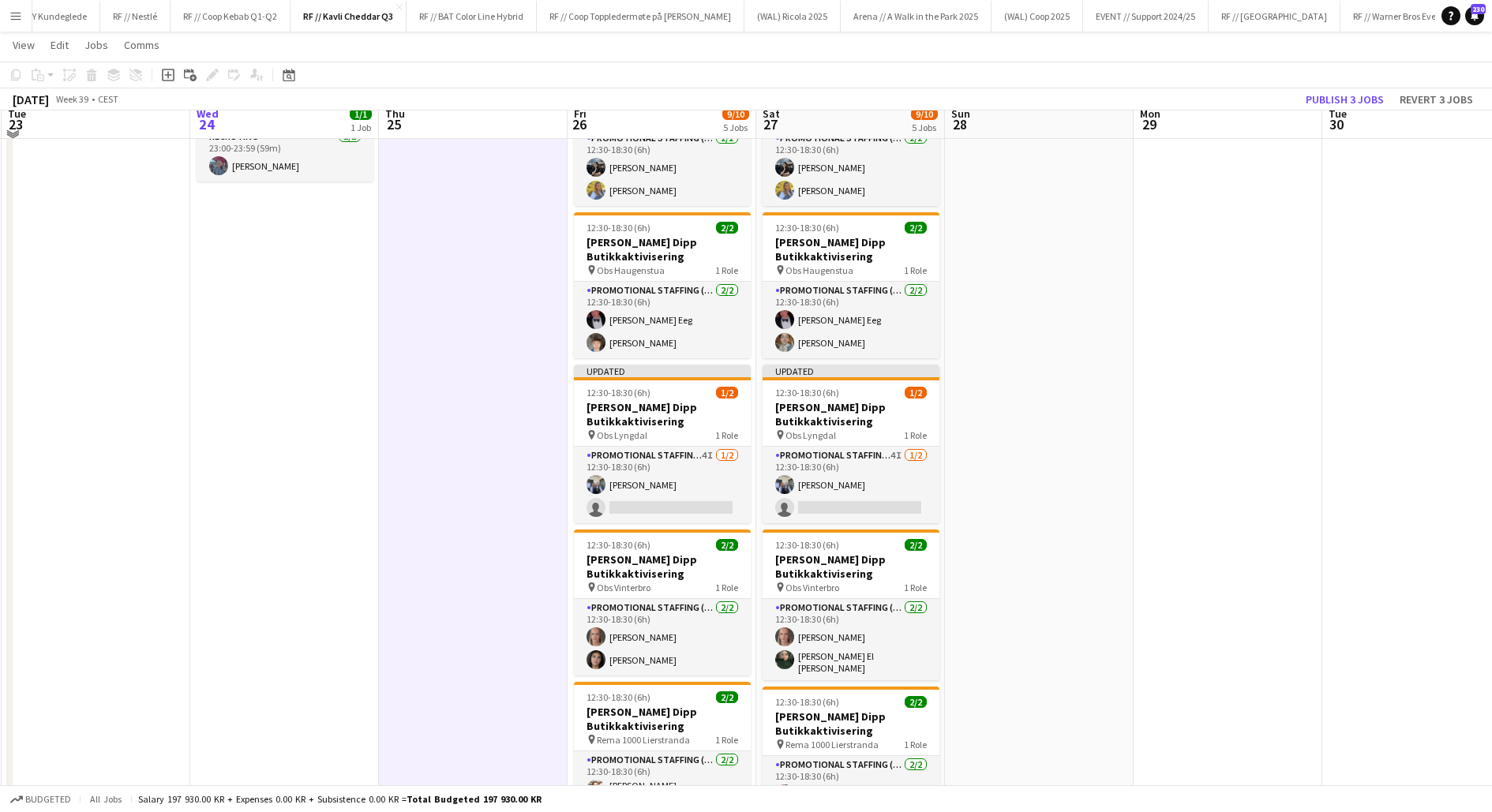
scroll to position [143, 0]
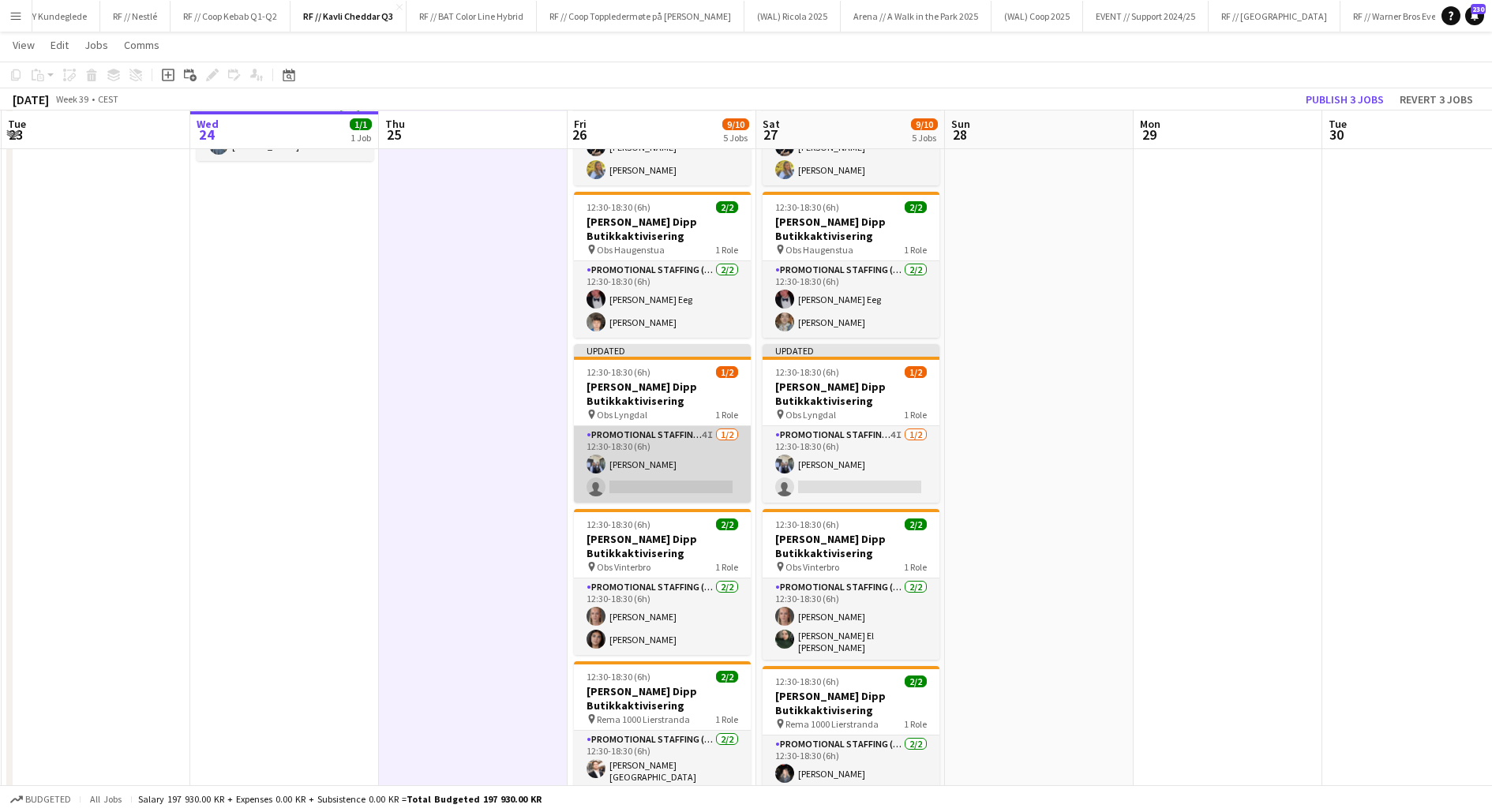
click at [645, 458] on app-card-role "Promotional Staffing (Promotional Staff) 4I [DATE] 12:30-18:30 (6h) [PERSON_NAM…" at bounding box center [662, 465] width 177 height 76
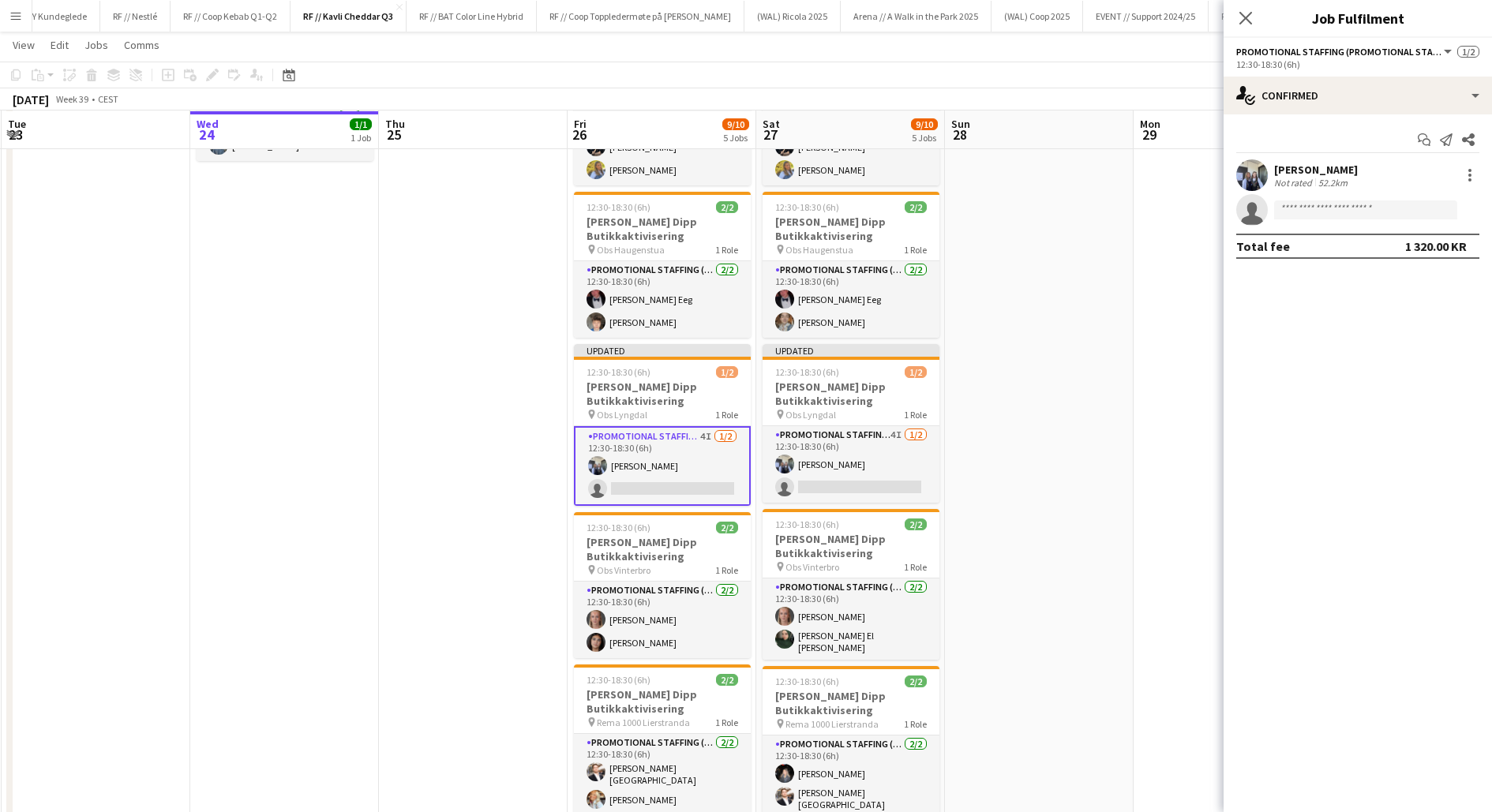
click at [1296, 180] on div "Not rated" at bounding box center [1295, 183] width 41 height 12
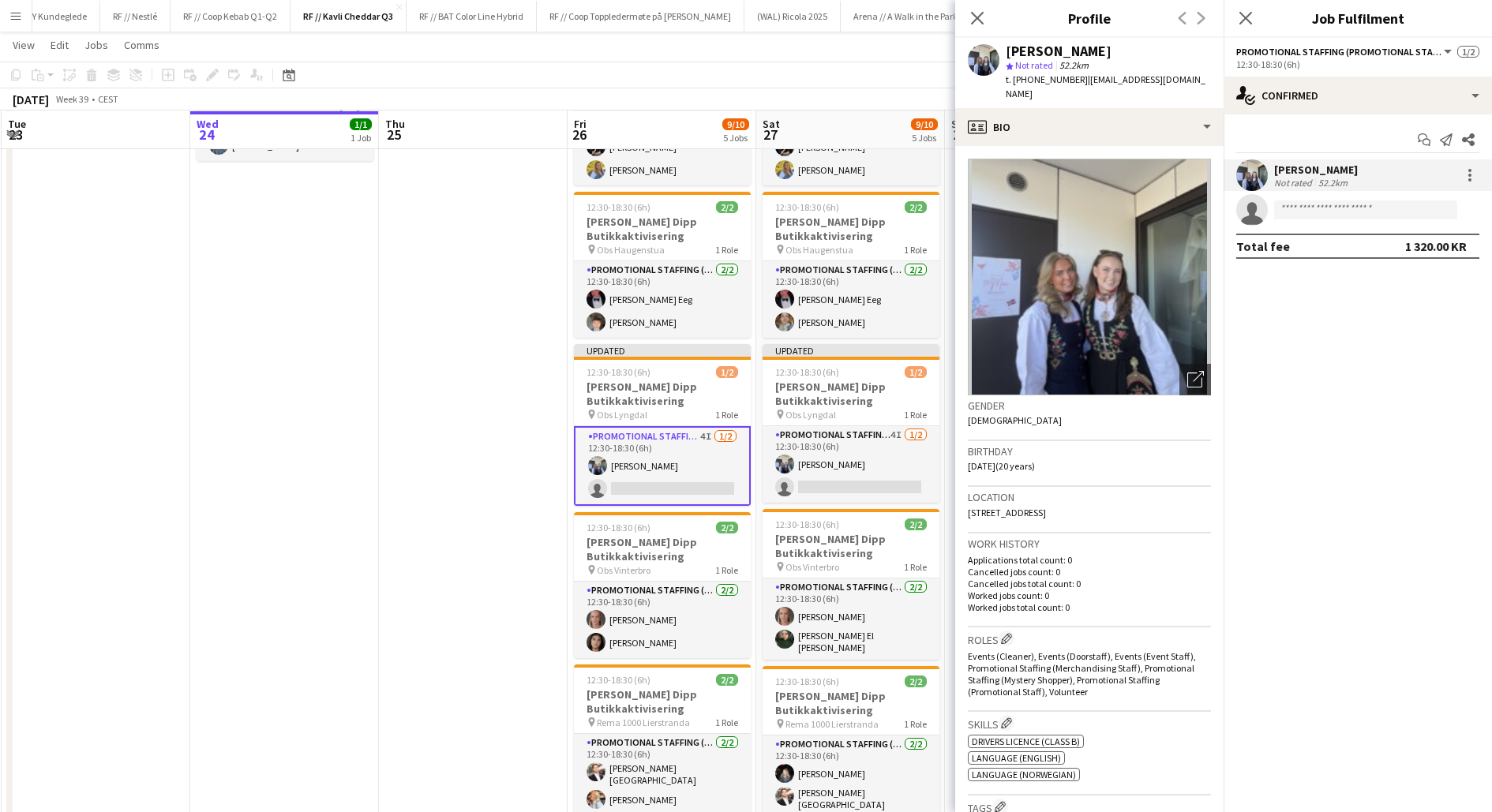
click at [1274, 169] on div "[PERSON_NAME]" at bounding box center [1316, 170] width 84 height 15
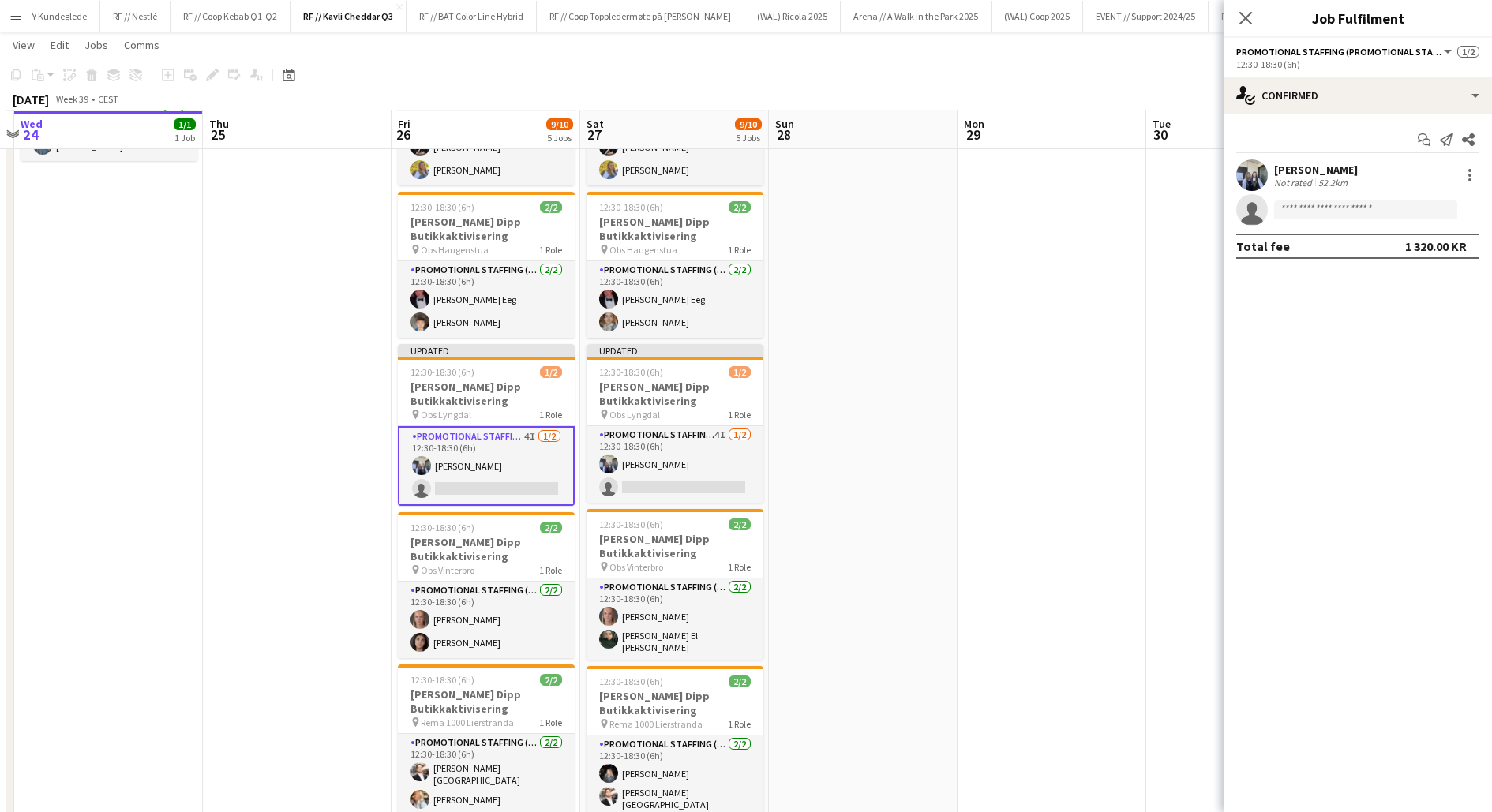
scroll to position [0, 563]
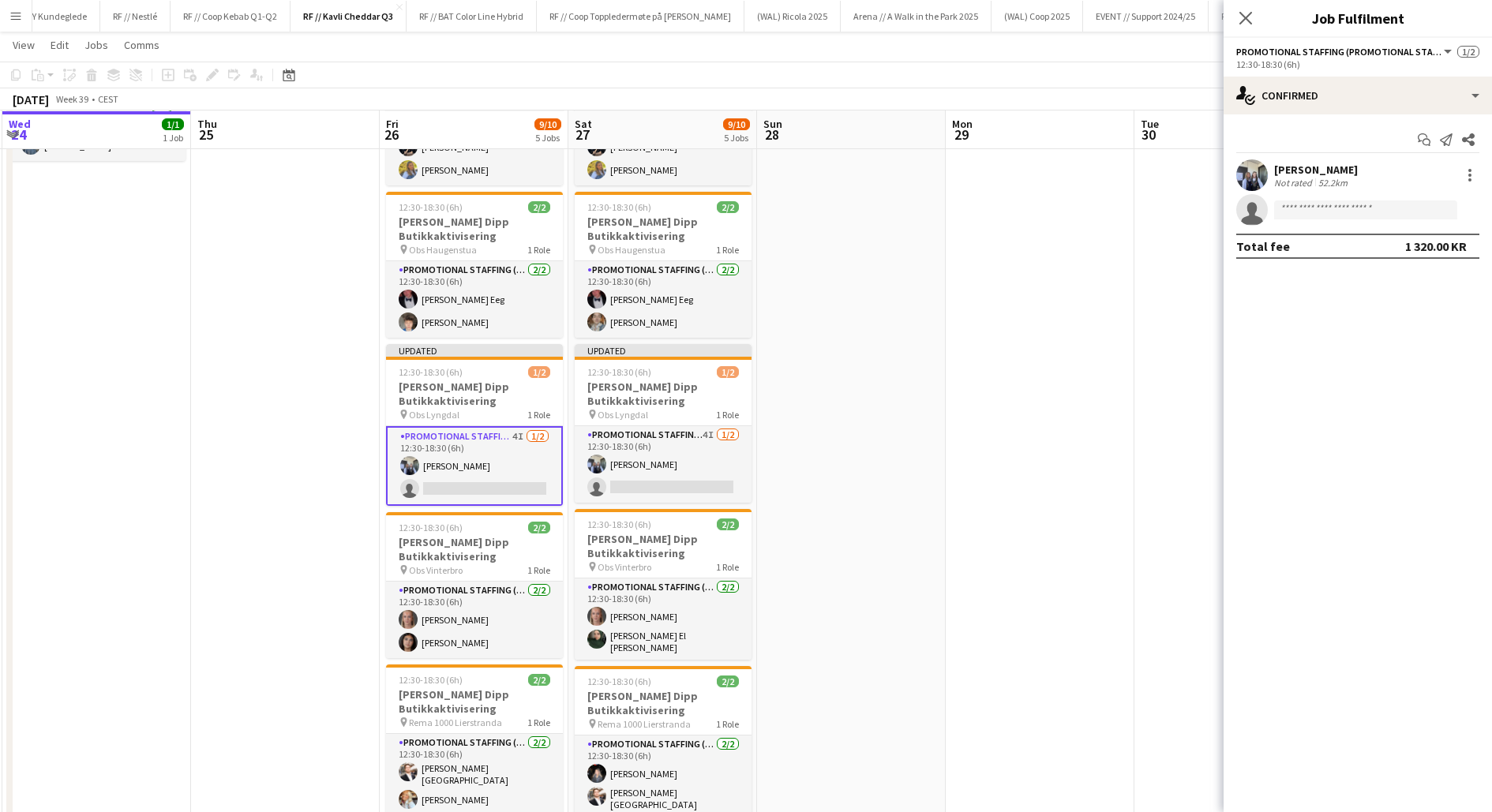
click at [931, 459] on app-date-cell at bounding box center [850, 509] width 188 height 953
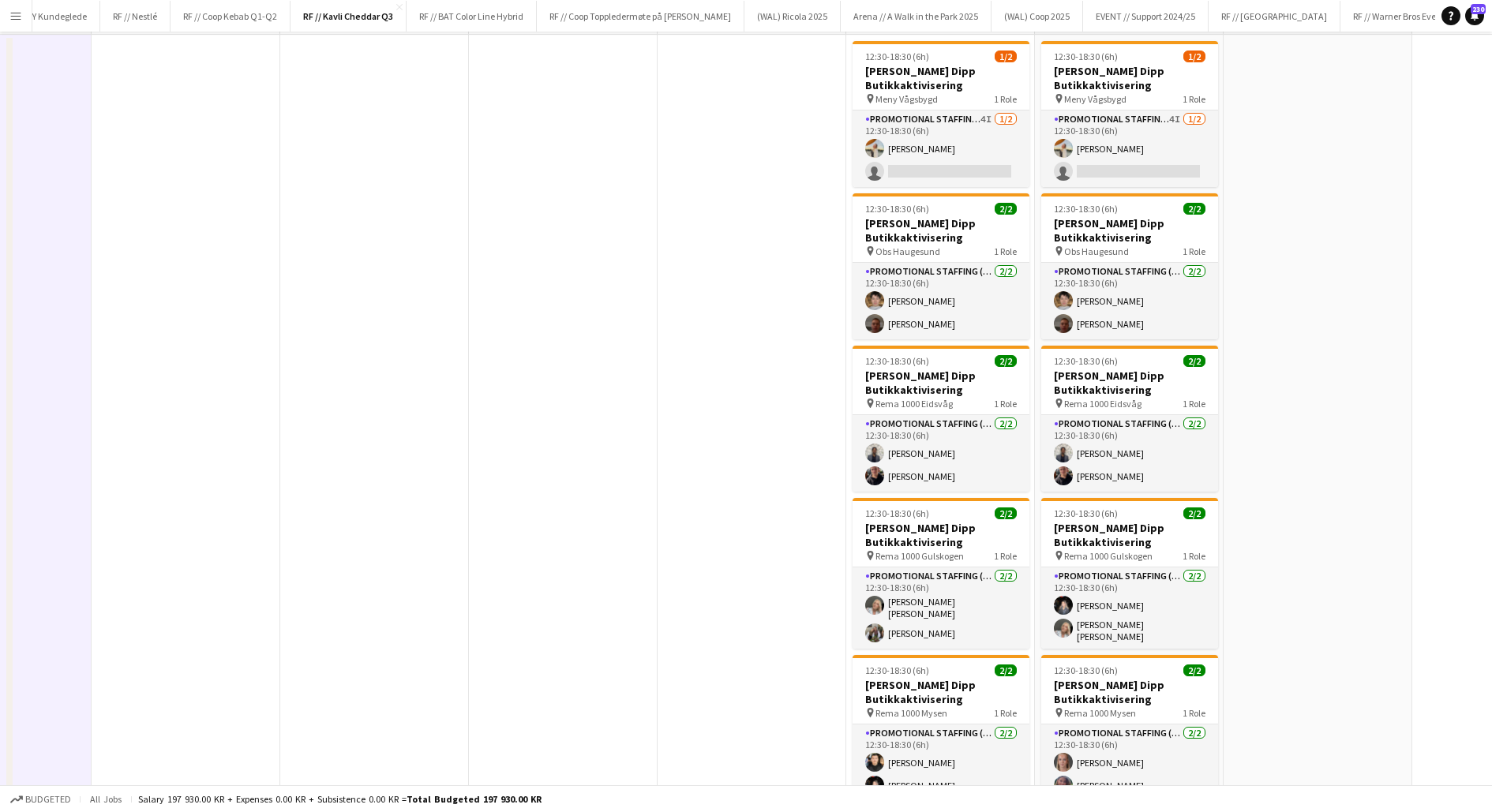
scroll to position [0, 0]
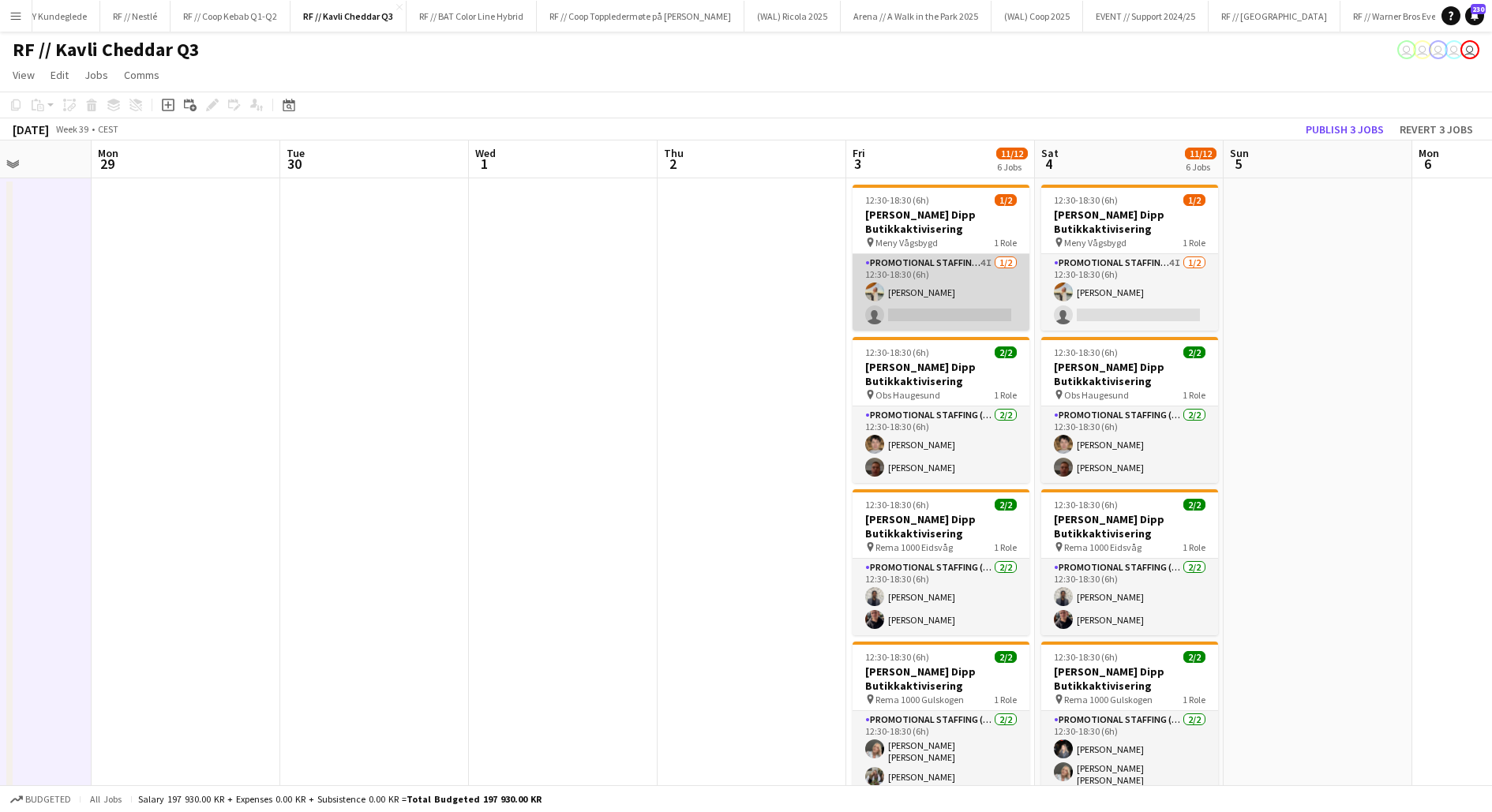
click at [931, 306] on app-card-role "Promotional Staffing (Promotional Staff) 4I [DATE] 12:30-18:30 (6h) [PERSON_NAM…" at bounding box center [940, 292] width 177 height 76
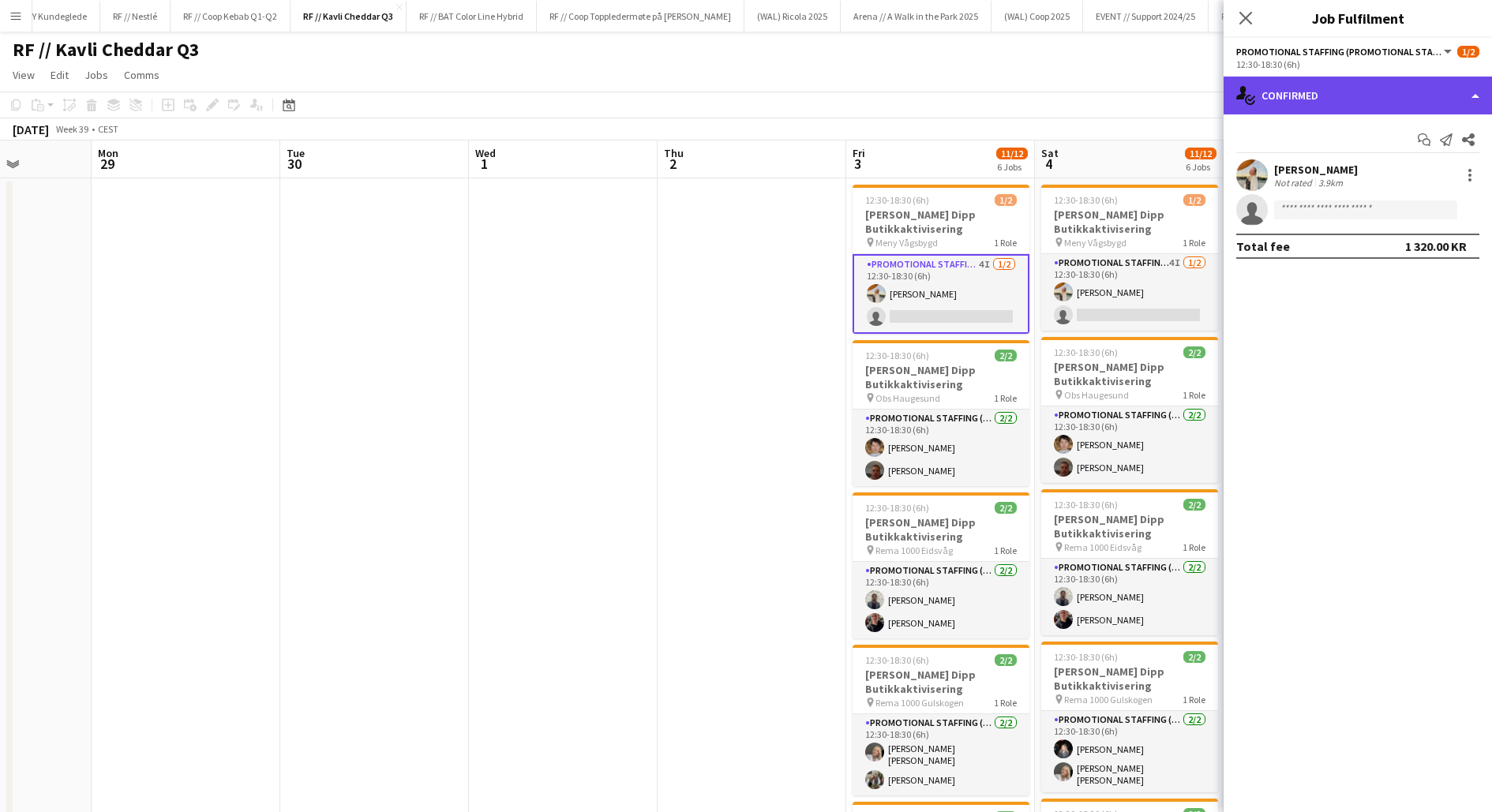
click at [1358, 104] on div "single-neutral-actions-check-2 Confirmed" at bounding box center [1357, 95] width 269 height 38
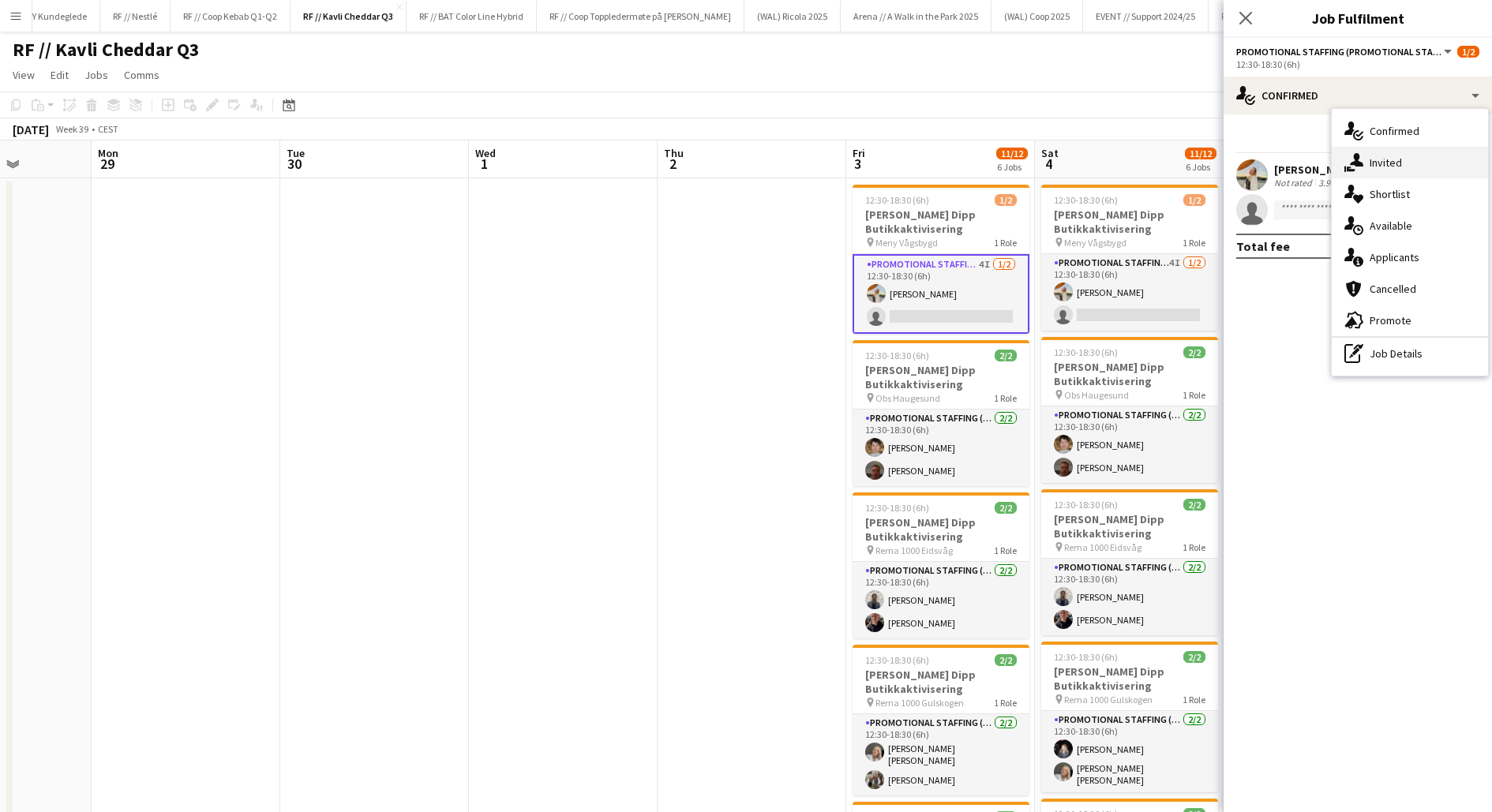
click at [1371, 150] on div "single-neutral-actions-share-1 Invited" at bounding box center [1410, 162] width 156 height 31
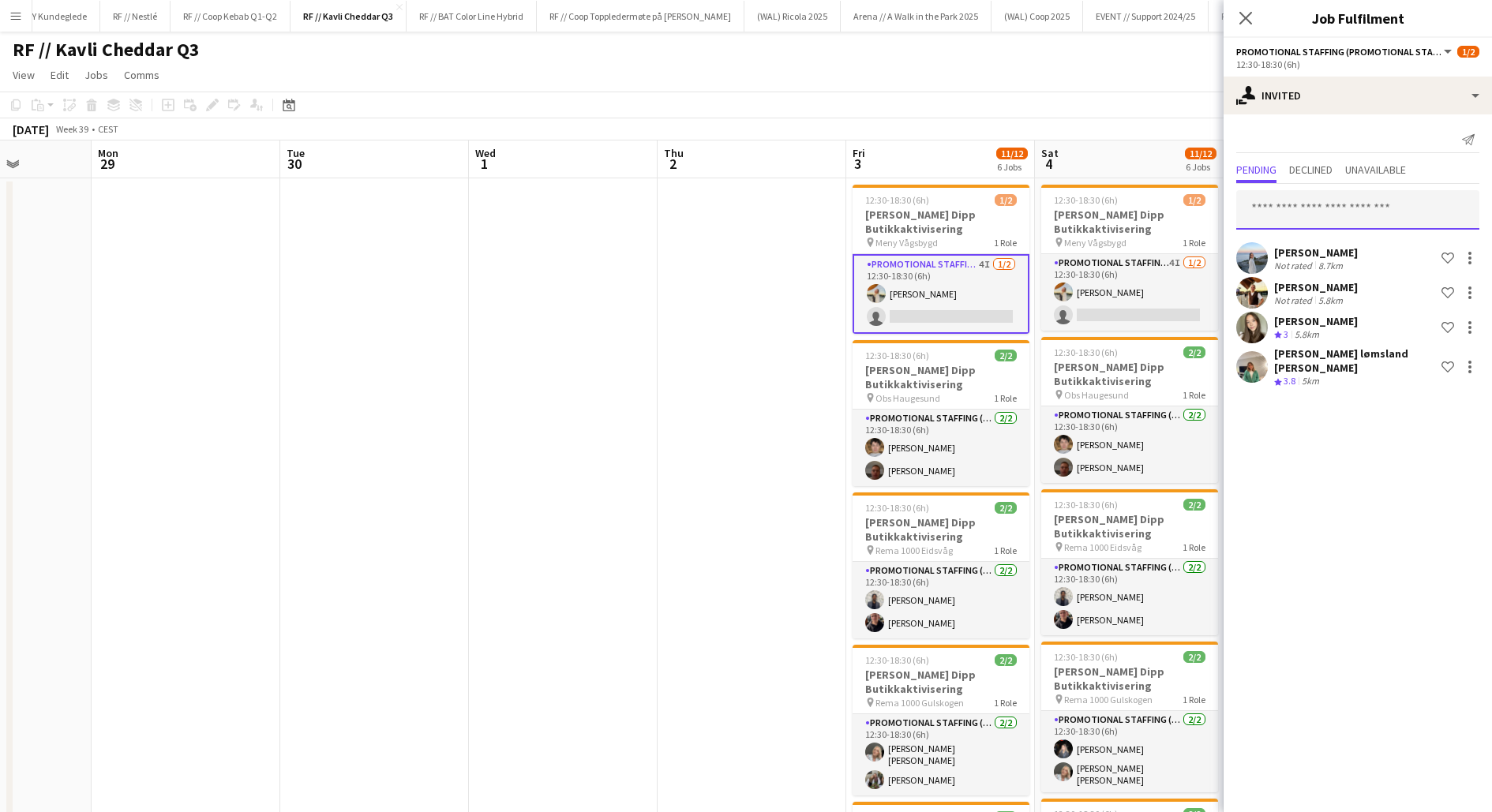
click at [1321, 208] on input "text" at bounding box center [1357, 210] width 243 height 39
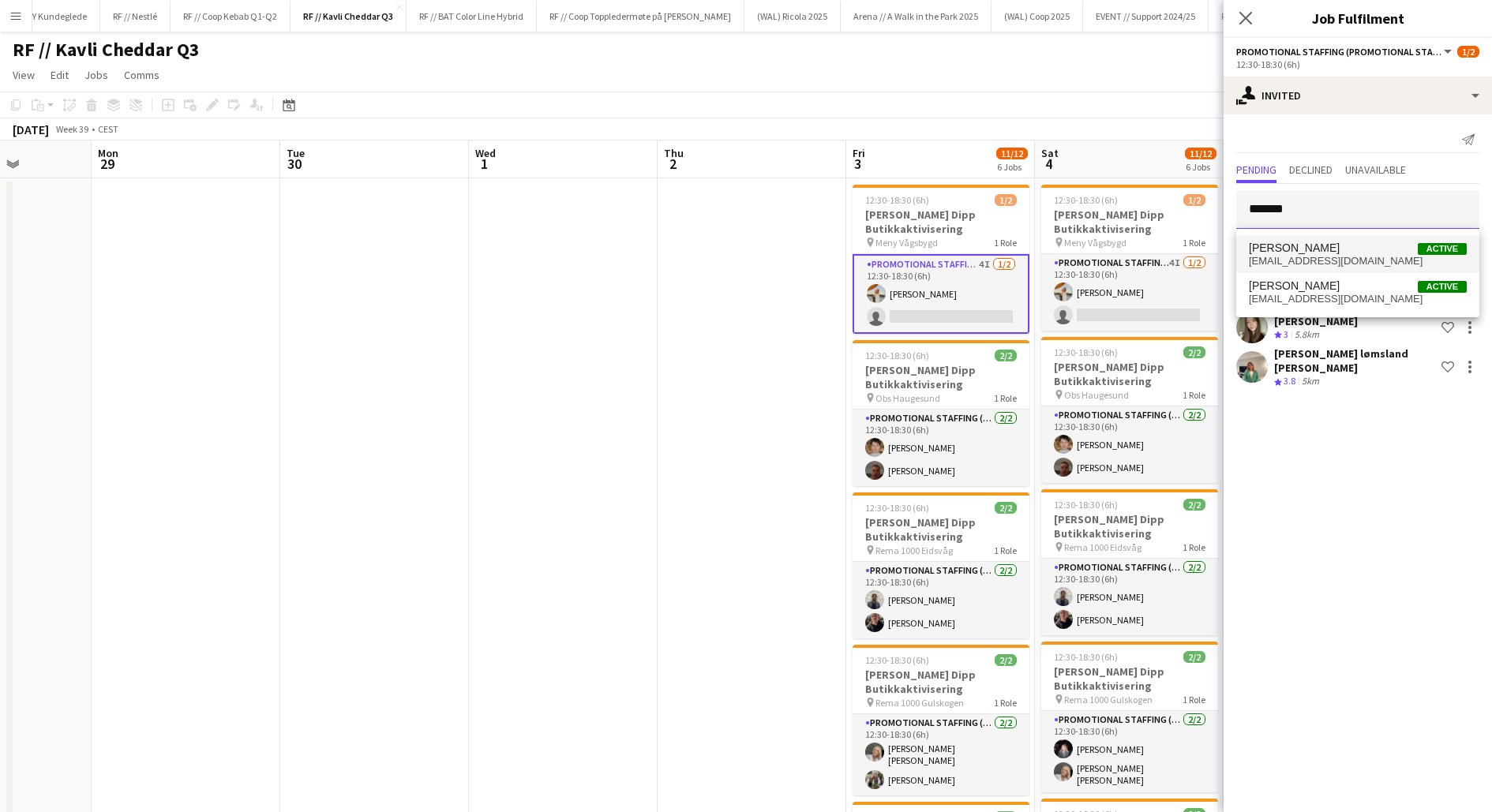
type input "*******"
click at [1326, 259] on span "[EMAIL_ADDRESS][DOMAIN_NAME]" at bounding box center [1357, 261] width 218 height 13
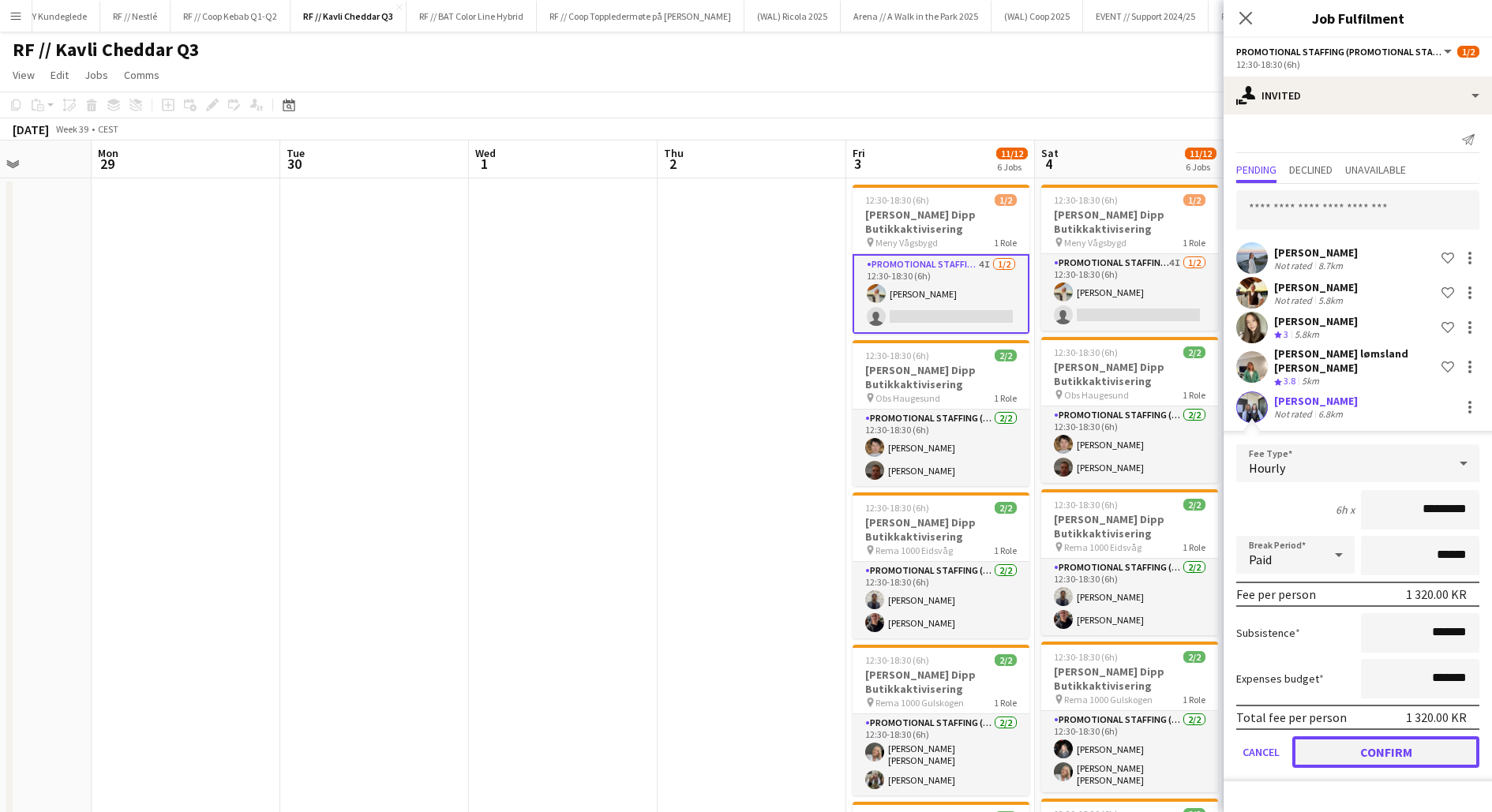
click at [1364, 736] on button "Confirm" at bounding box center [1387, 751] width 187 height 31
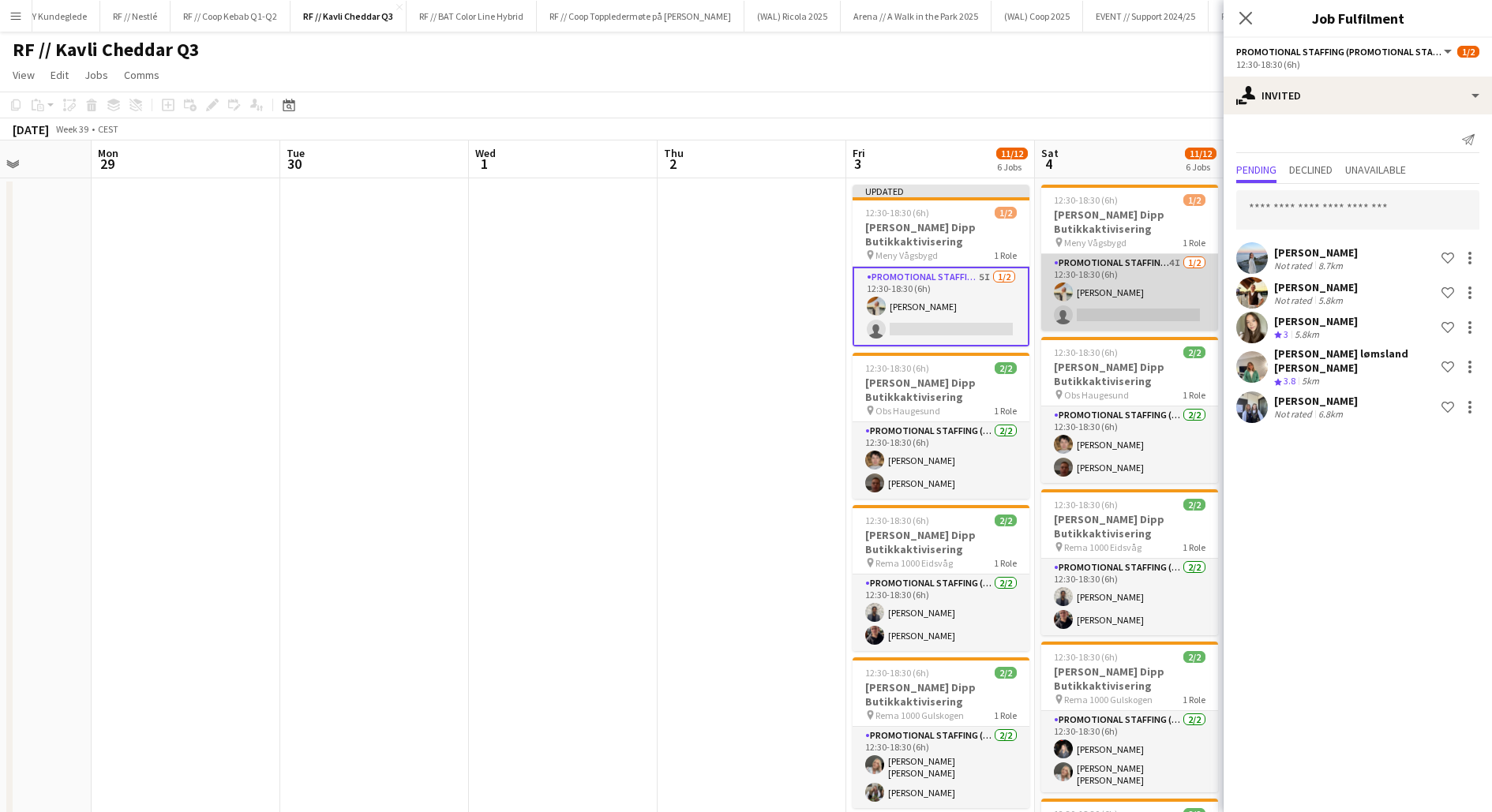
click at [1135, 313] on app-card-role "Promotional Staffing (Promotional Staff) 4I [DATE] 12:30-18:30 (6h) [PERSON_NAM…" at bounding box center [1129, 292] width 177 height 76
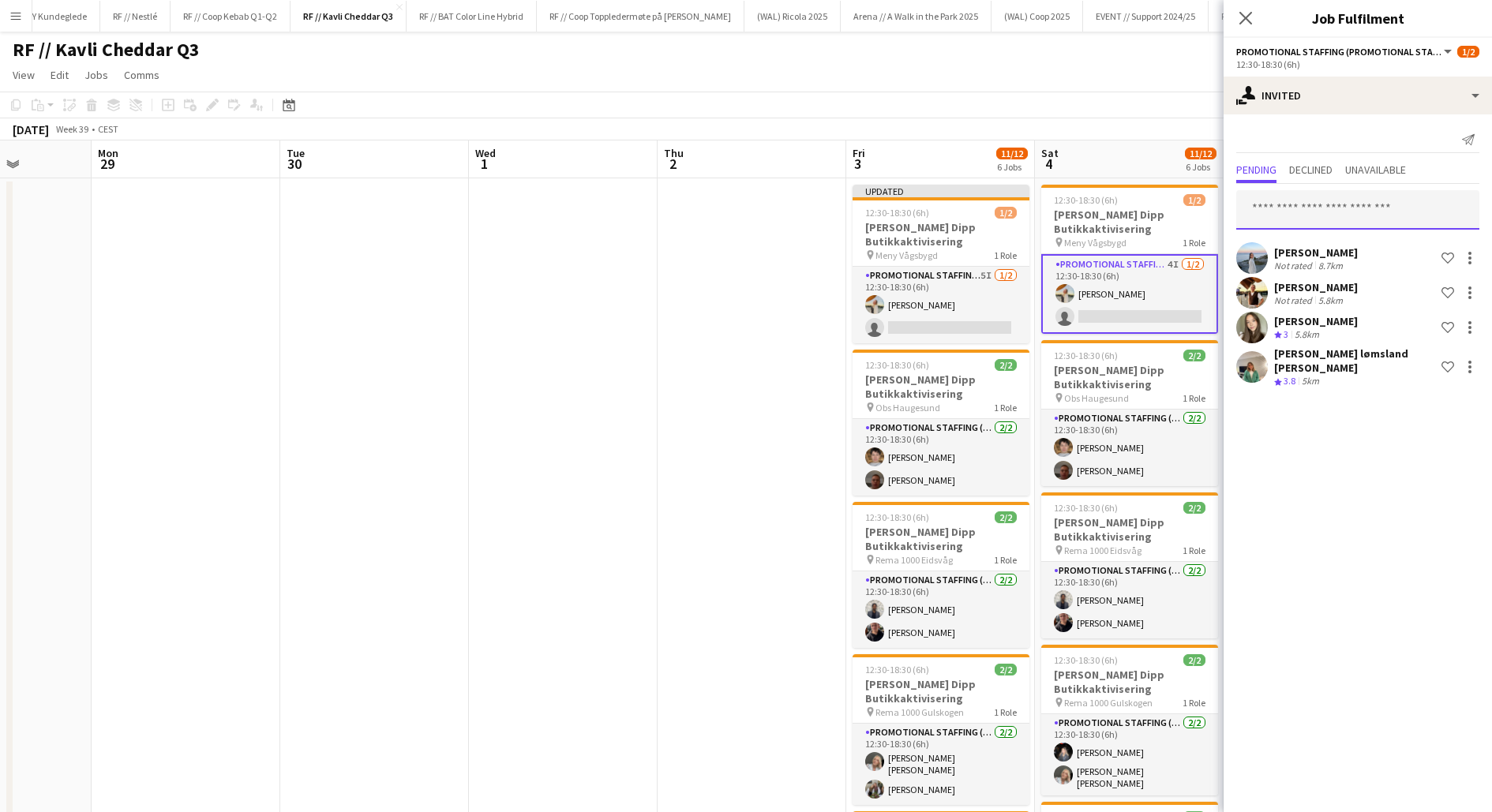
click at [1286, 212] on input "text" at bounding box center [1357, 210] width 243 height 39
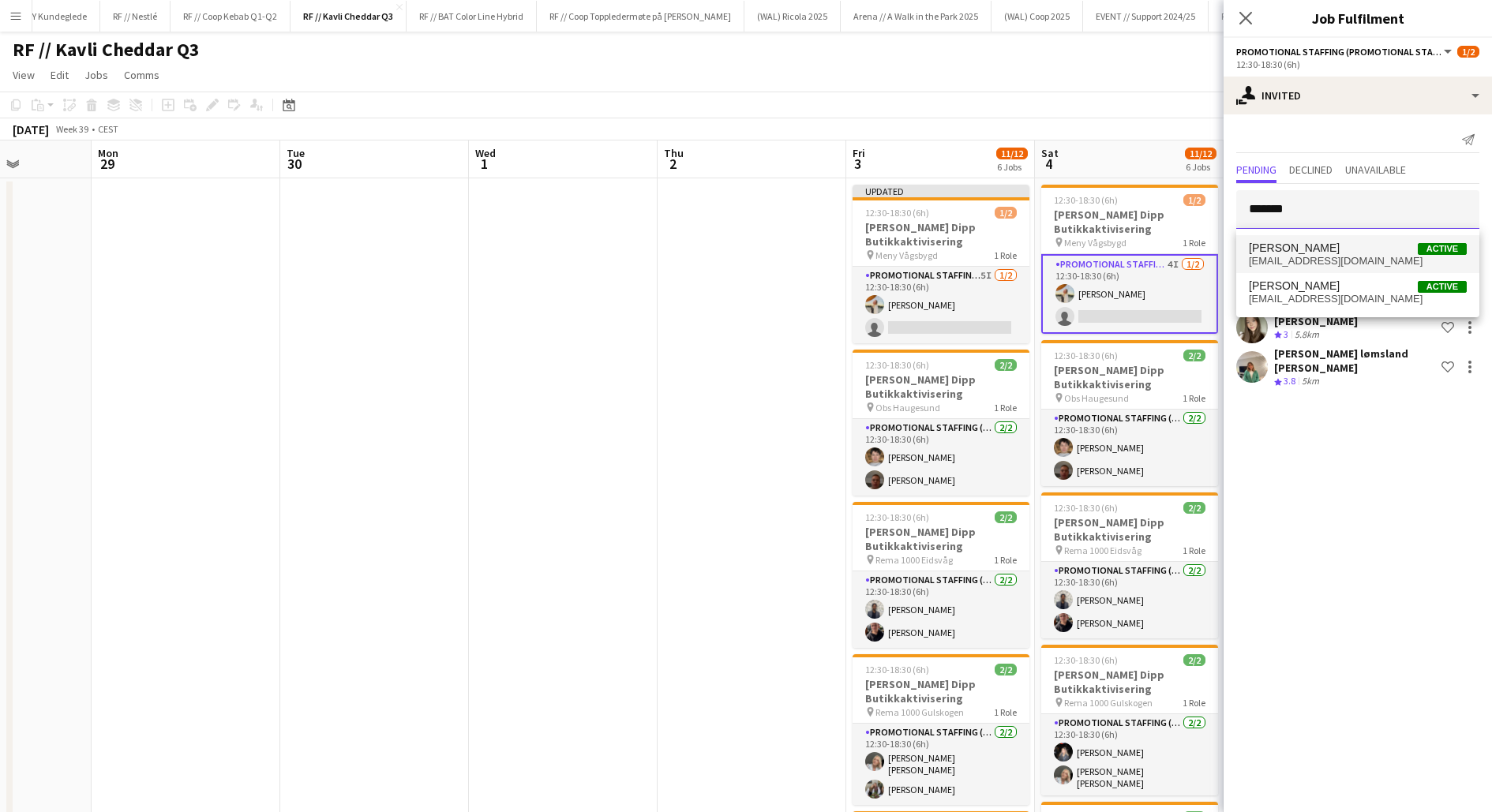
type input "*******"
click at [1311, 258] on span "[EMAIL_ADDRESS][DOMAIN_NAME]" at bounding box center [1357, 261] width 218 height 13
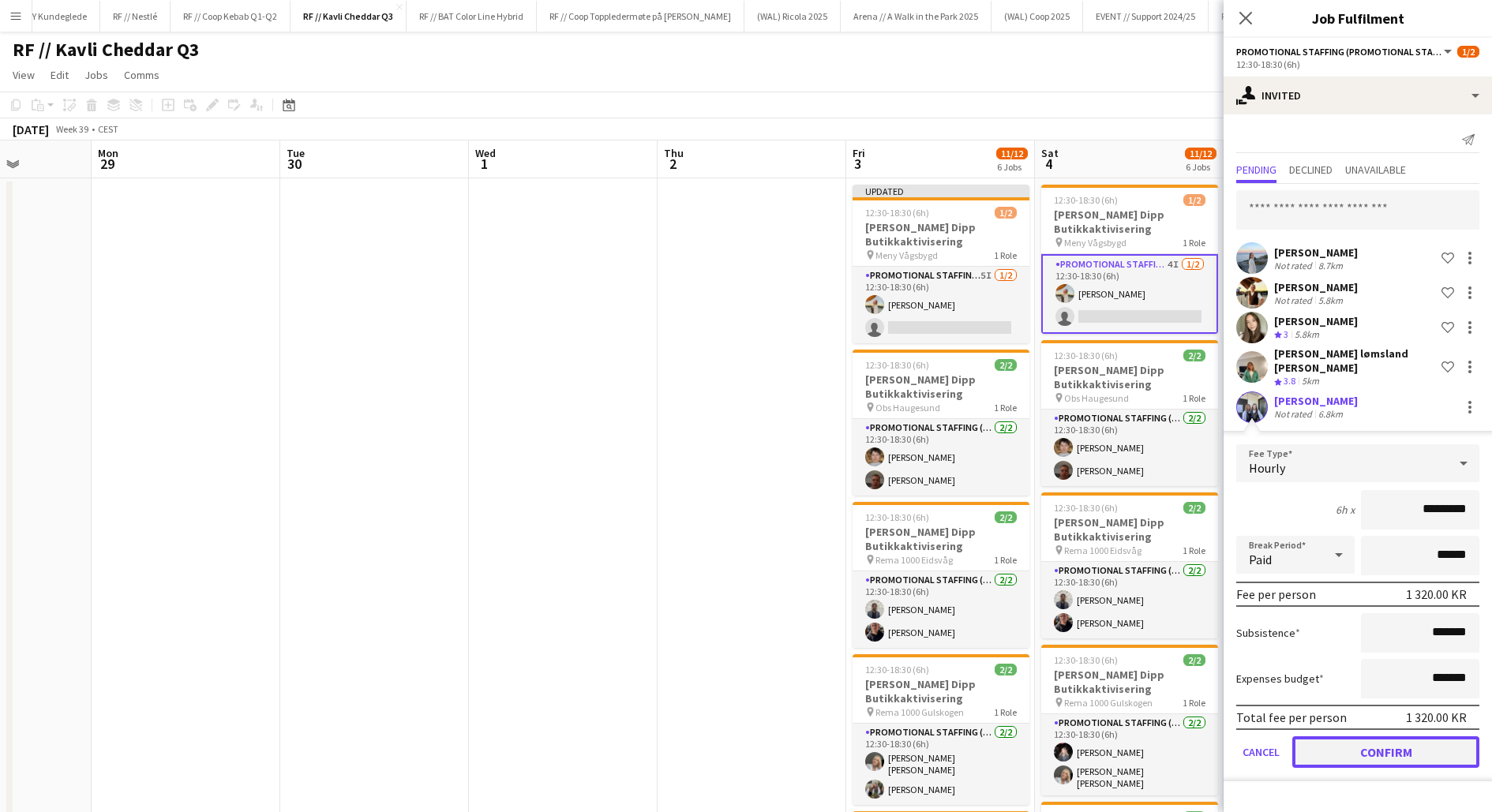
click at [1372, 741] on button "Confirm" at bounding box center [1387, 751] width 187 height 31
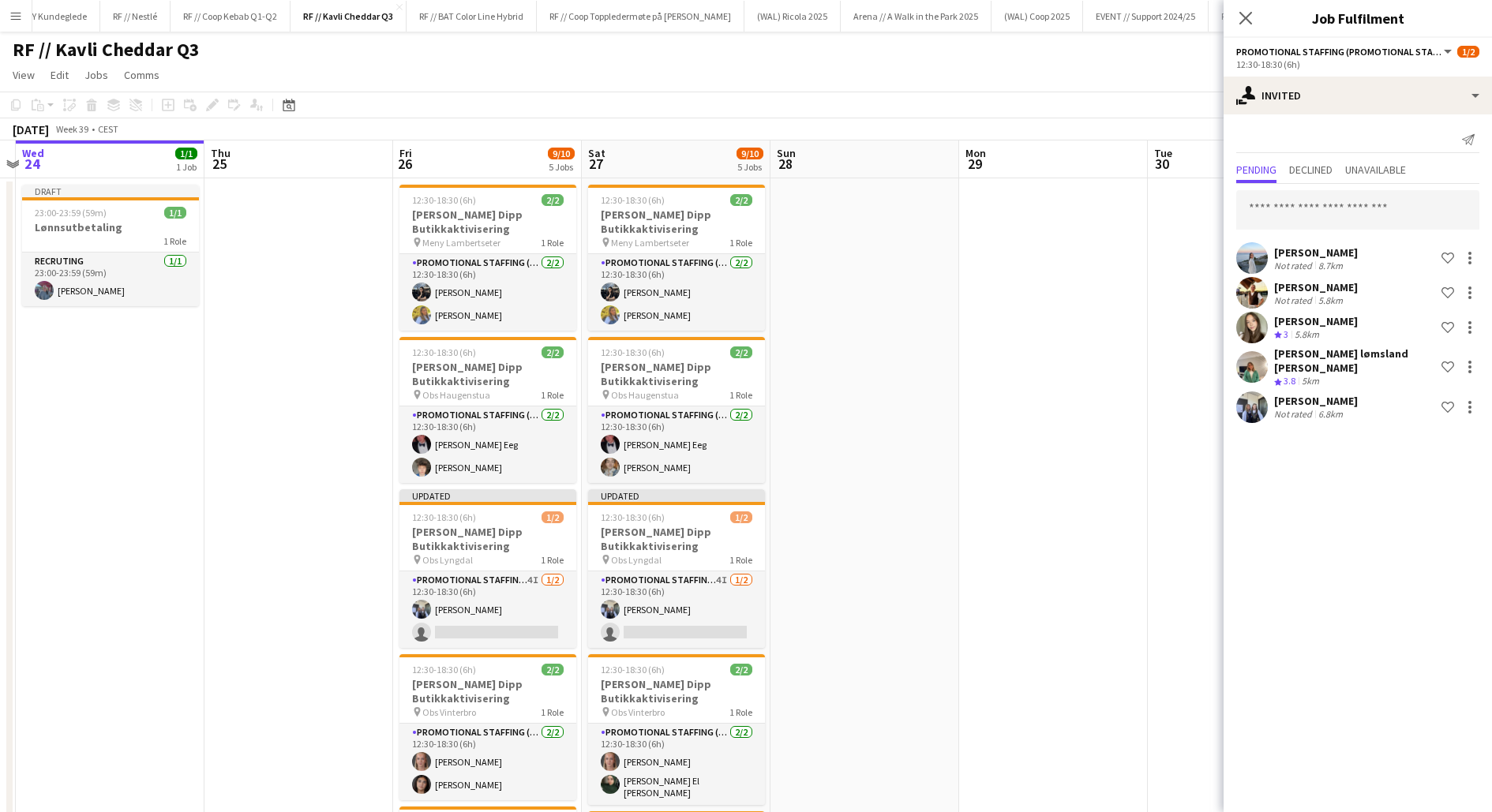
scroll to position [0, 336]
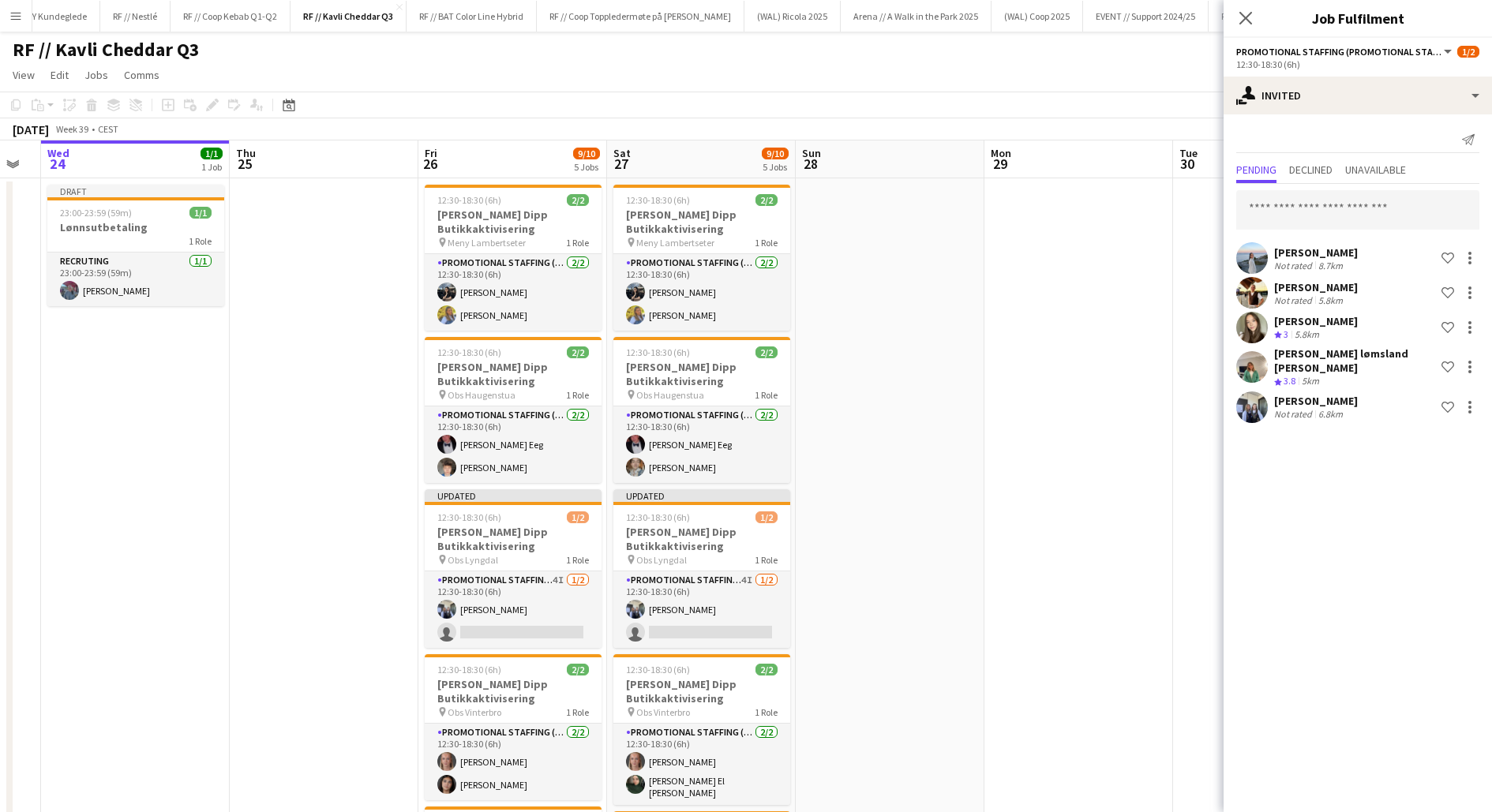
click at [887, 493] on app-date-cell at bounding box center [890, 661] width 188 height 965
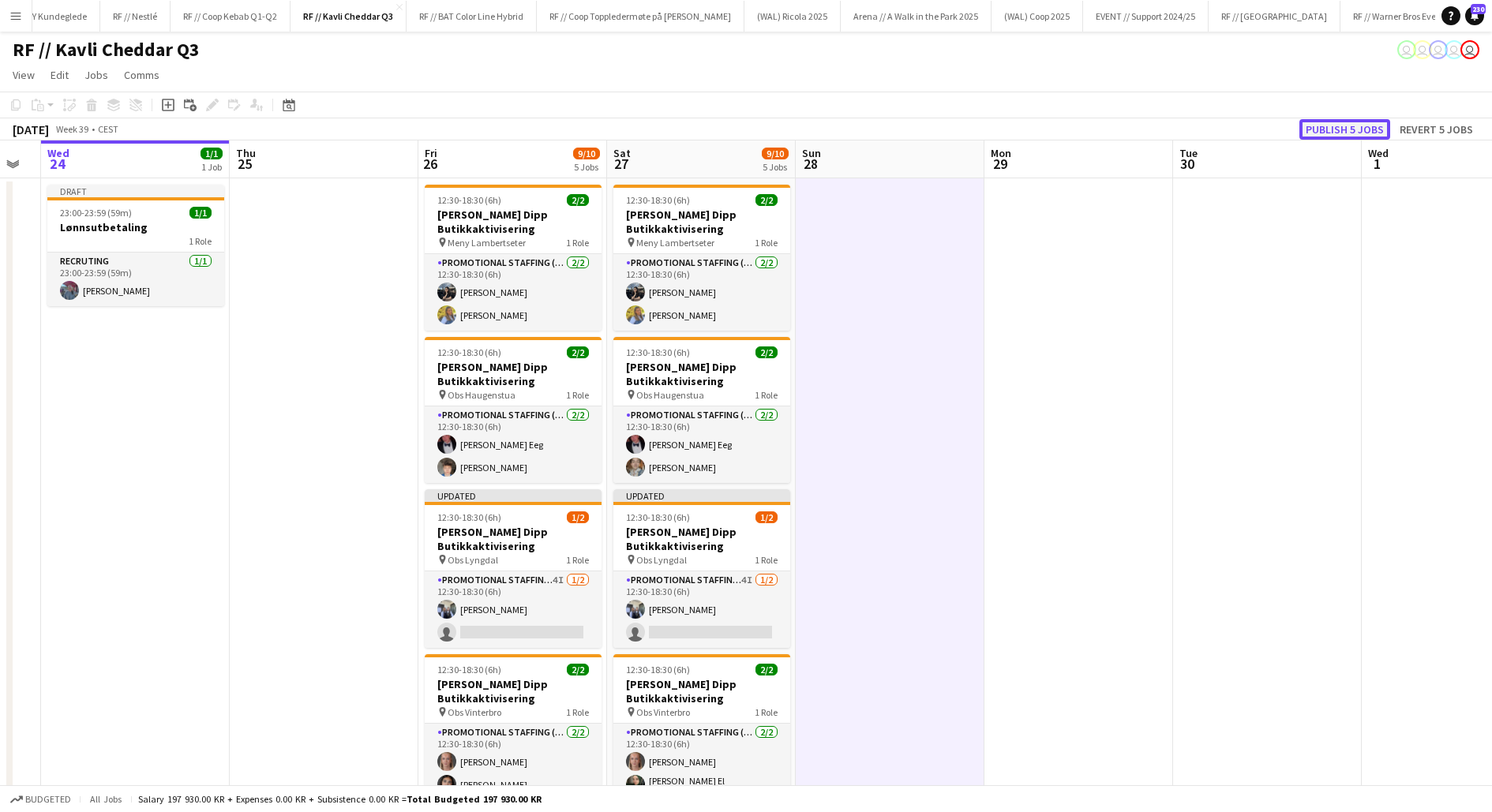
click at [1325, 130] on button "Publish 5 jobs" at bounding box center [1345, 129] width 91 height 20
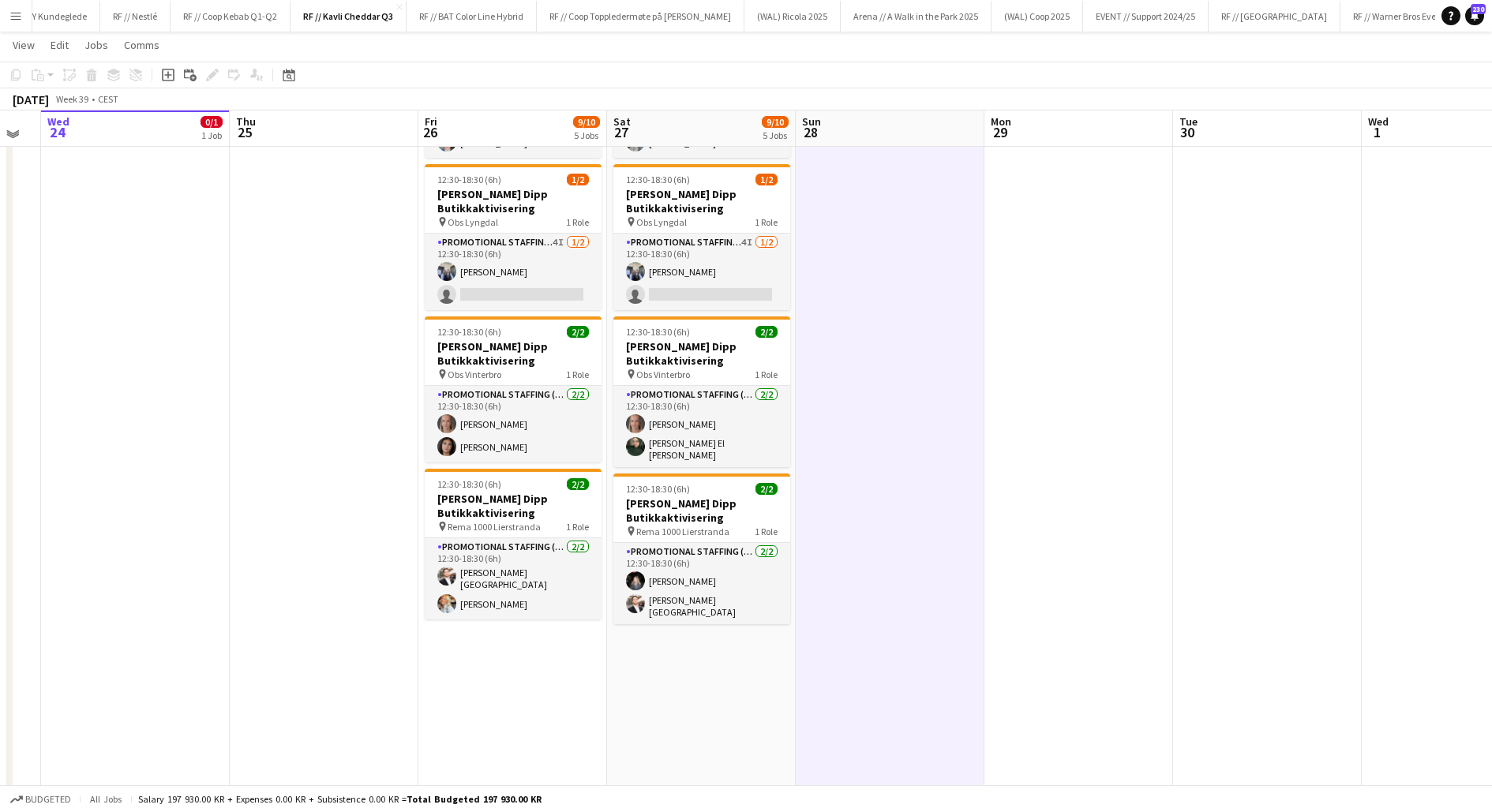
scroll to position [321, 0]
click at [663, 694] on app-date-cell "12:30-18:30 (6h) 2/2 Kavli Cheddar Dipp Butikkaktivisering pin Meny Lambertsete…" at bounding box center [701, 332] width 188 height 953
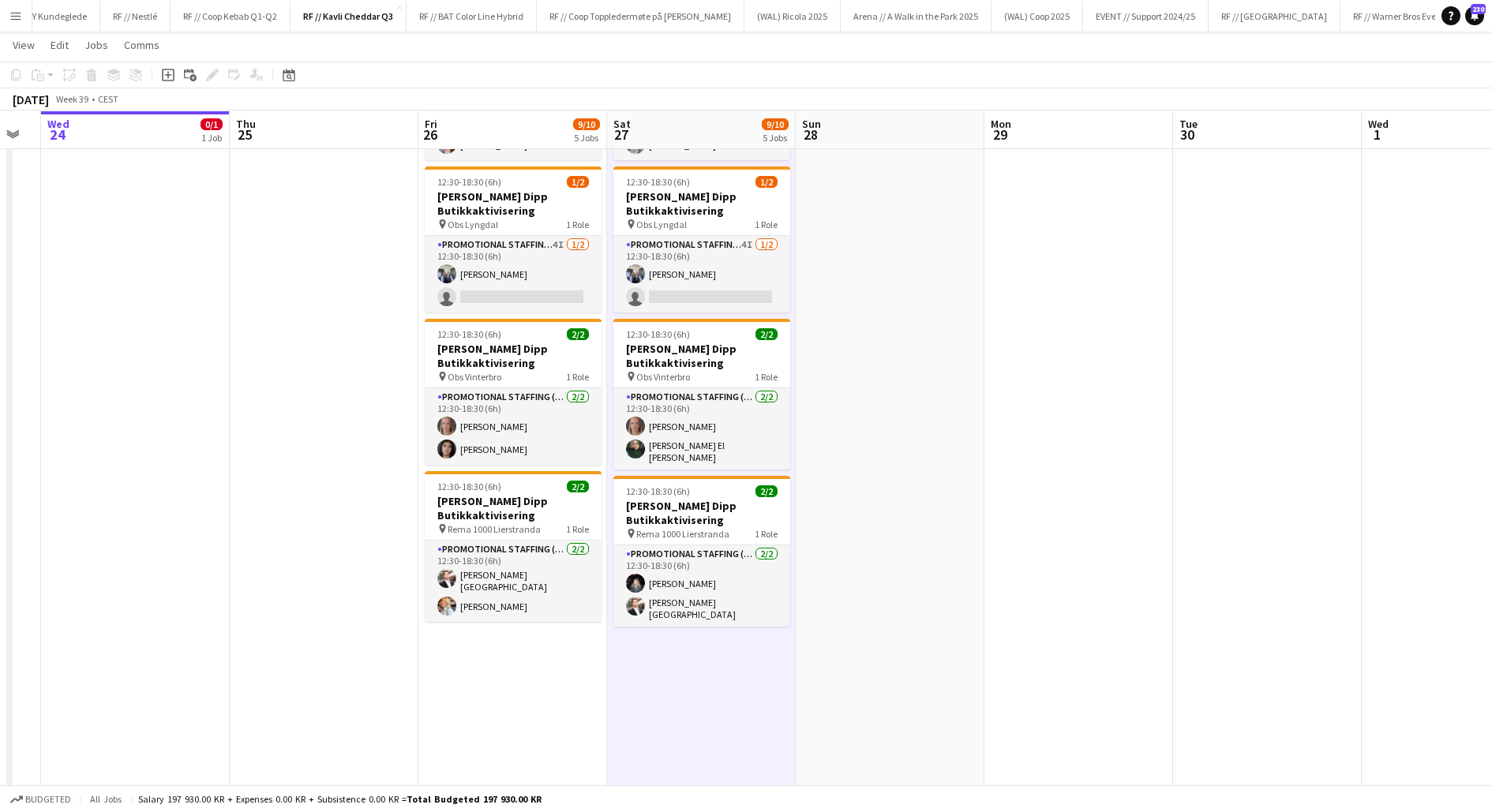
click at [663, 694] on app-date-cell "12:30-18:30 (6h) 2/2 Kavli Cheddar Dipp Butikkaktivisering pin Meny Lambertsete…" at bounding box center [701, 332] width 188 height 953
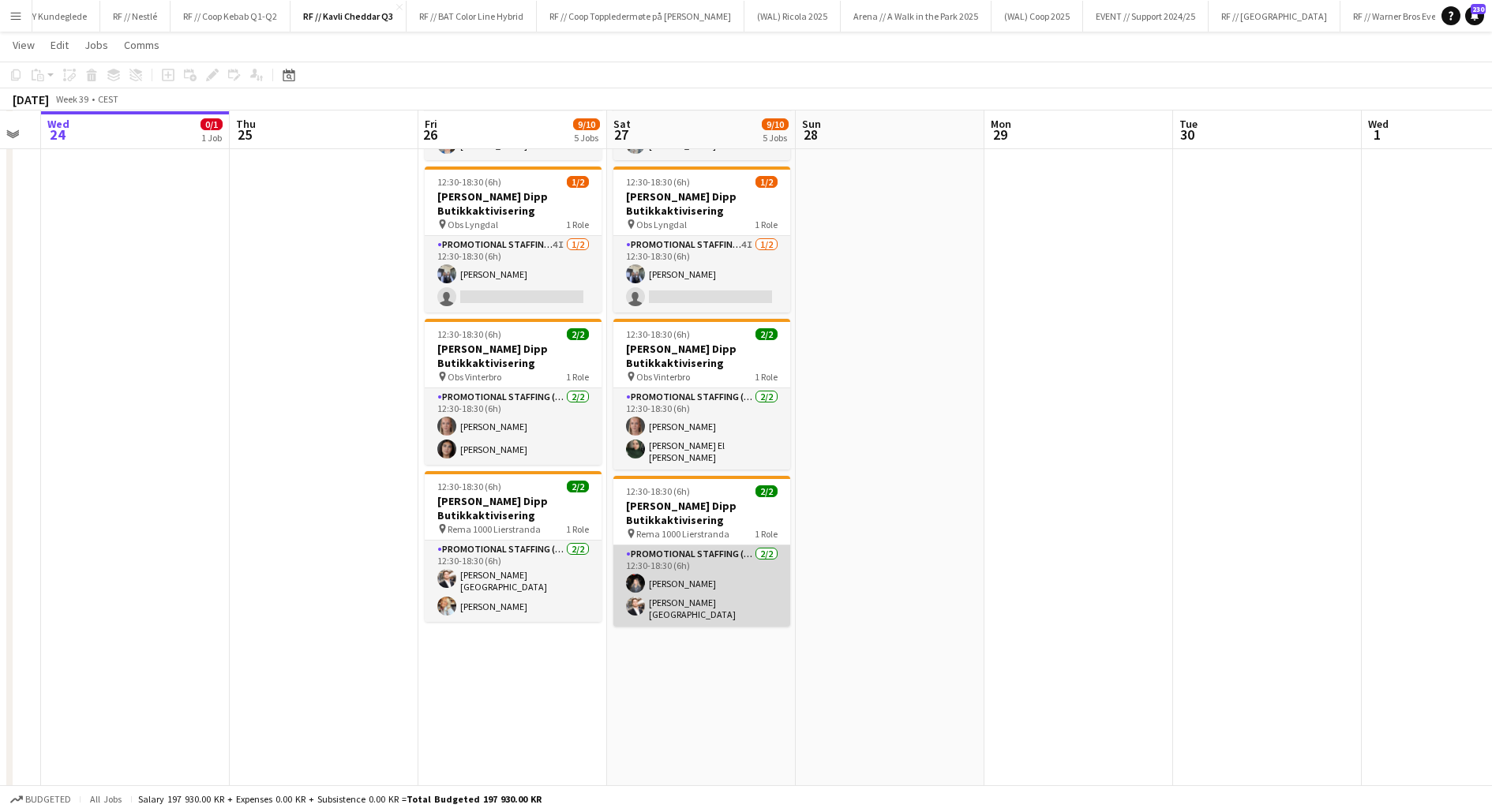
click at [643, 601] on app-card-role "Promotional Staffing (Promotional Staff) [DATE] 12:30-18:30 (6h) [PERSON_NAME]" at bounding box center [701, 586] width 177 height 81
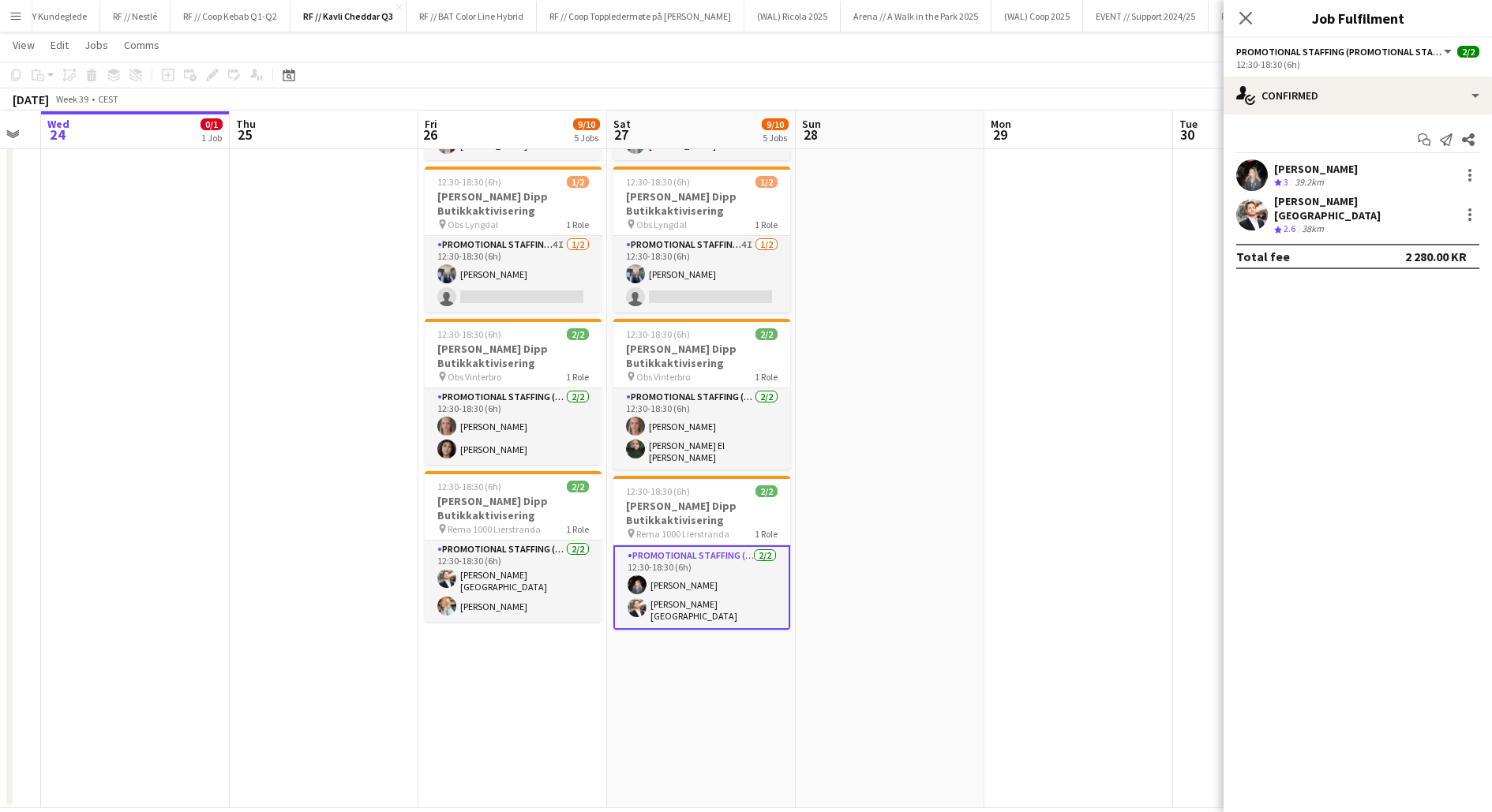
click at [1263, 206] on app-user-avatar at bounding box center [1252, 215] width 31 height 31
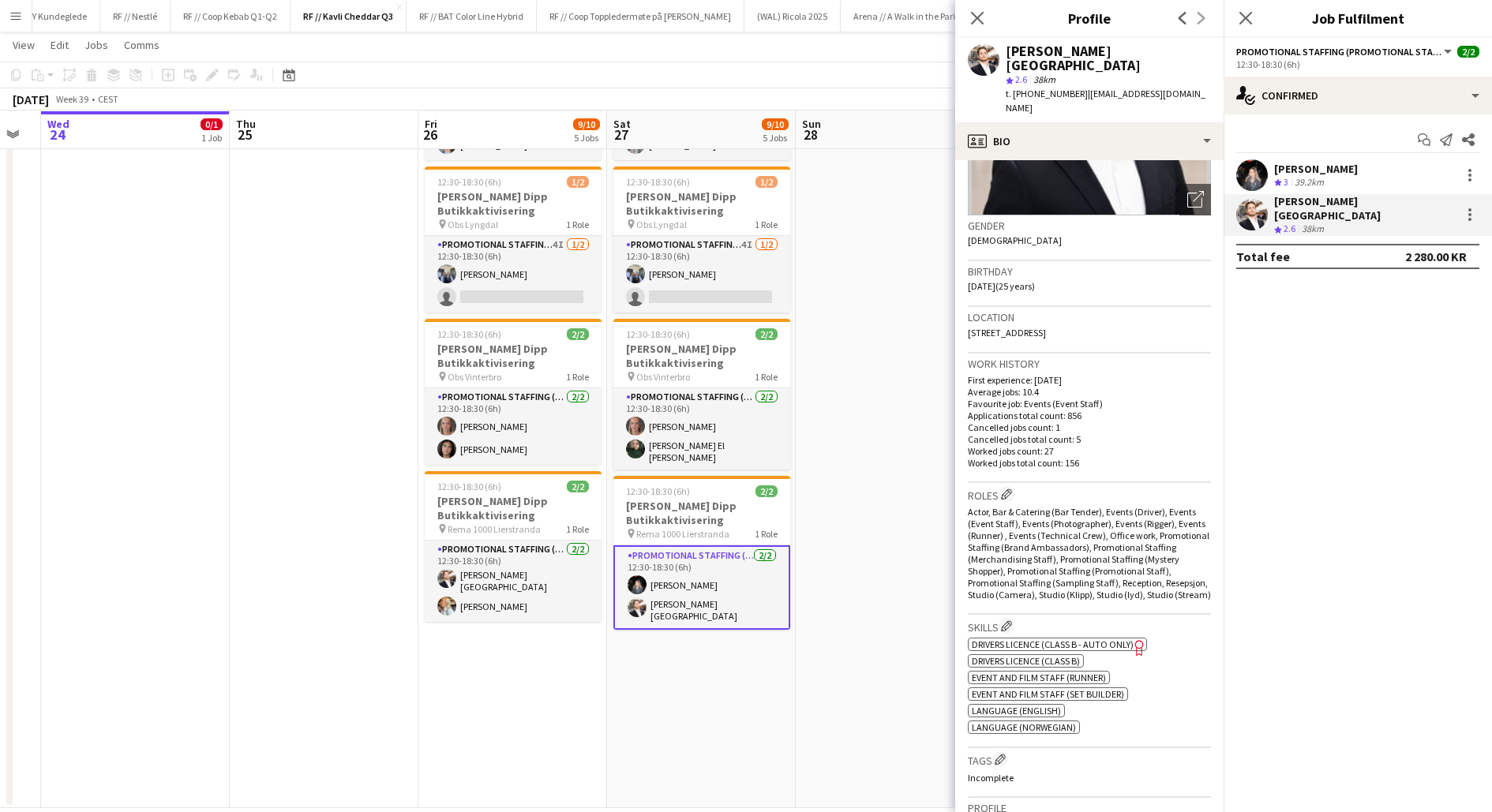
scroll to position [234, 0]
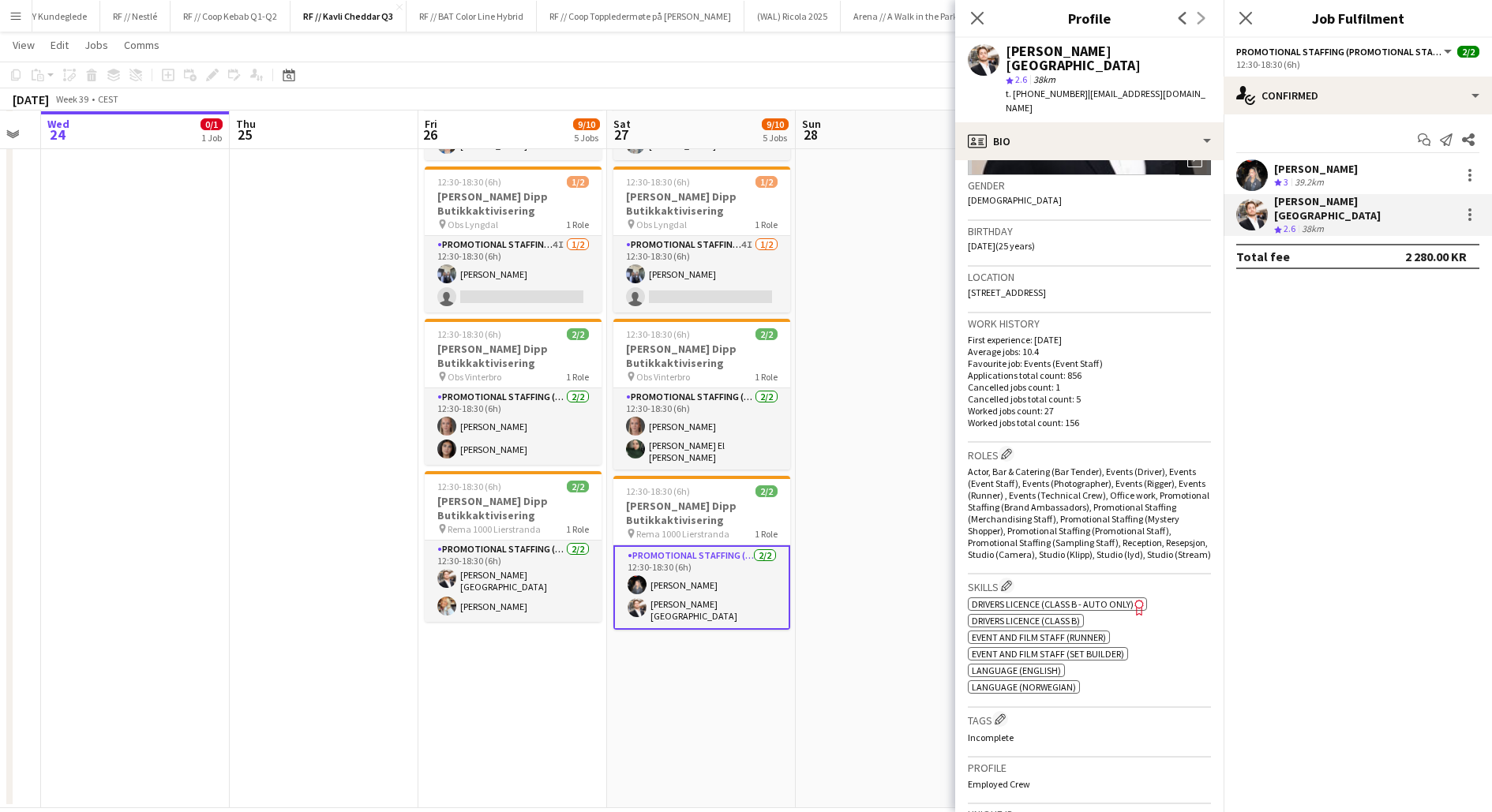
click at [818, 459] on app-date-cell at bounding box center [890, 332] width 188 height 953
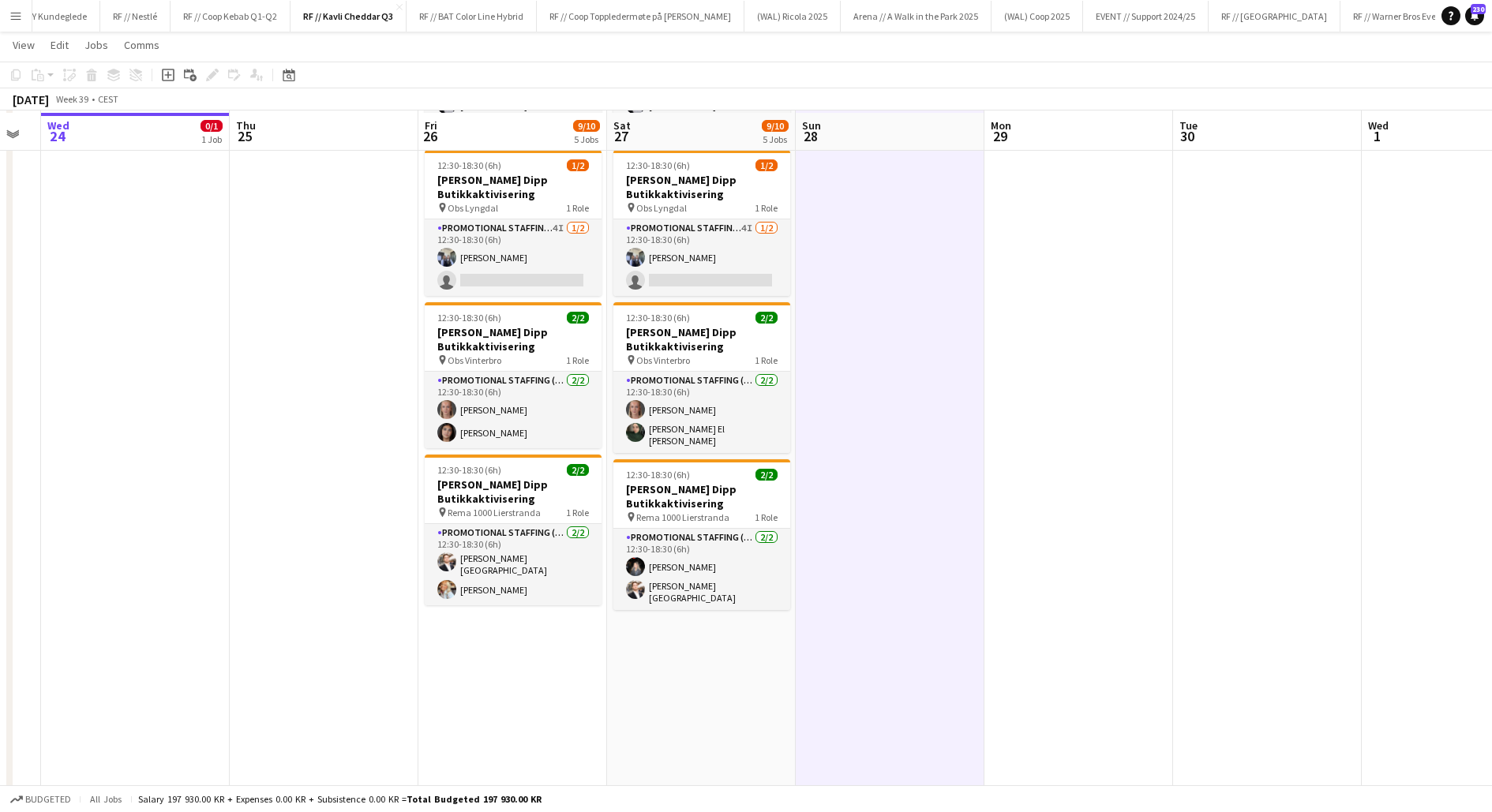
scroll to position [340, 0]
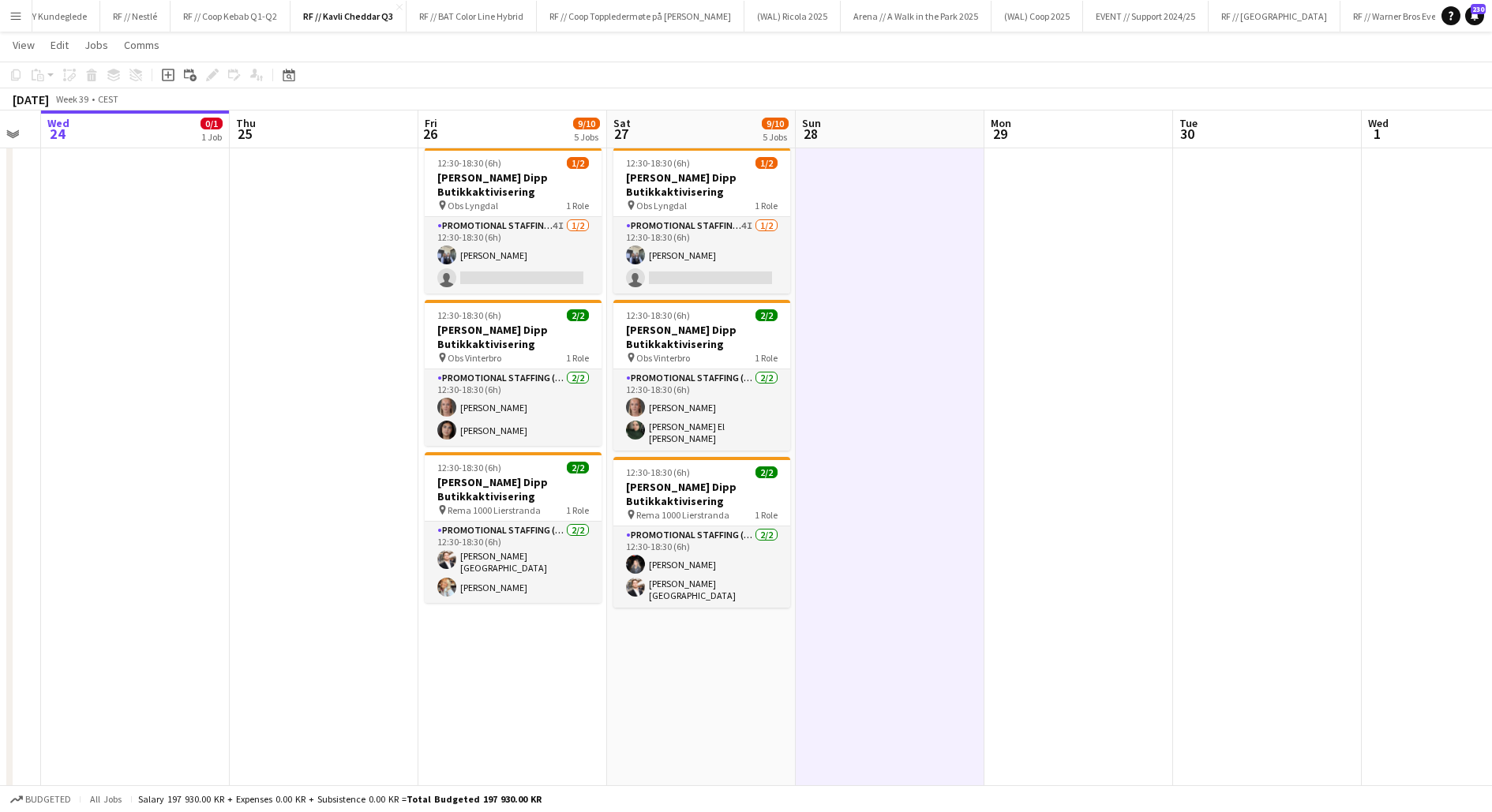
click at [728, 662] on app-date-cell "12:30-18:30 (6h) 2/2 Kavli Cheddar Dipp Butikkaktivisering pin Meny Lambertsete…" at bounding box center [701, 313] width 188 height 953
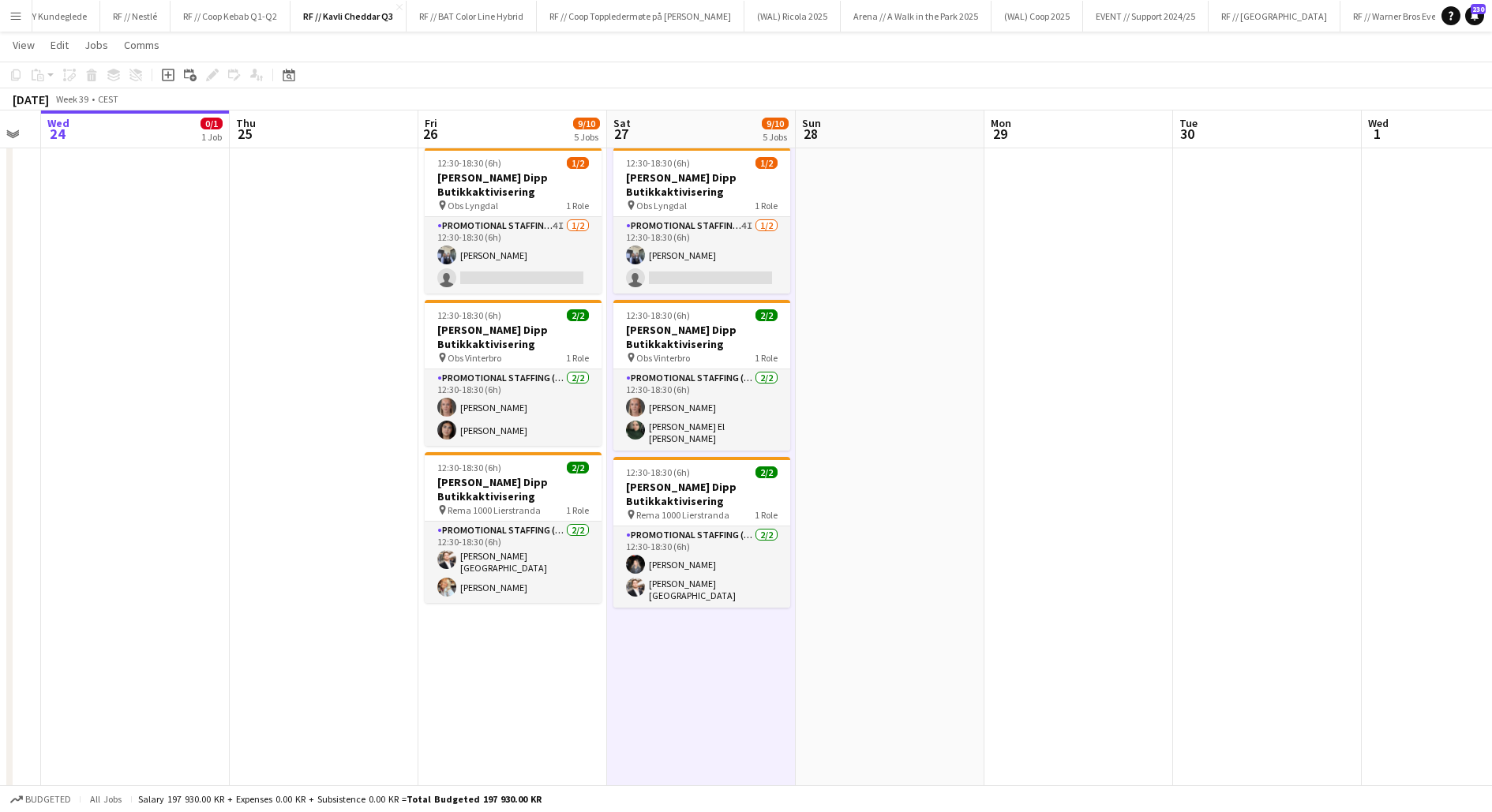
click at [728, 662] on app-date-cell "12:30-18:30 (6h) 2/2 Kavli Cheddar Dipp Butikkaktivisering pin Meny Lambertsete…" at bounding box center [701, 313] width 188 height 953
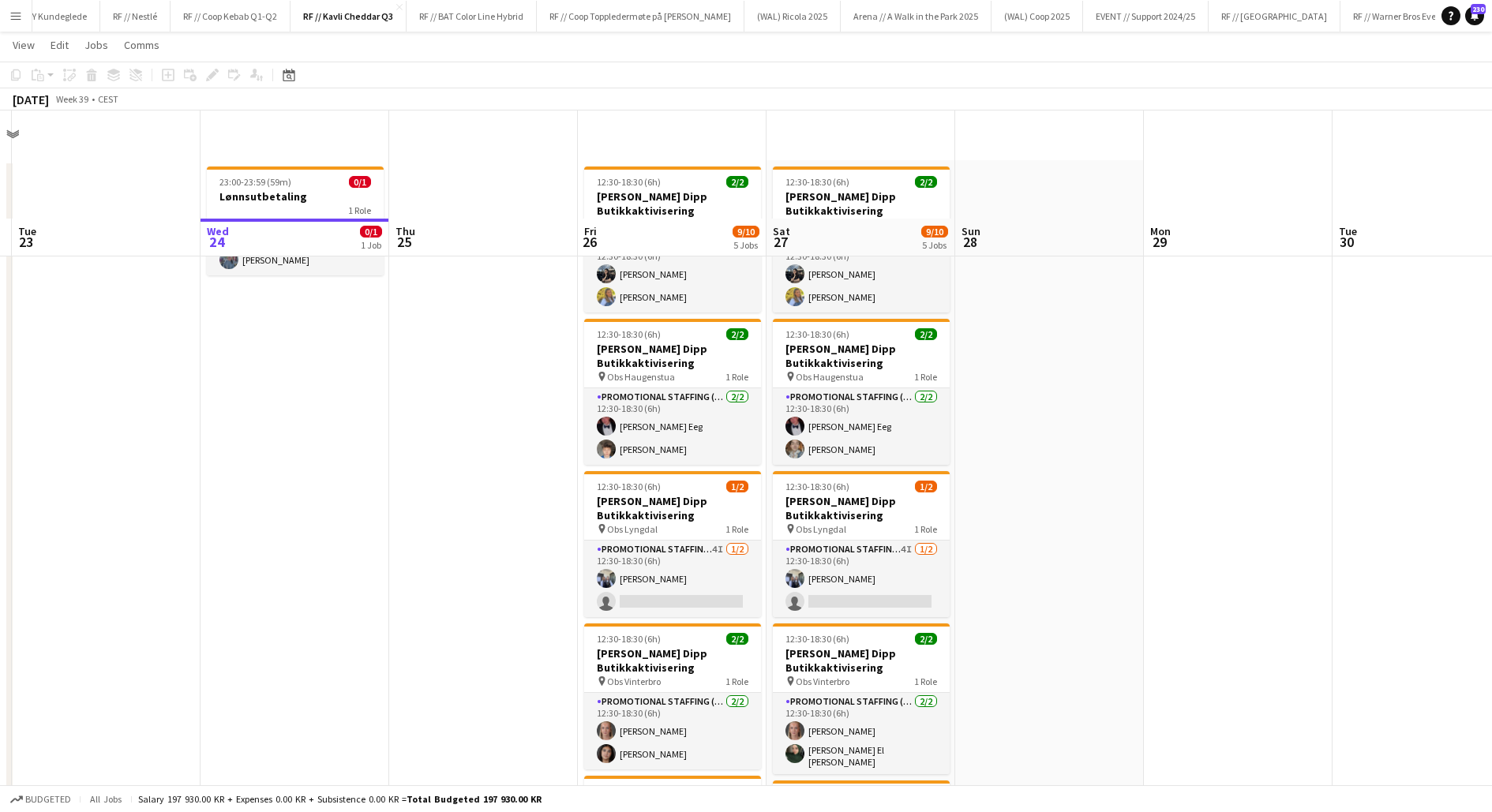
scroll to position [0, 0]
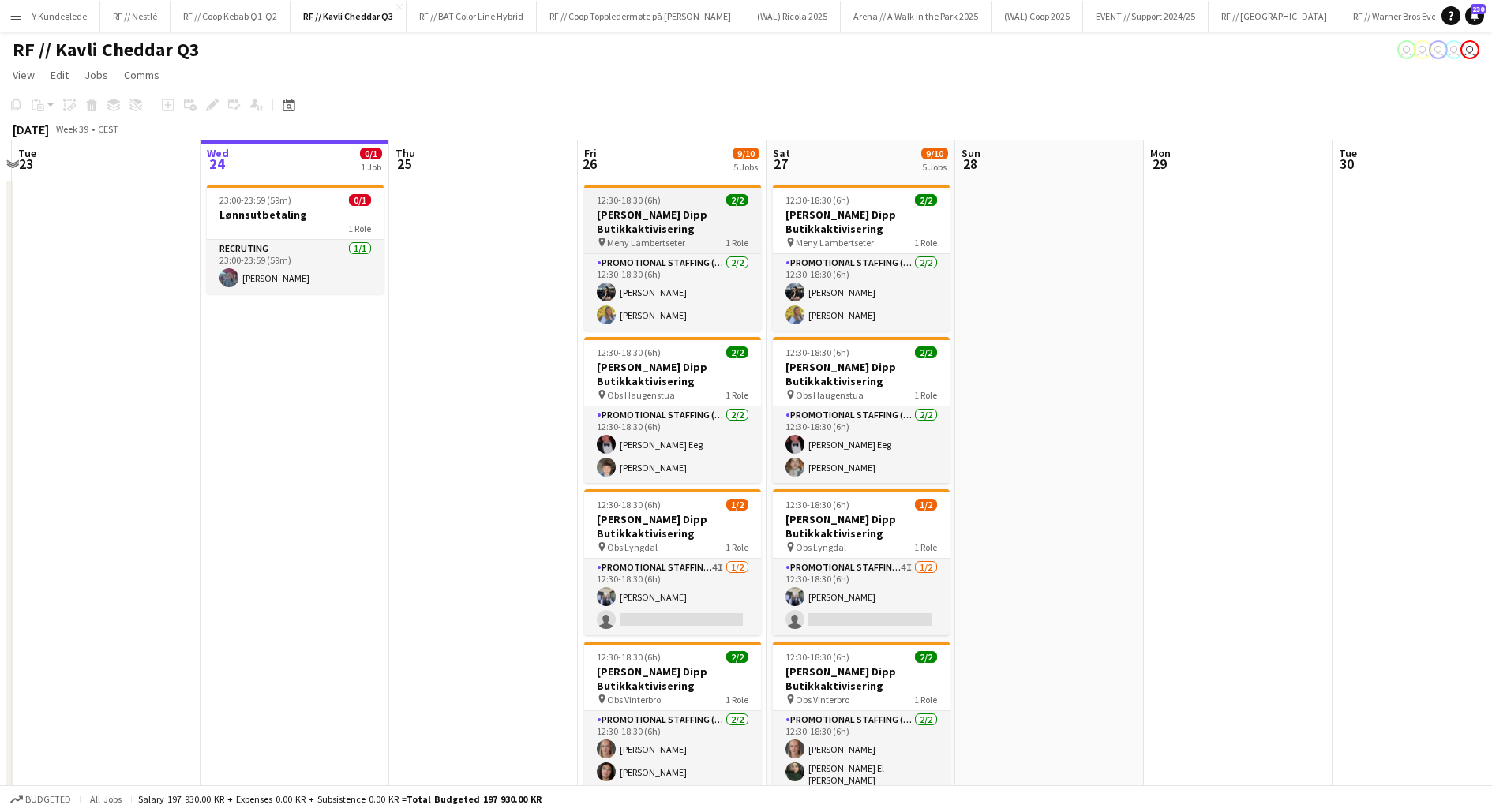
click at [661, 222] on h3 "[PERSON_NAME] Dipp Butikkaktivisering" at bounding box center [672, 222] width 177 height 28
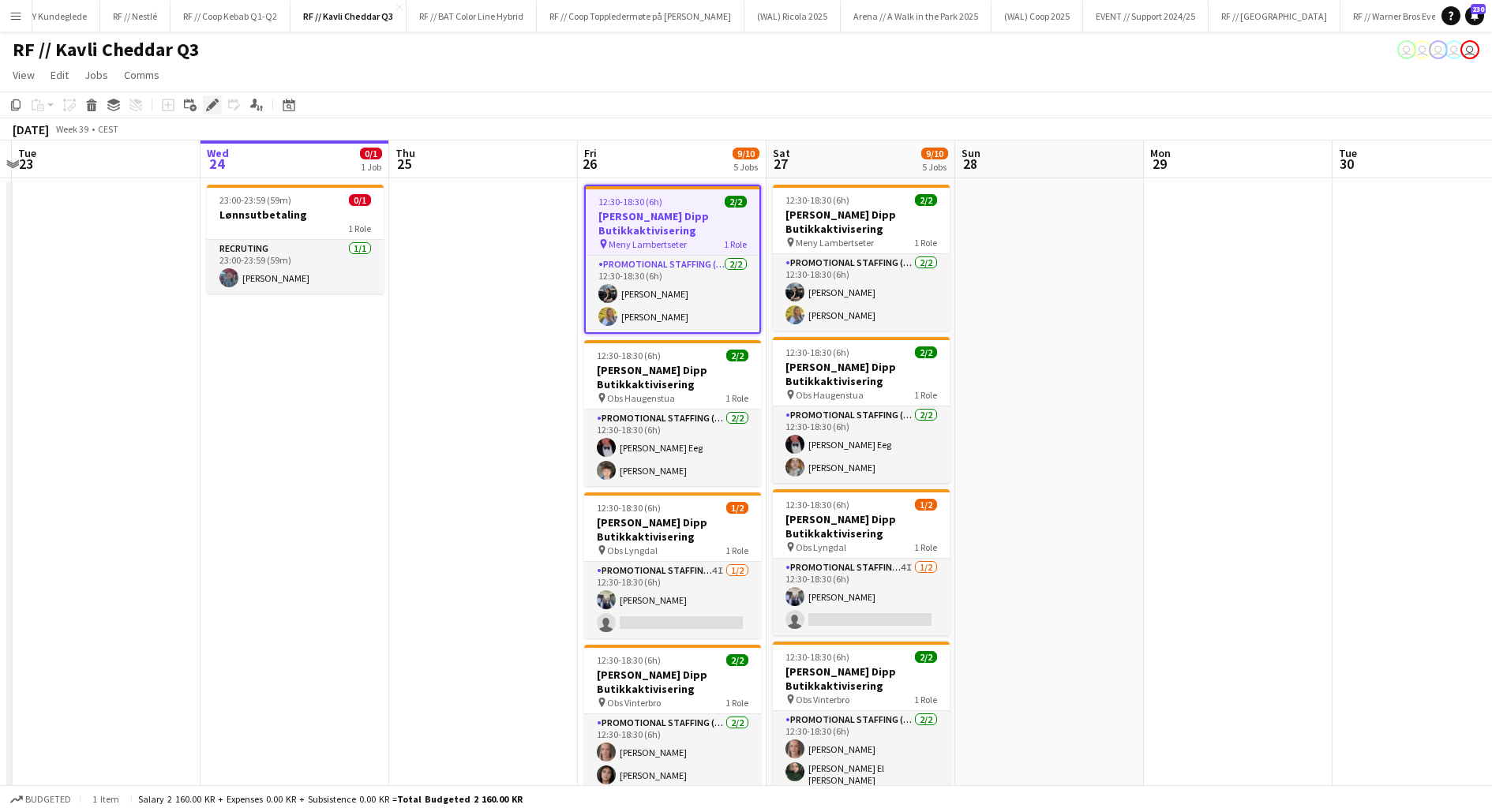
click at [210, 106] on icon at bounding box center [212, 104] width 9 height 9
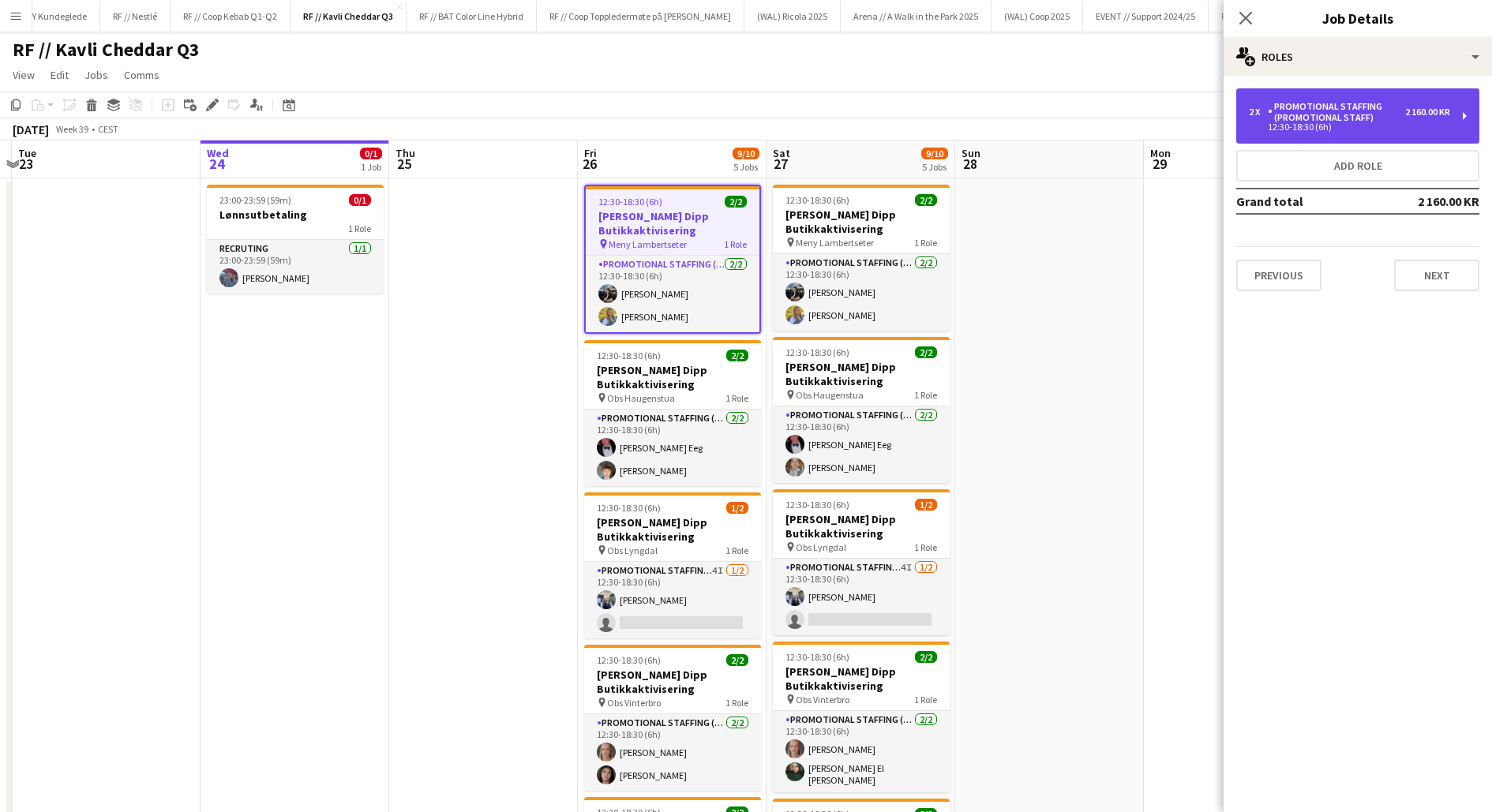
click at [1351, 113] on div "Promotional Staffing (Promotional Staff)" at bounding box center [1336, 111] width 138 height 22
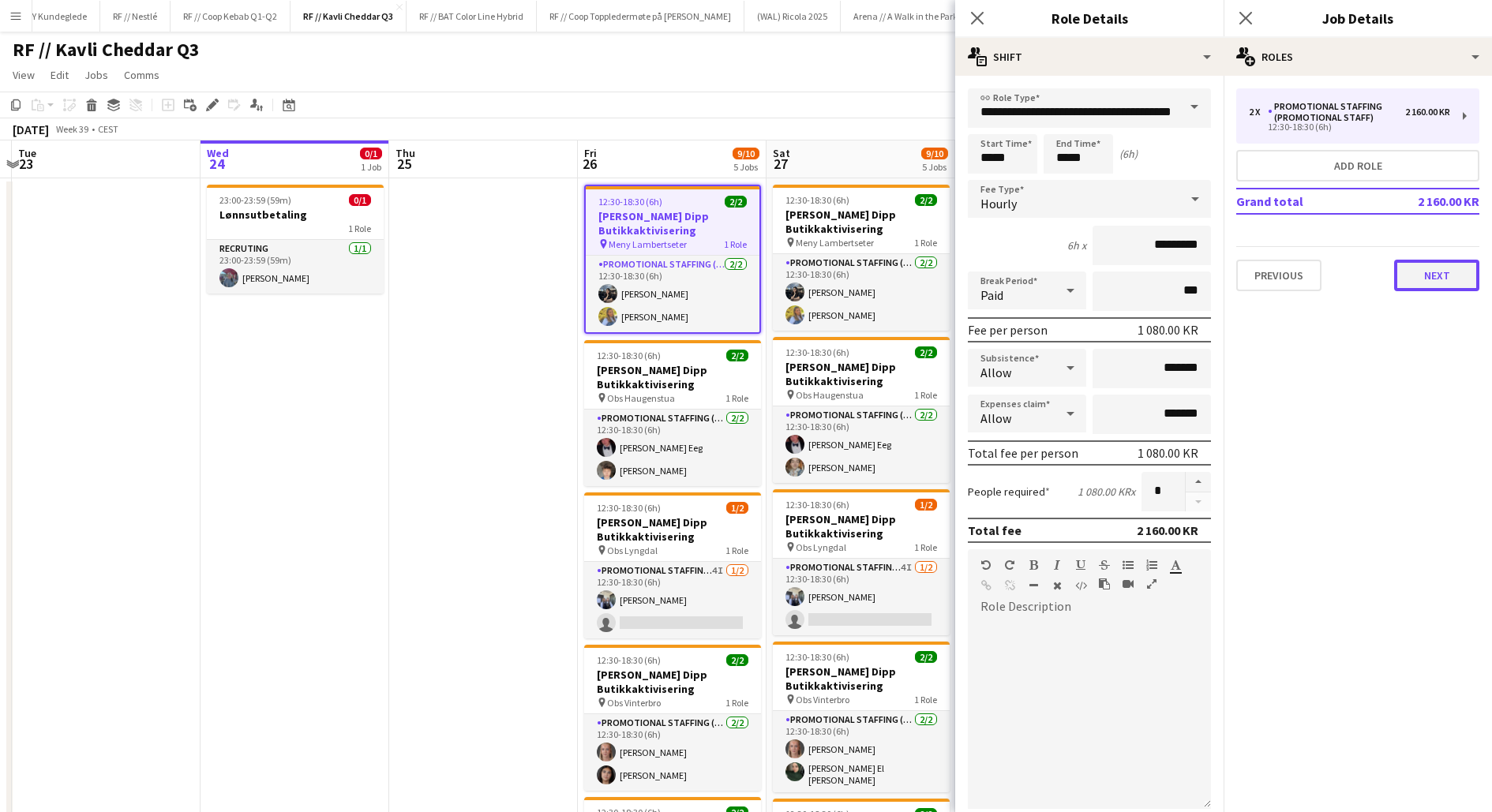
click at [1419, 274] on button "Next" at bounding box center [1436, 275] width 85 height 31
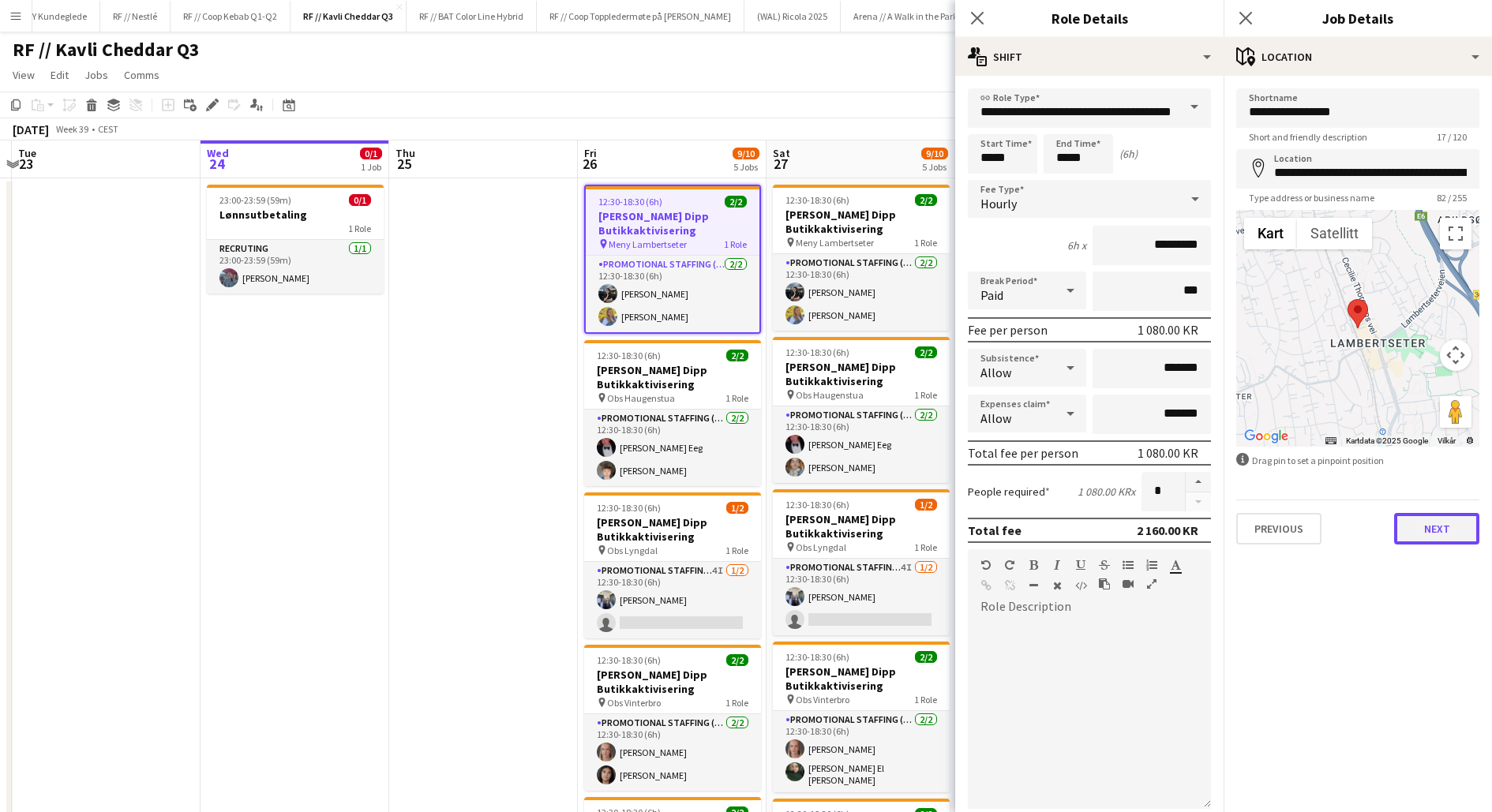
click at [1431, 525] on button "Next" at bounding box center [1436, 529] width 85 height 31
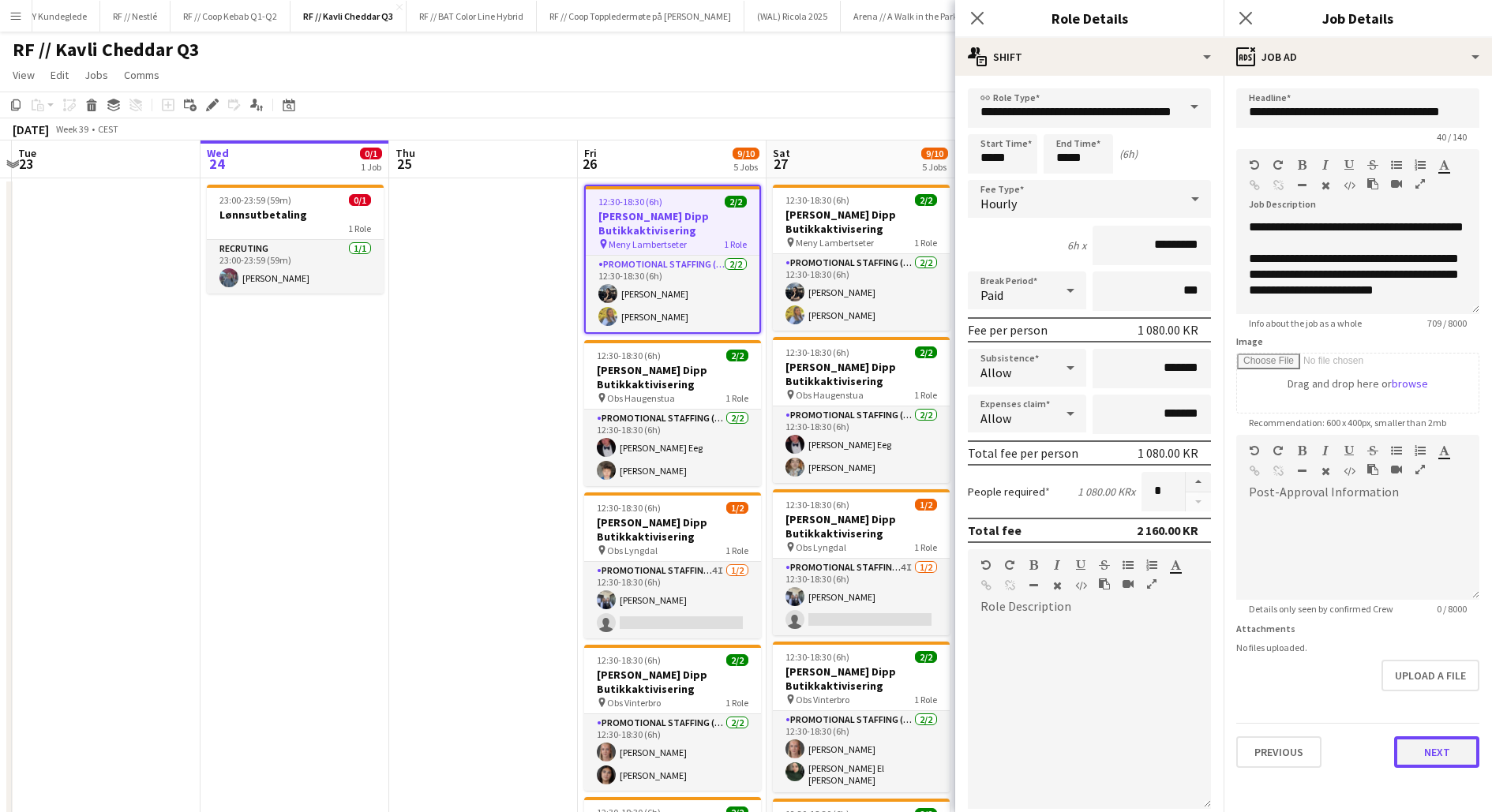
click at [1425, 760] on button "Next" at bounding box center [1436, 751] width 85 height 31
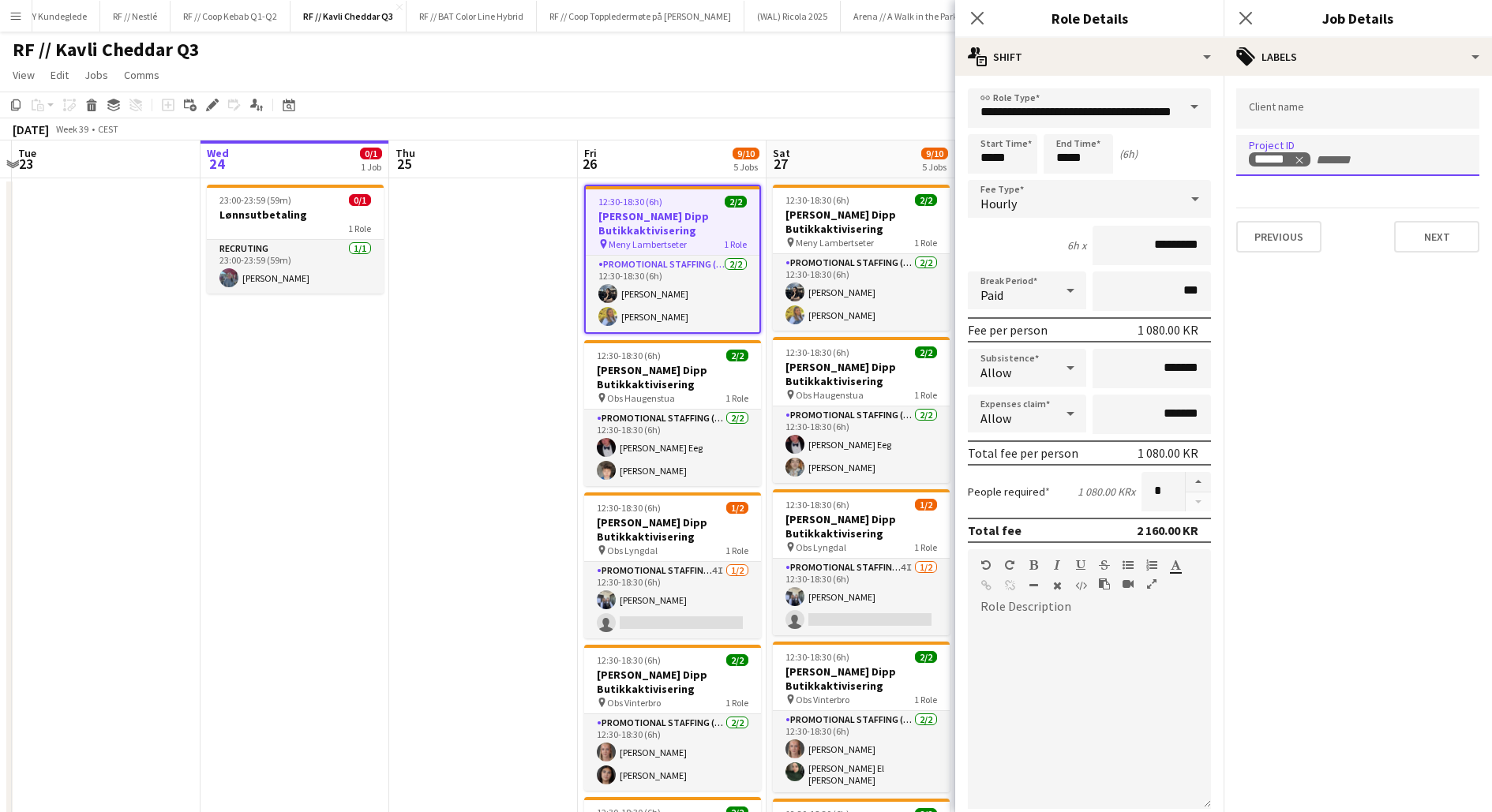
drag, startPoint x: 1340, startPoint y: 163, endPoint x: 1236, endPoint y: 156, distance: 104.2
click at [1236, 156] on div "******" at bounding box center [1357, 155] width 243 height 41
drag, startPoint x: 1333, startPoint y: 159, endPoint x: 1226, endPoint y: 153, distance: 107.2
click at [1226, 153] on form "Client name Project ID ****** Previous Next" at bounding box center [1357, 171] width 269 height 164
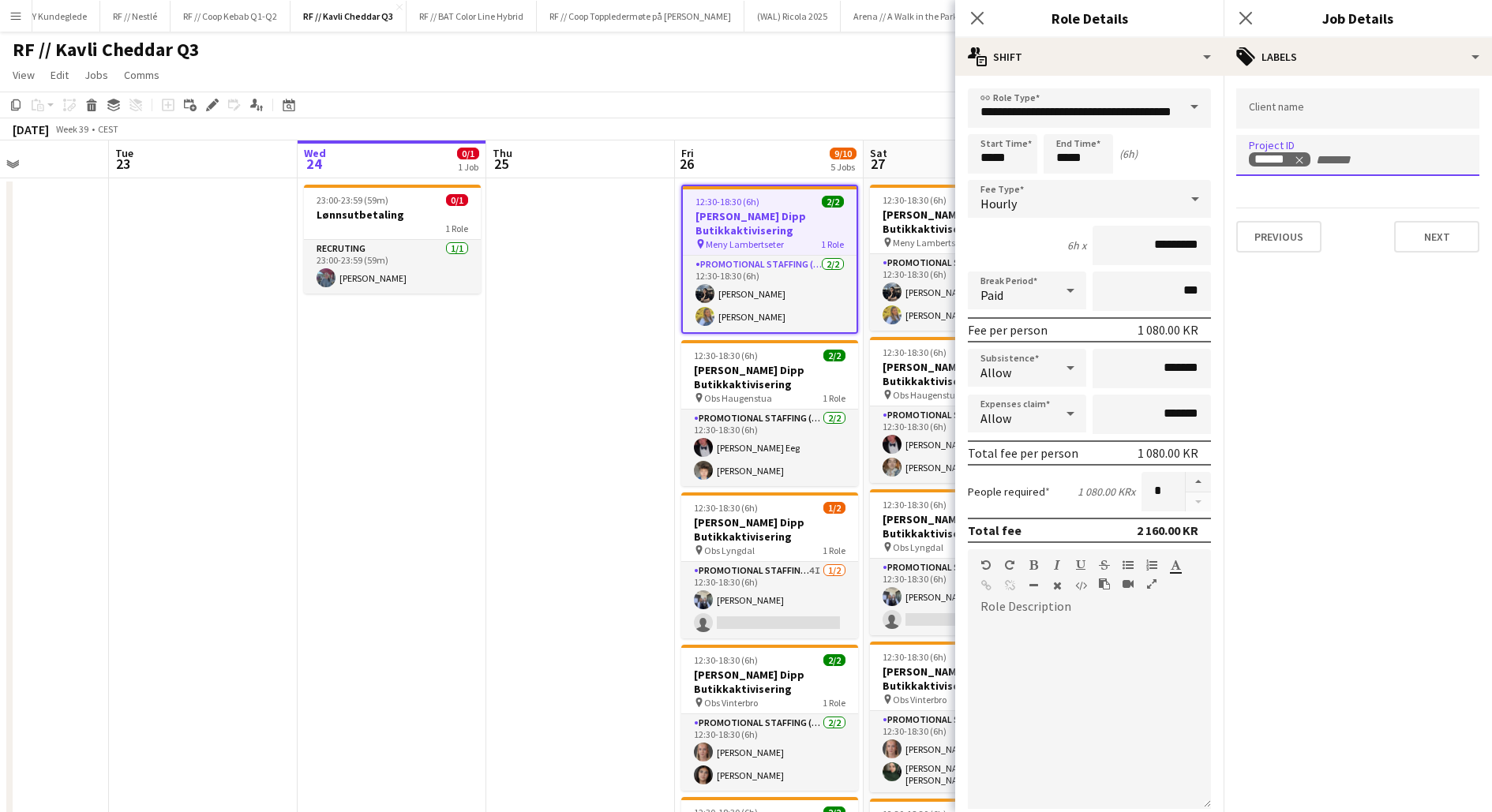
scroll to position [0, 459]
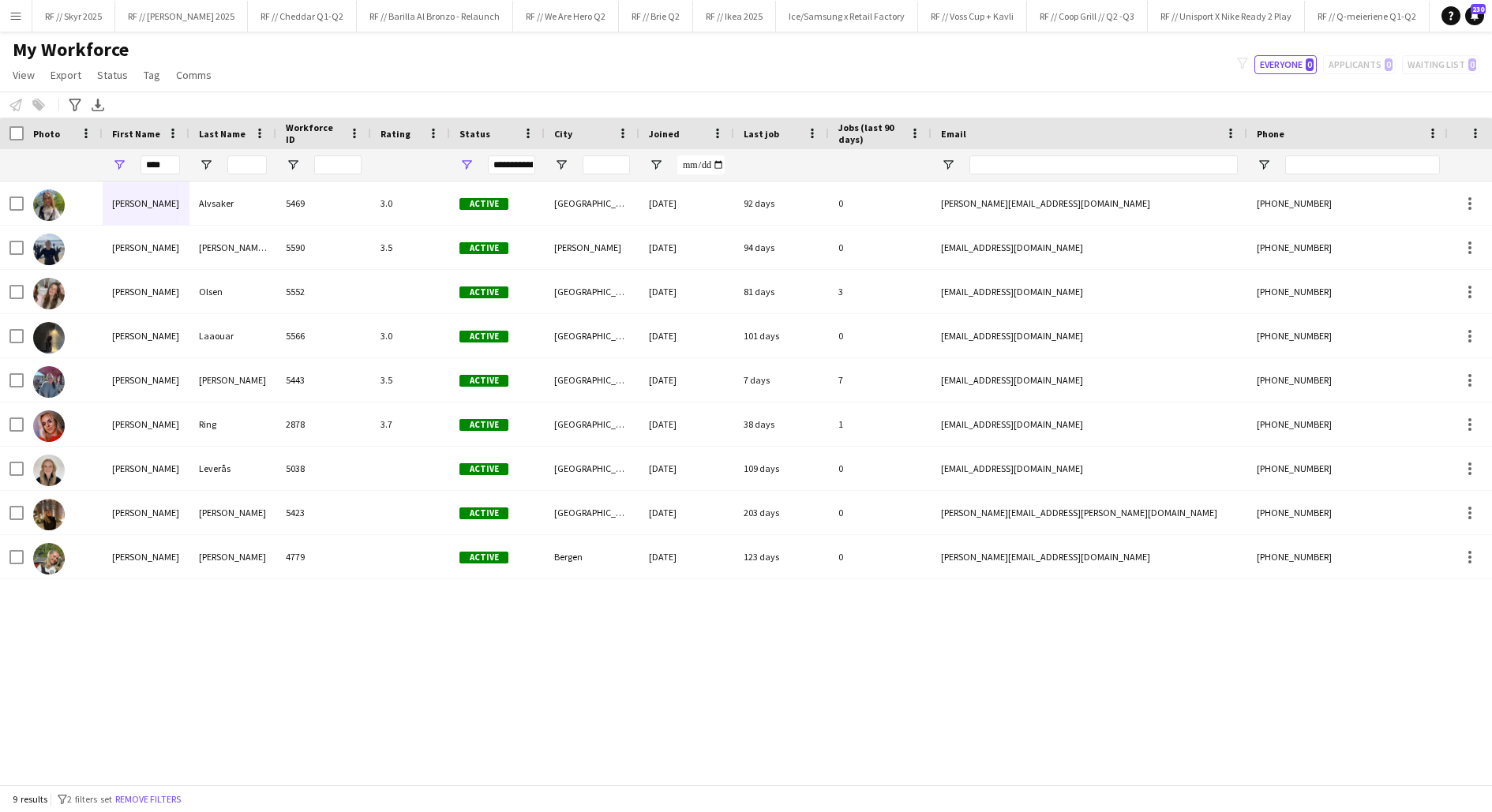
scroll to position [0, 1517]
click at [15, 15] on app-icon "Menu" at bounding box center [16, 16] width 13 height 13
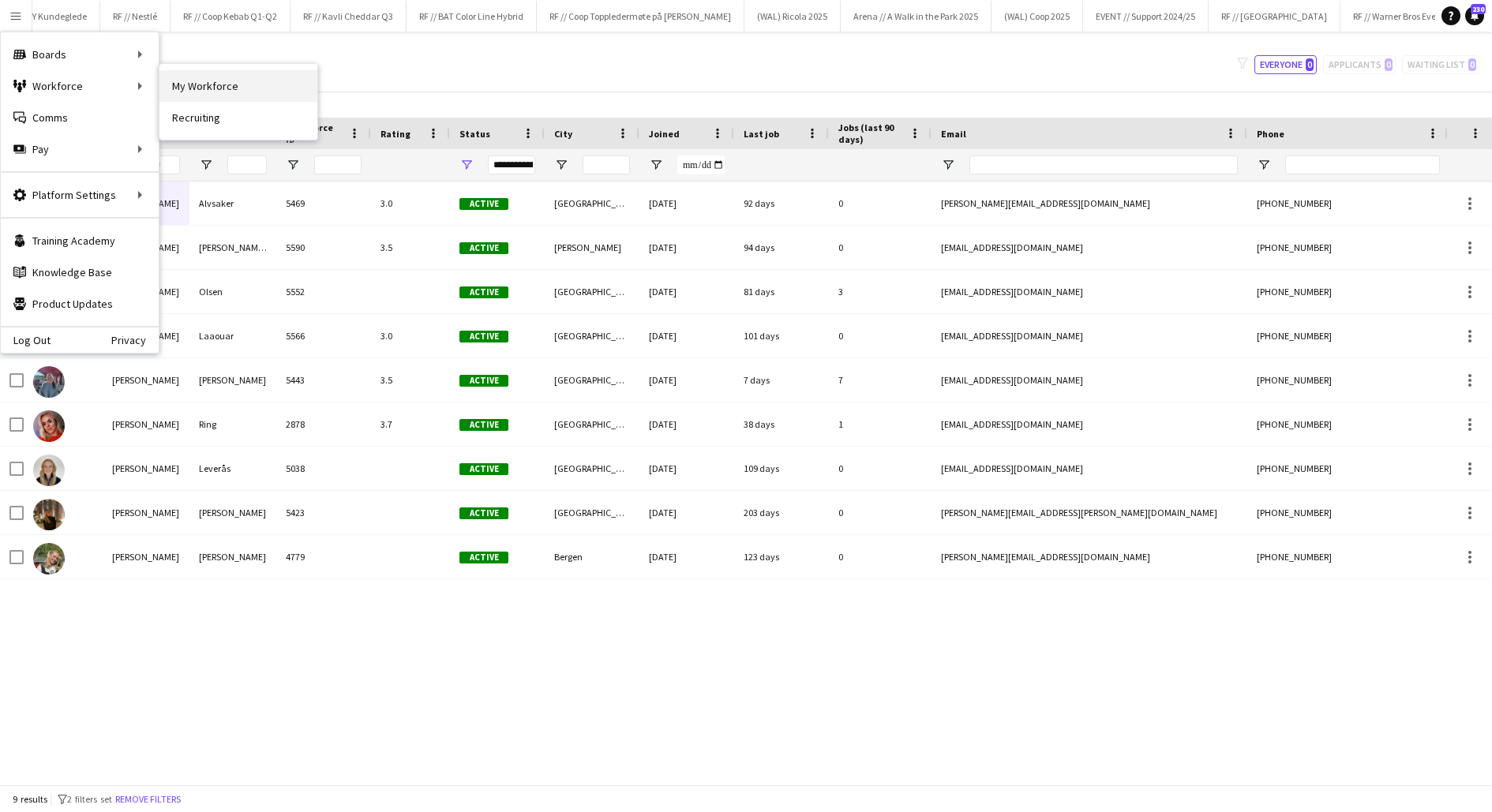
click at [179, 82] on link "My Workforce" at bounding box center [238, 86] width 158 height 31
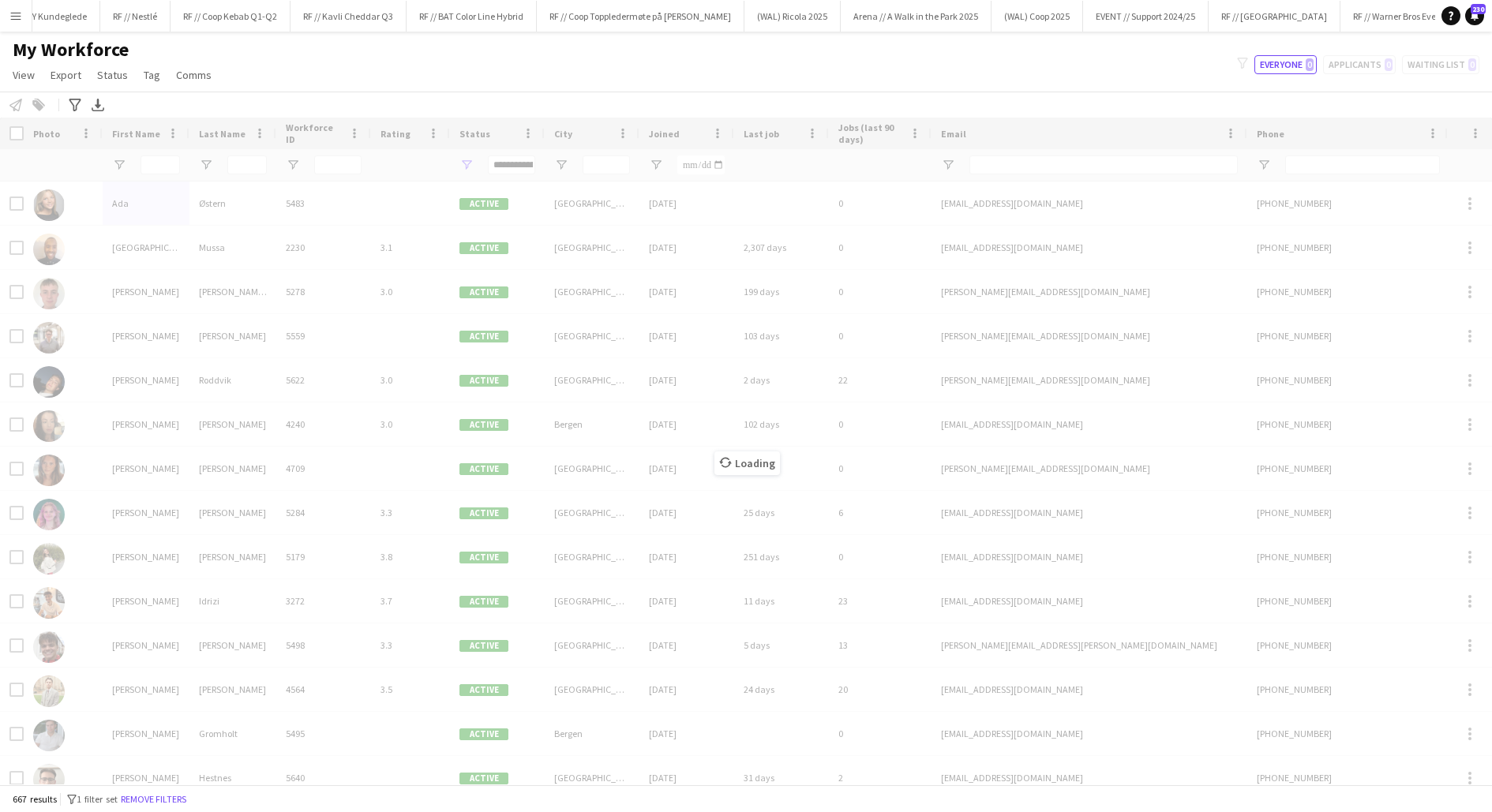
type input "****"
type input "**********"
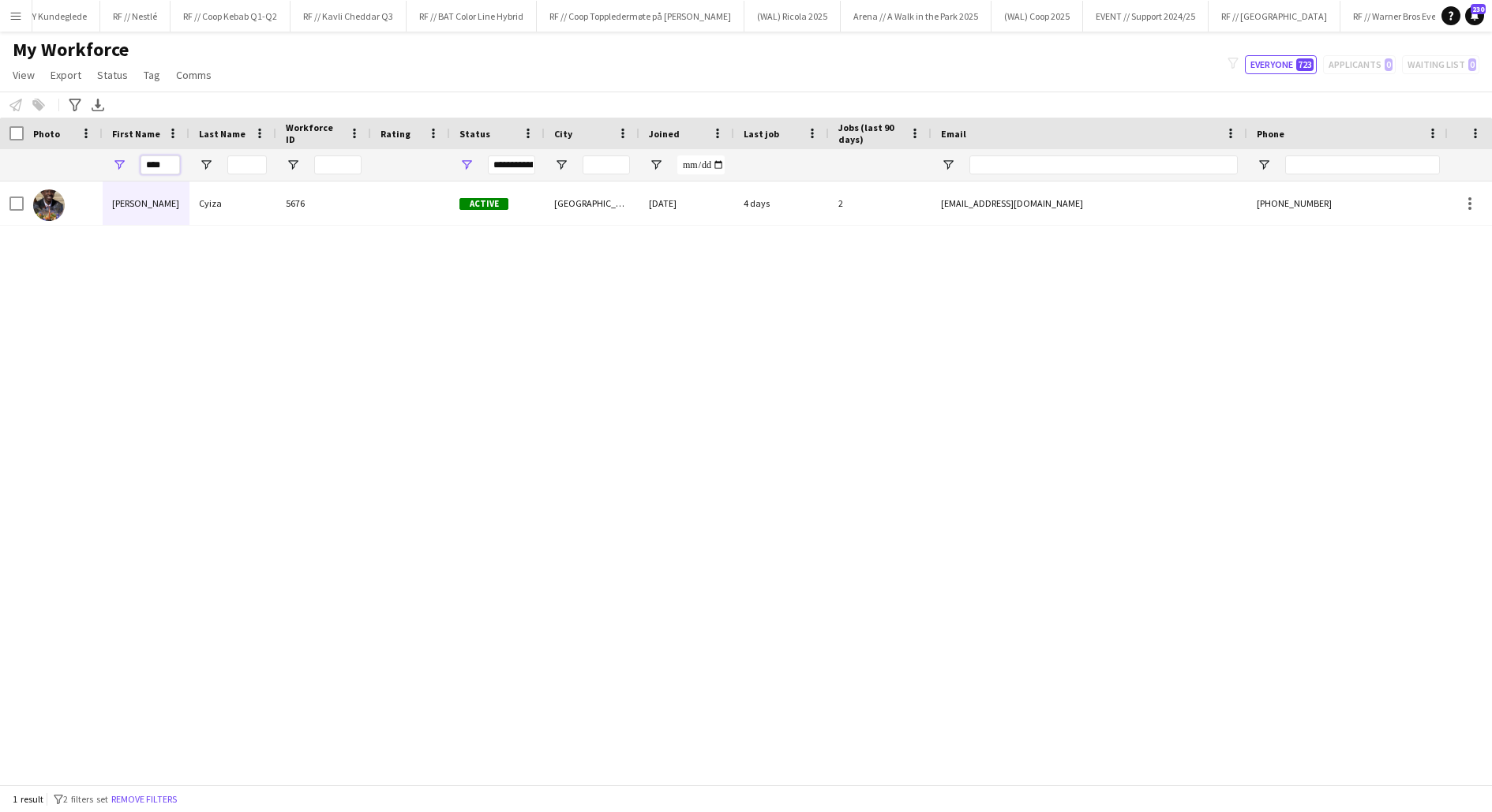
click at [165, 163] on input "****" at bounding box center [160, 164] width 39 height 19
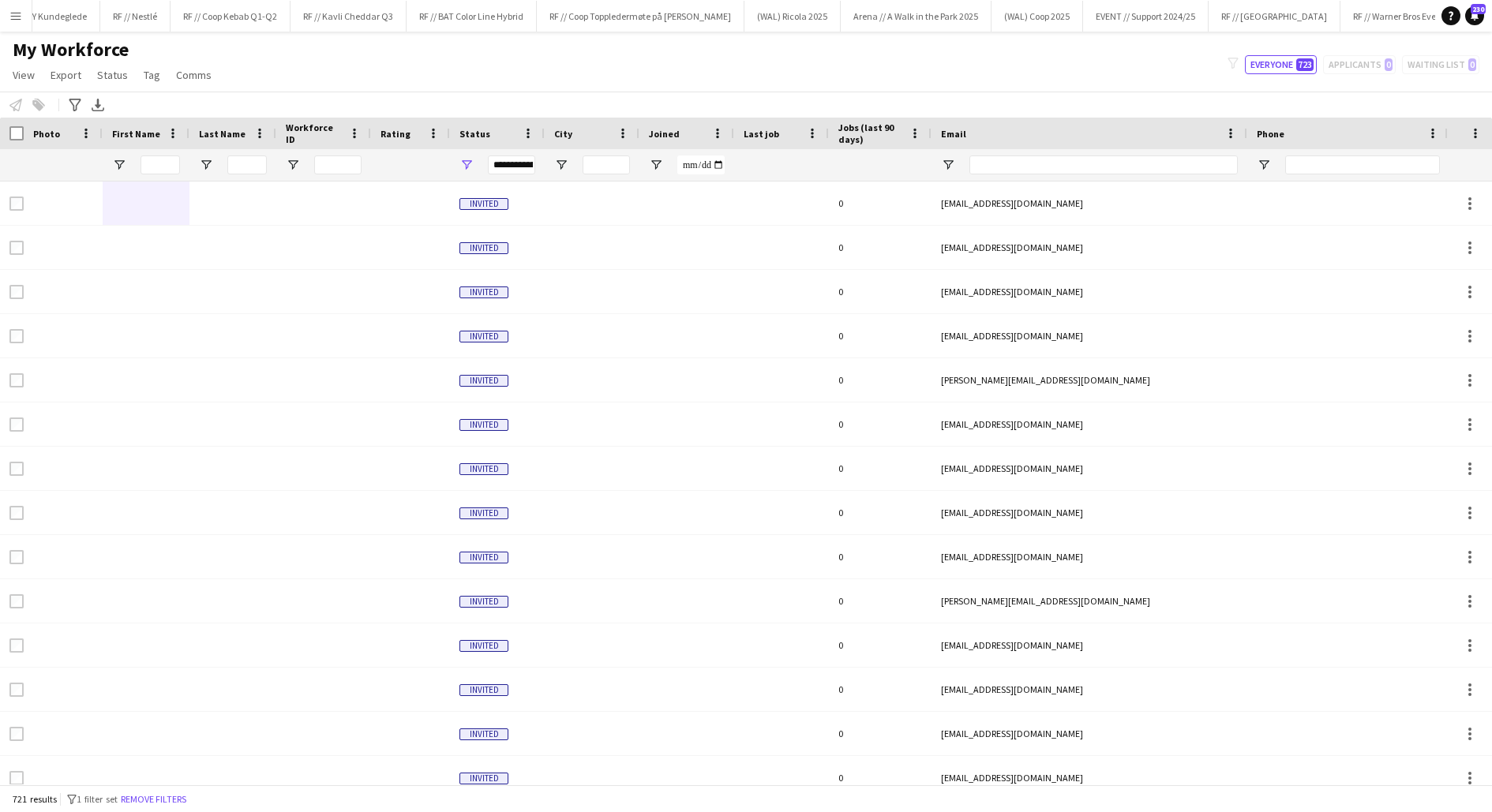
click at [15, 13] on app-icon "Menu" at bounding box center [16, 16] width 13 height 13
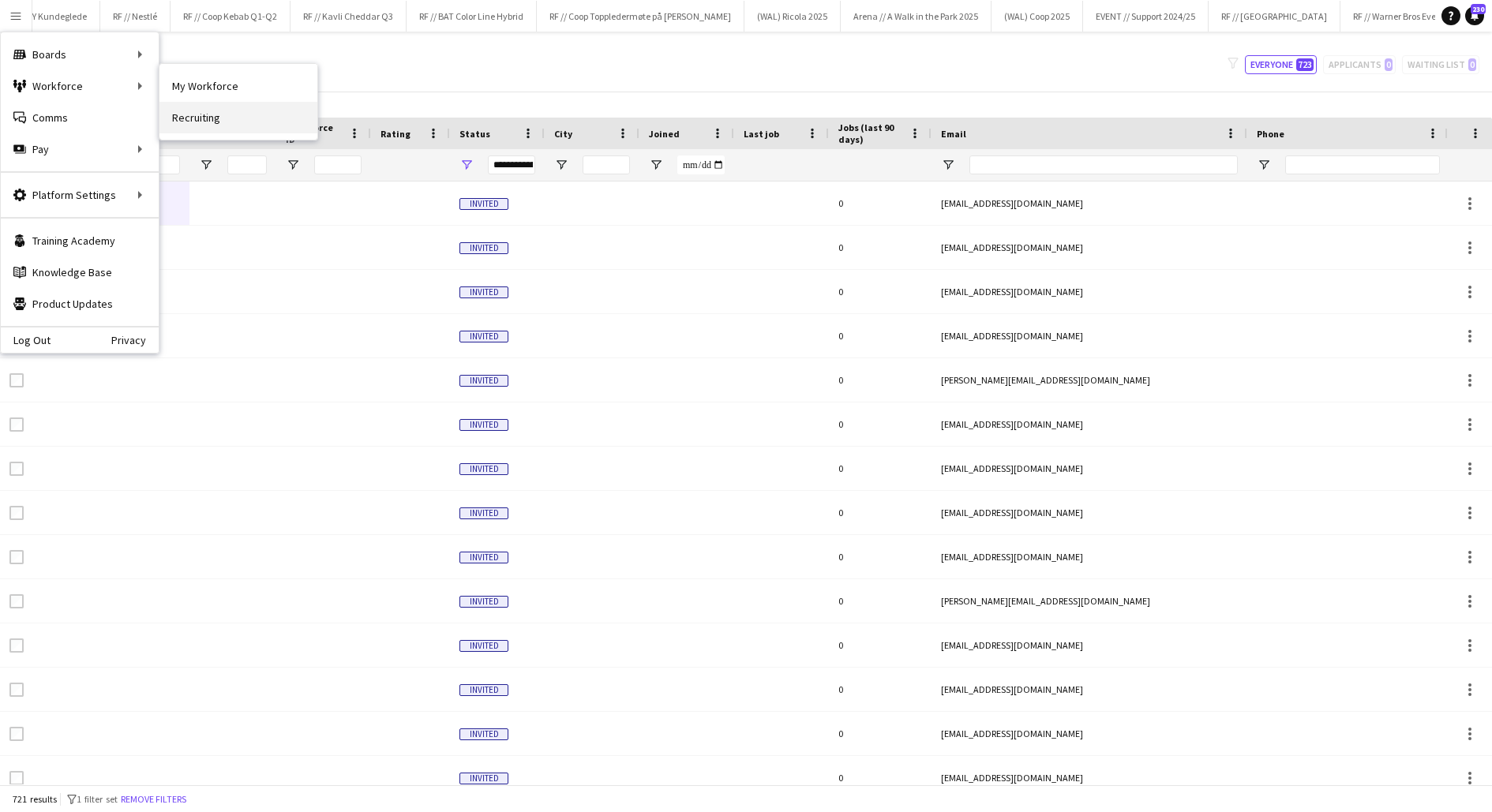
click at [212, 123] on link "Recruiting" at bounding box center [238, 117] width 158 height 31
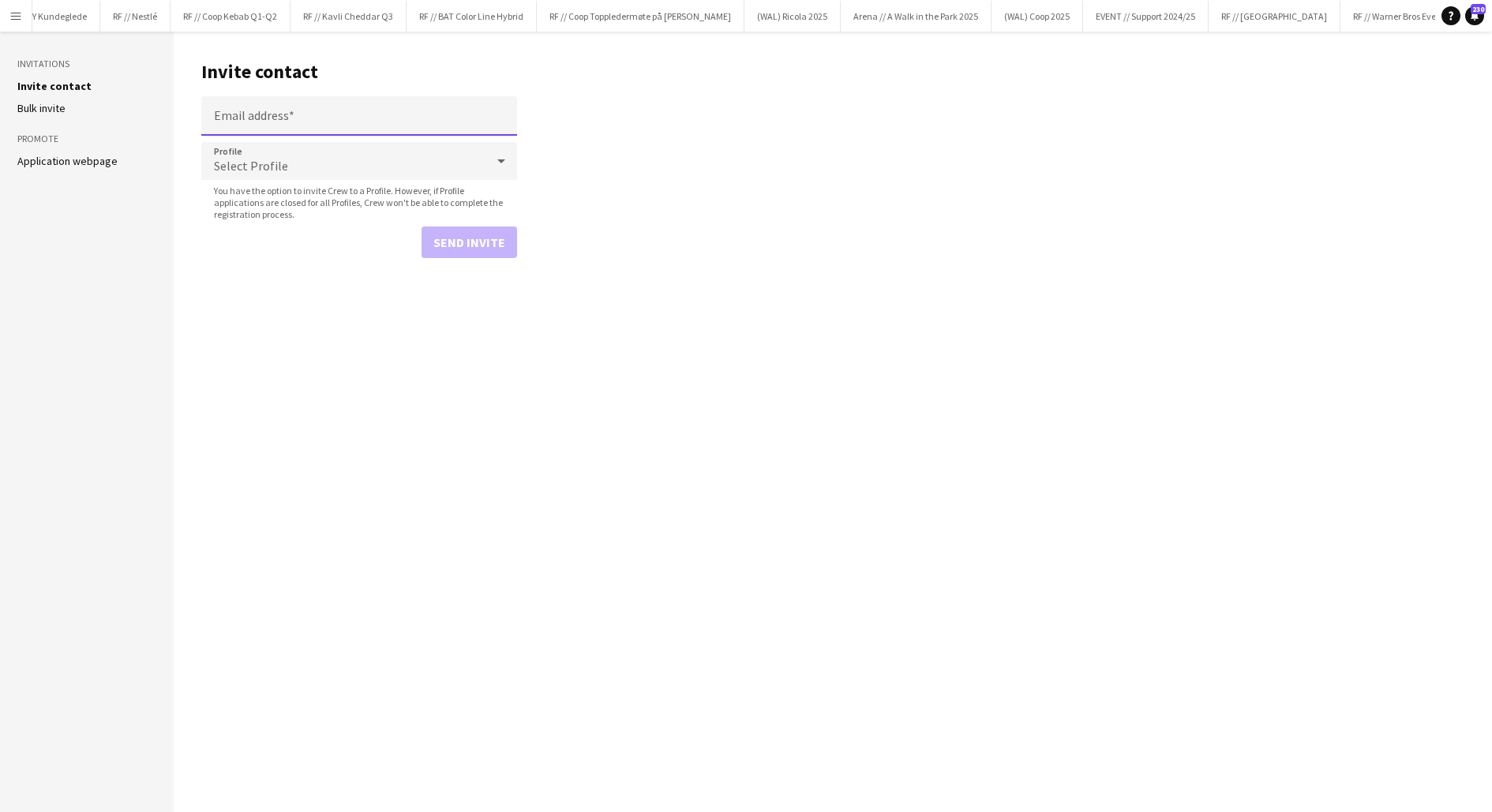
click at [315, 114] on input "Email address" at bounding box center [358, 116] width 315 height 39
type input "**********"
click at [471, 240] on button "Send invite" at bounding box center [470, 242] width 96 height 31
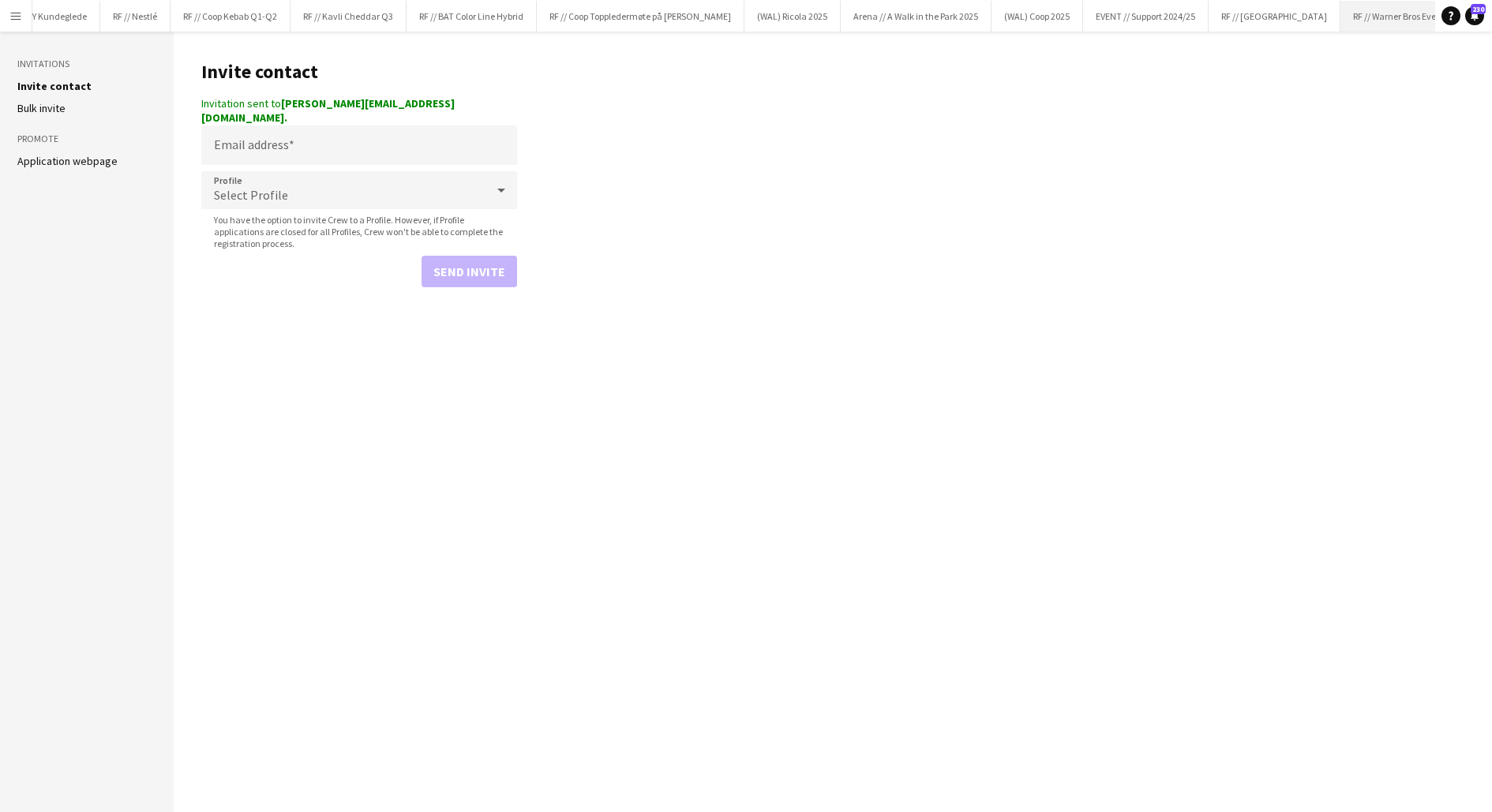
click at [1341, 19] on button "RF // Warner Bros Event Close" at bounding box center [1399, 17] width 117 height 31
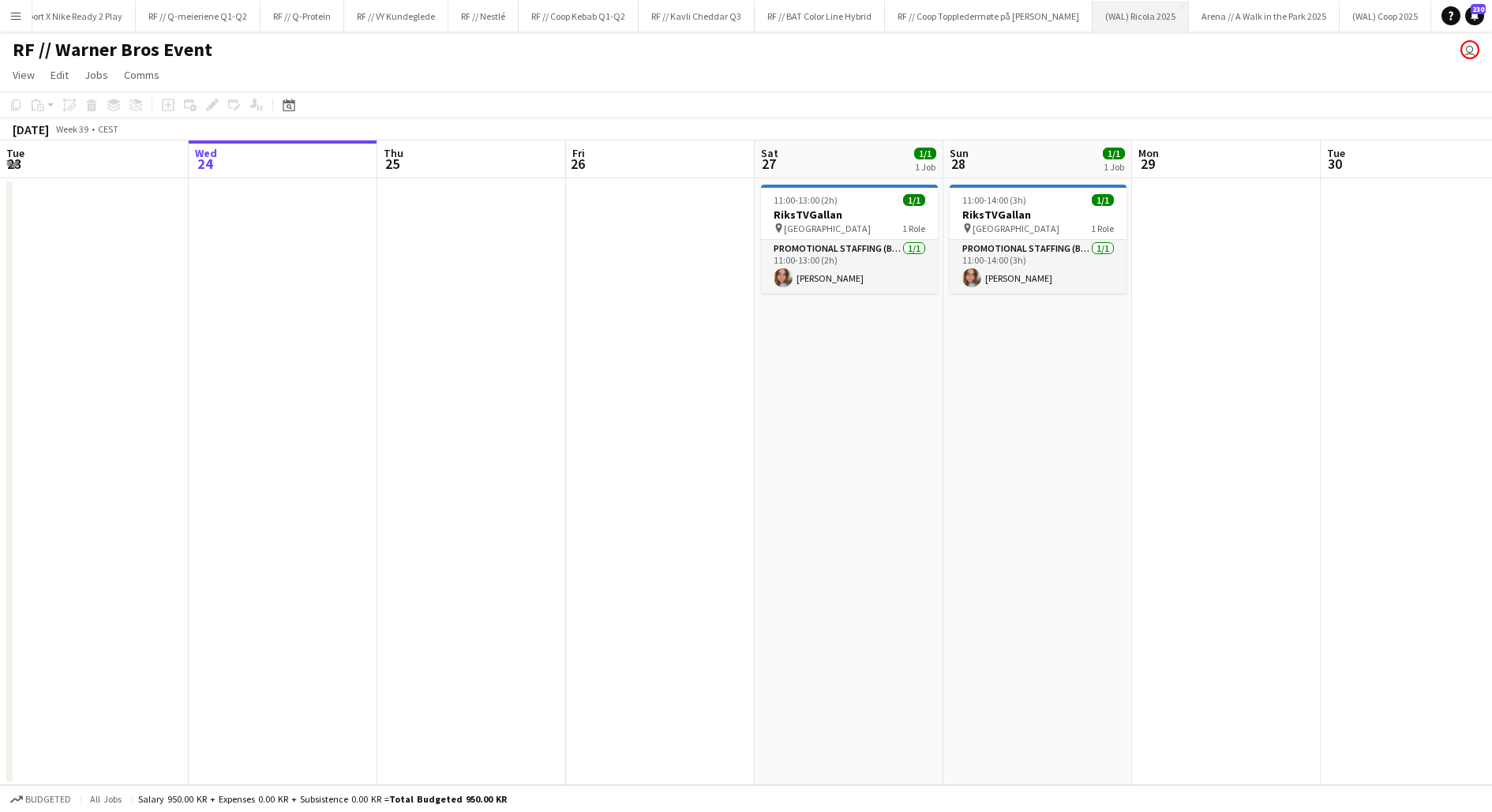
scroll to position [0, 1151]
